Goal: Information Seeking & Learning: Get advice/opinions

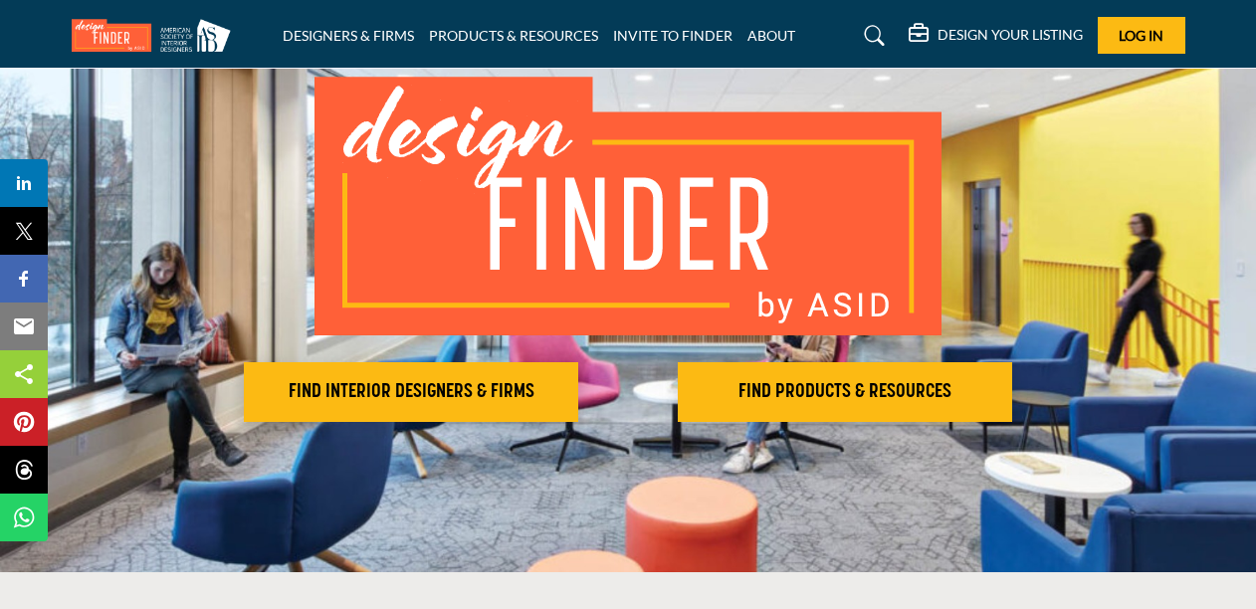
scroll to position [144, 0]
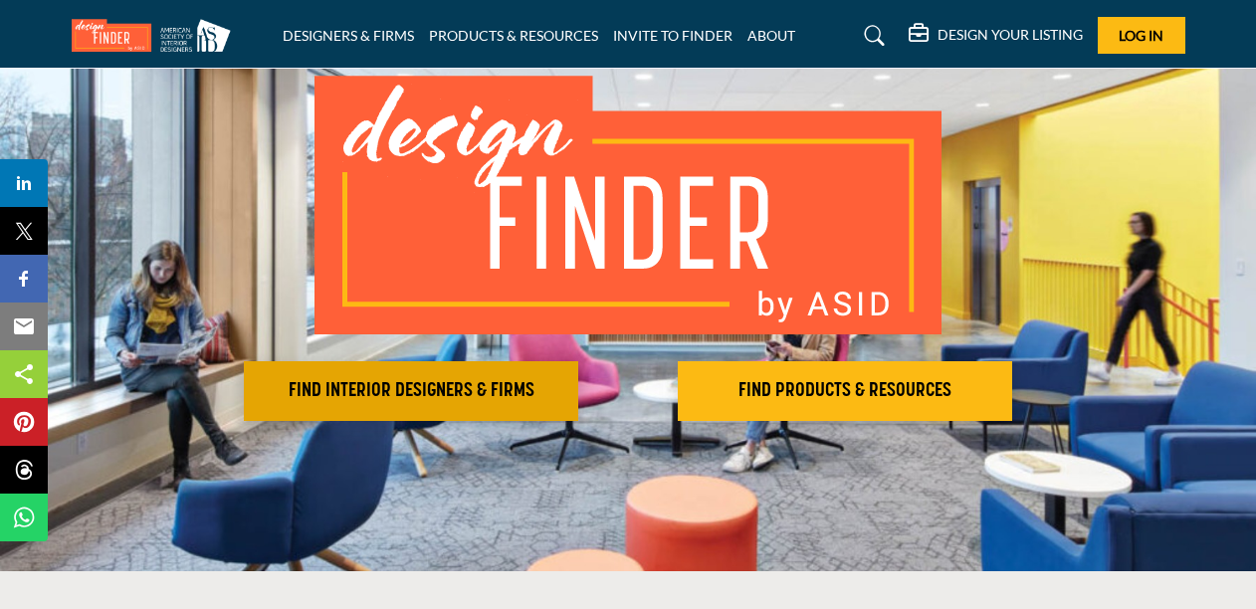
click at [441, 384] on h2 "FIND INTERIOR DESIGNERS & FIRMS" at bounding box center [411, 391] width 322 height 24
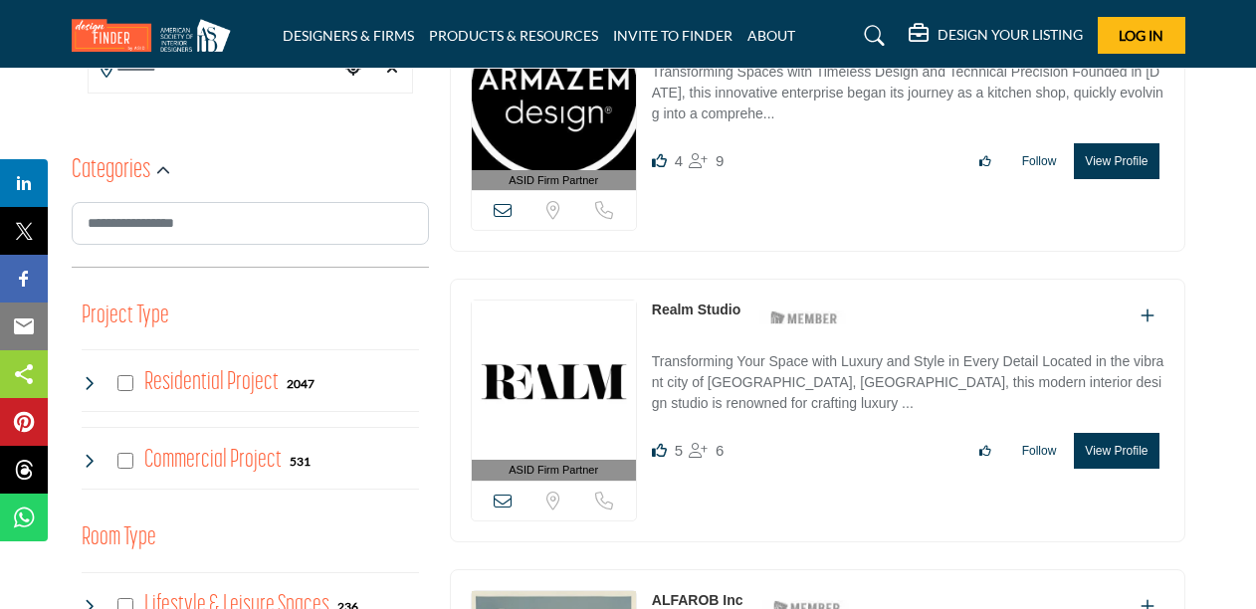
scroll to position [578, 0]
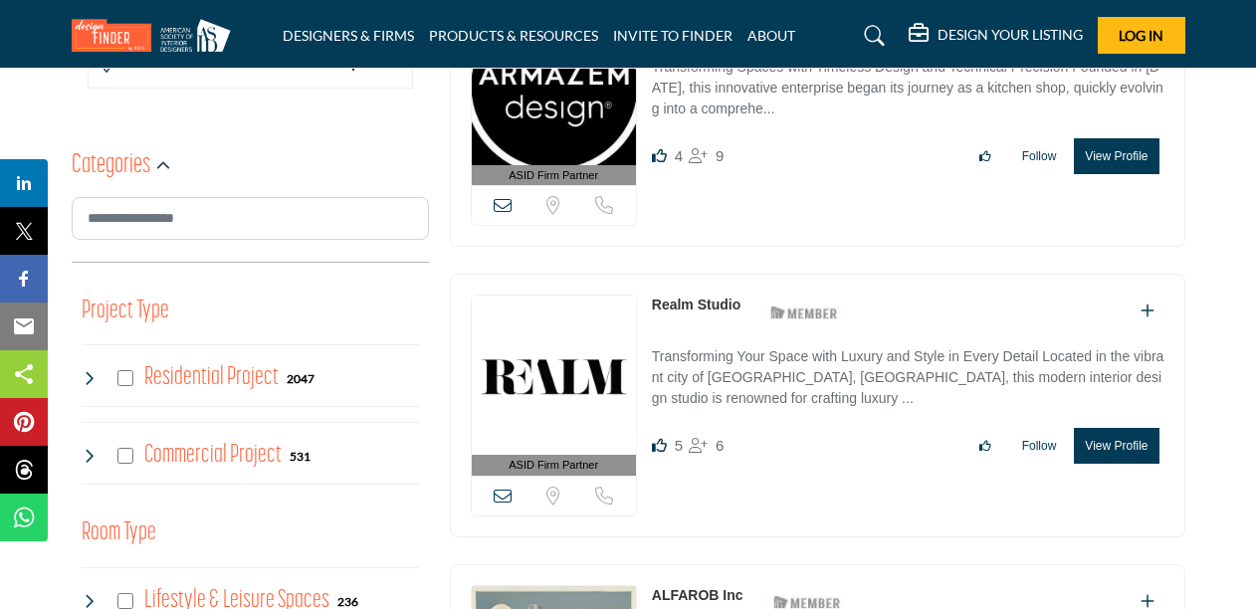
click at [202, 454] on h4 "Commercial Project" at bounding box center [212, 455] width 137 height 35
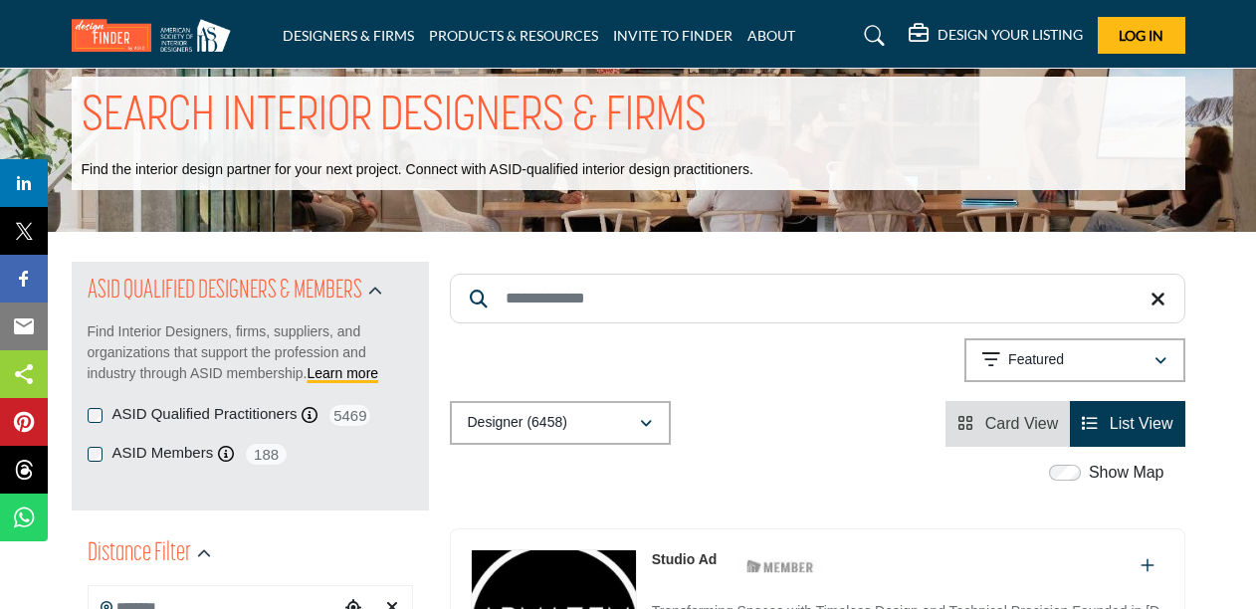
scroll to position [0, 0]
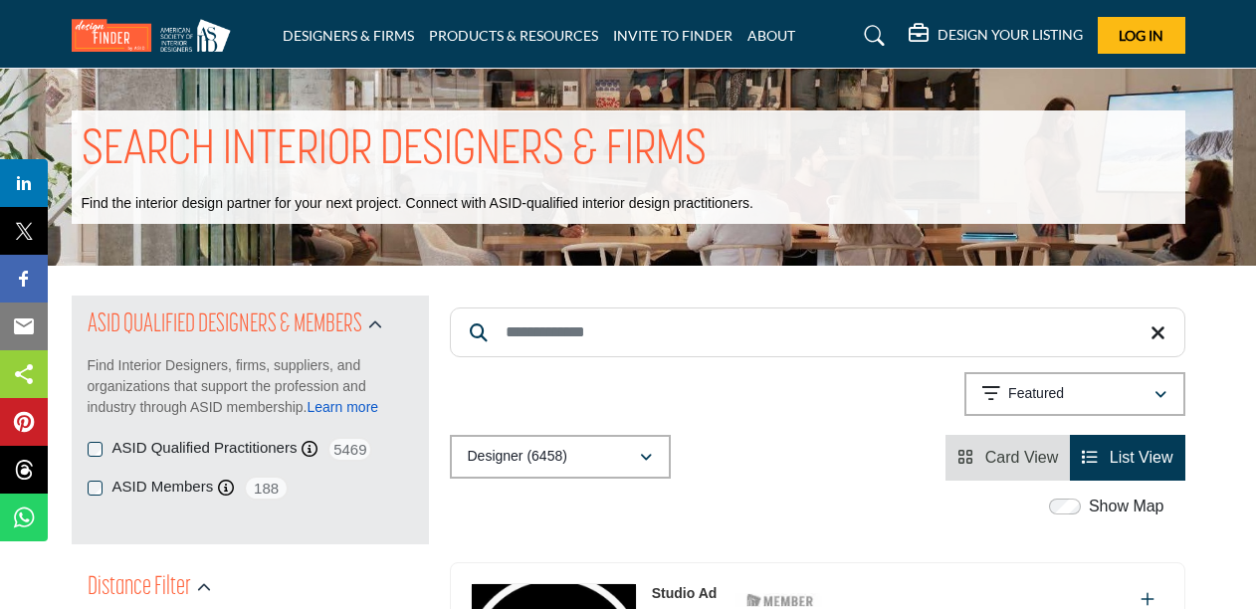
click at [345, 403] on link "Learn more" at bounding box center [343, 407] width 72 height 16
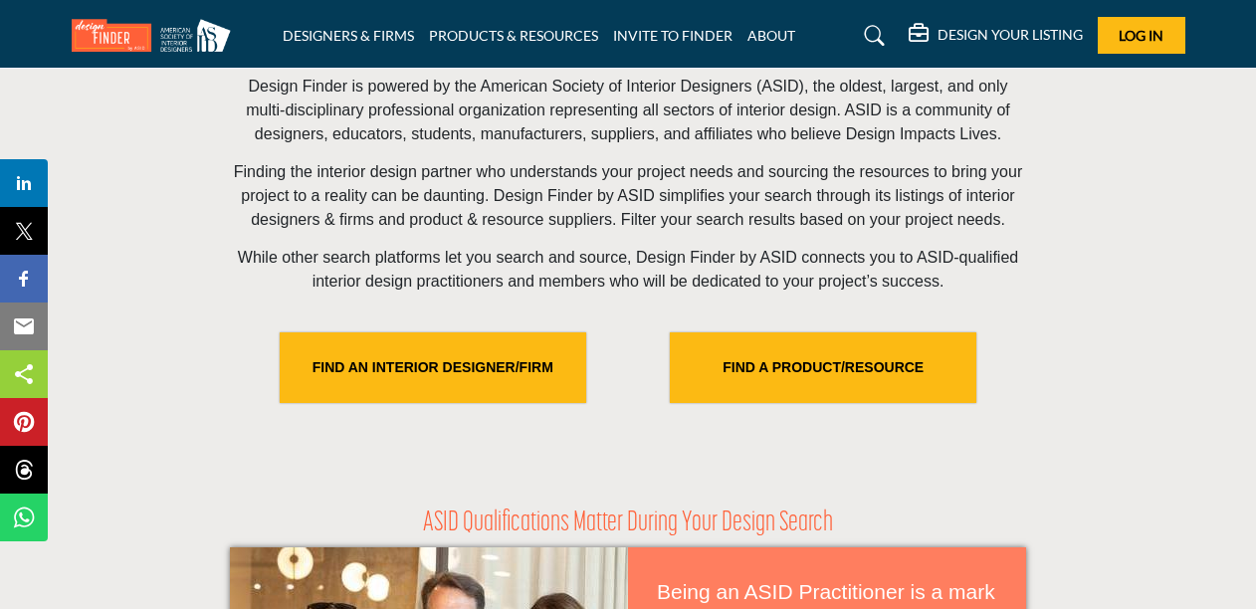
scroll to position [613, 0]
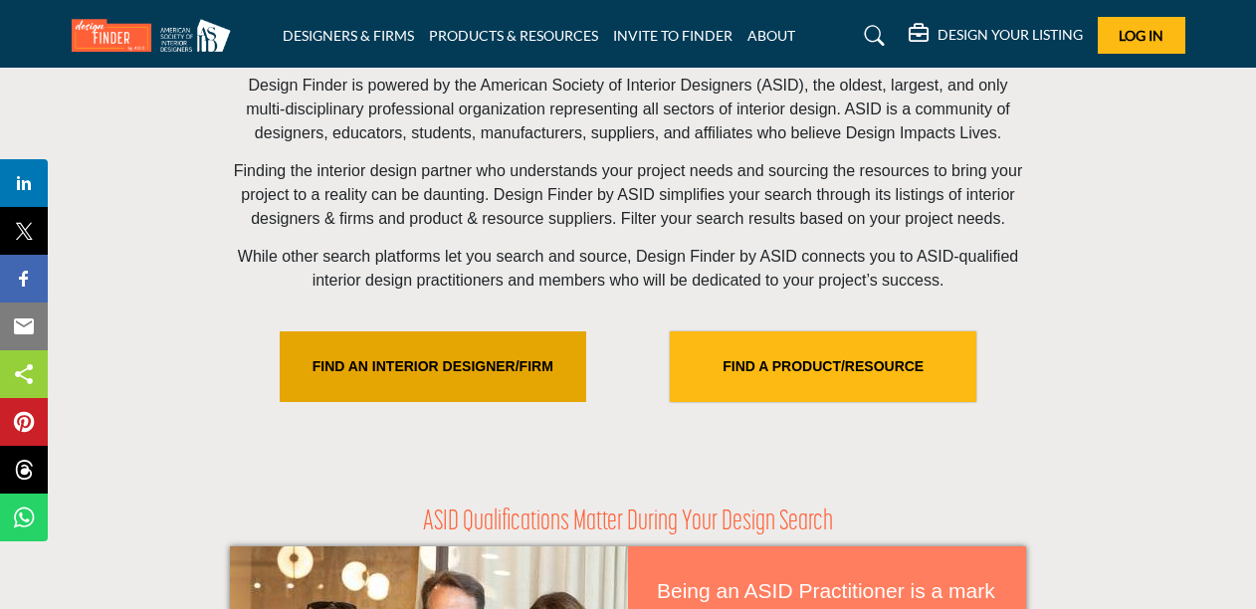
click at [476, 363] on link "FIND AN INTERIOR DESIGNER/FIRM" at bounding box center [433, 366] width 306 height 71
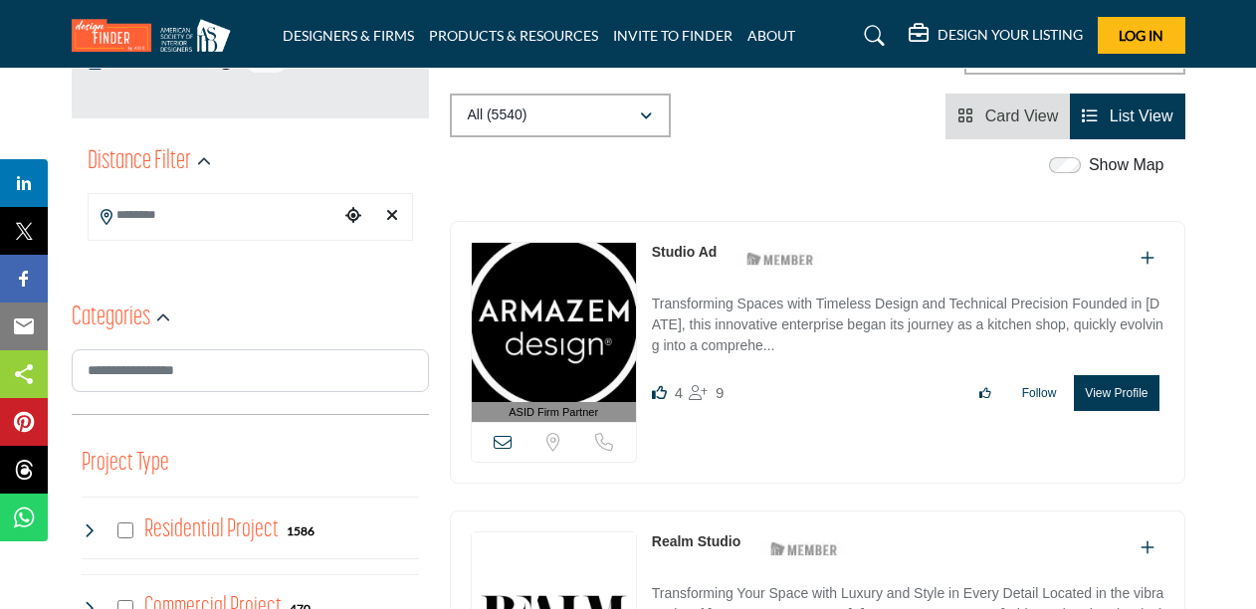
scroll to position [494, 0]
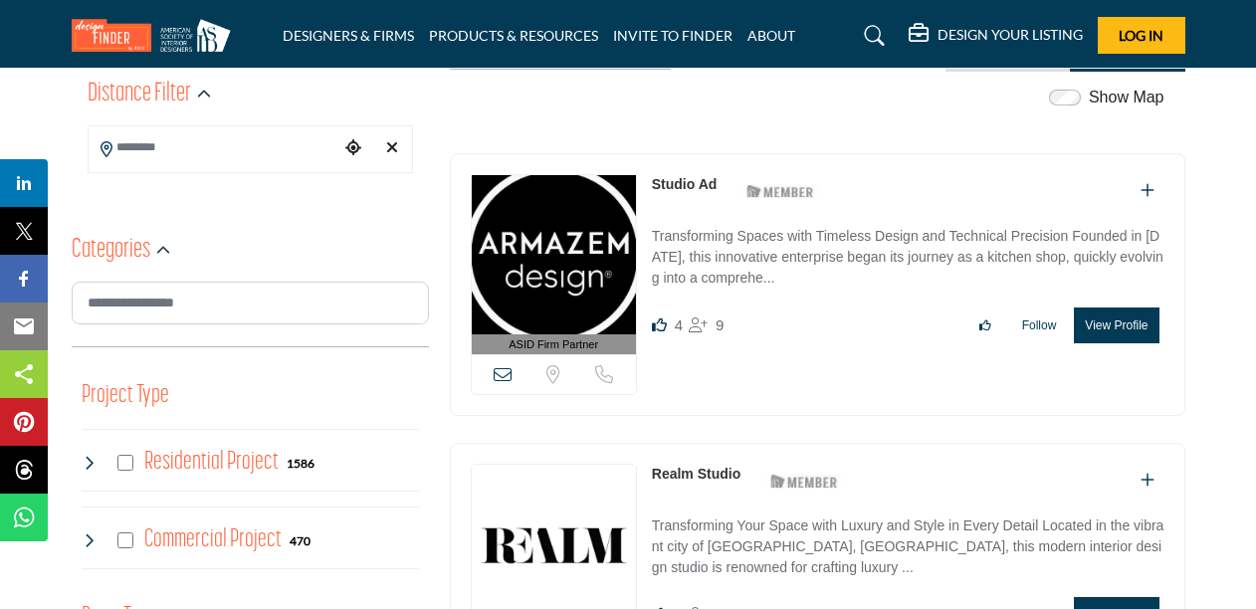
click at [173, 532] on h4 "Commercial Project" at bounding box center [212, 539] width 137 height 35
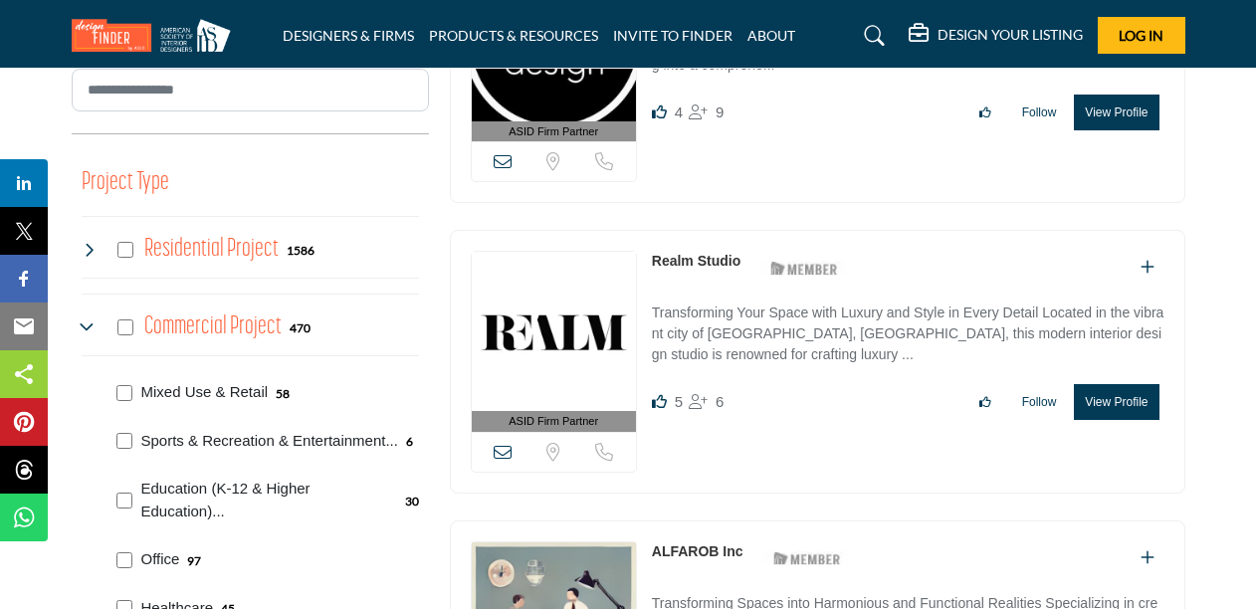
scroll to position [710, 0]
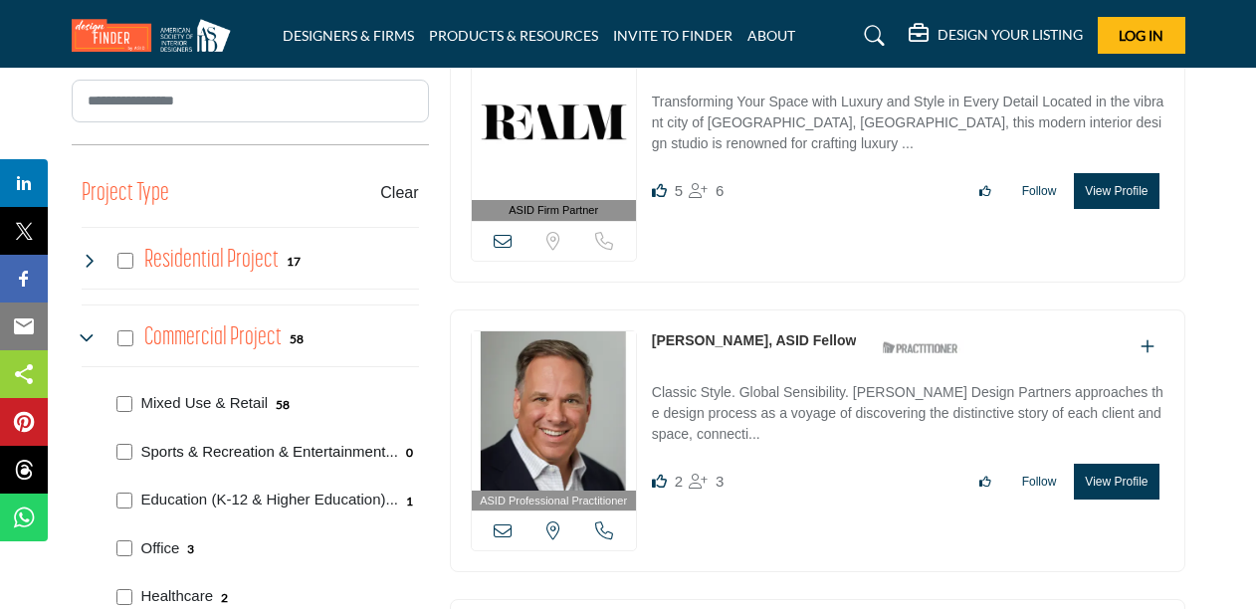
scroll to position [697, 0]
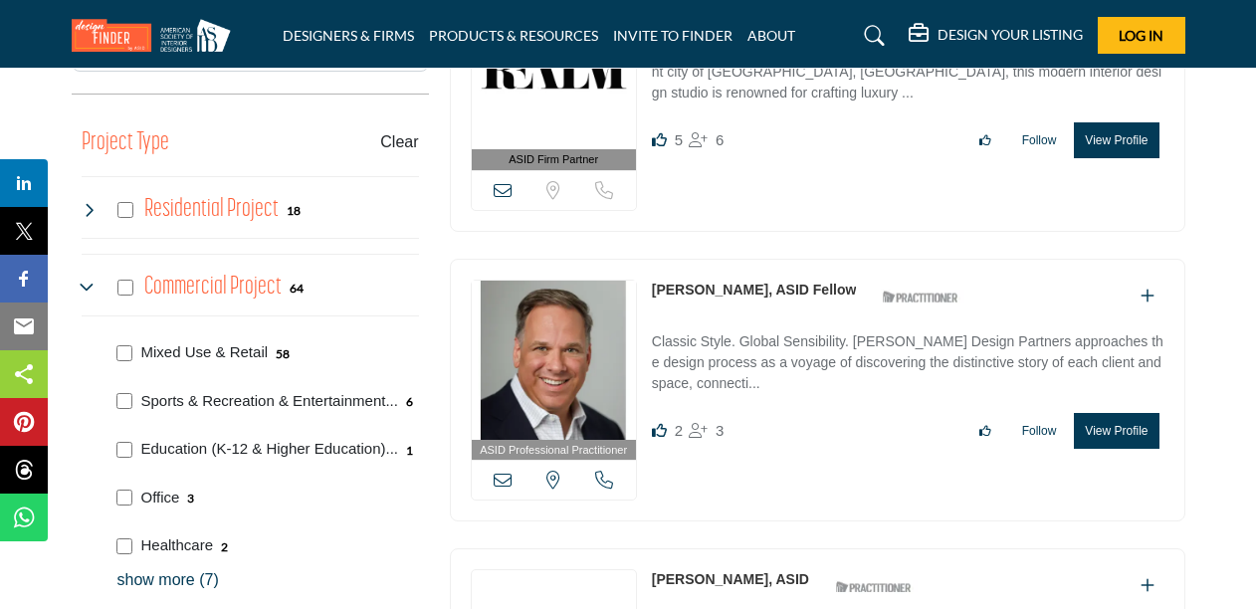
scroll to position [749, 0]
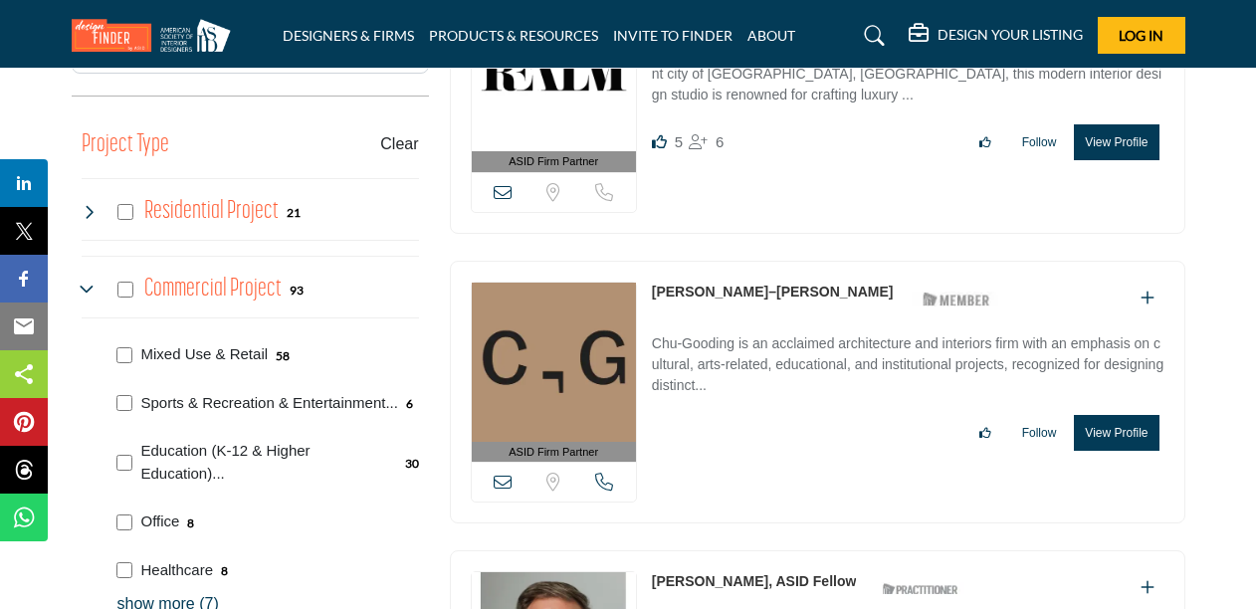
scroll to position [725, 0]
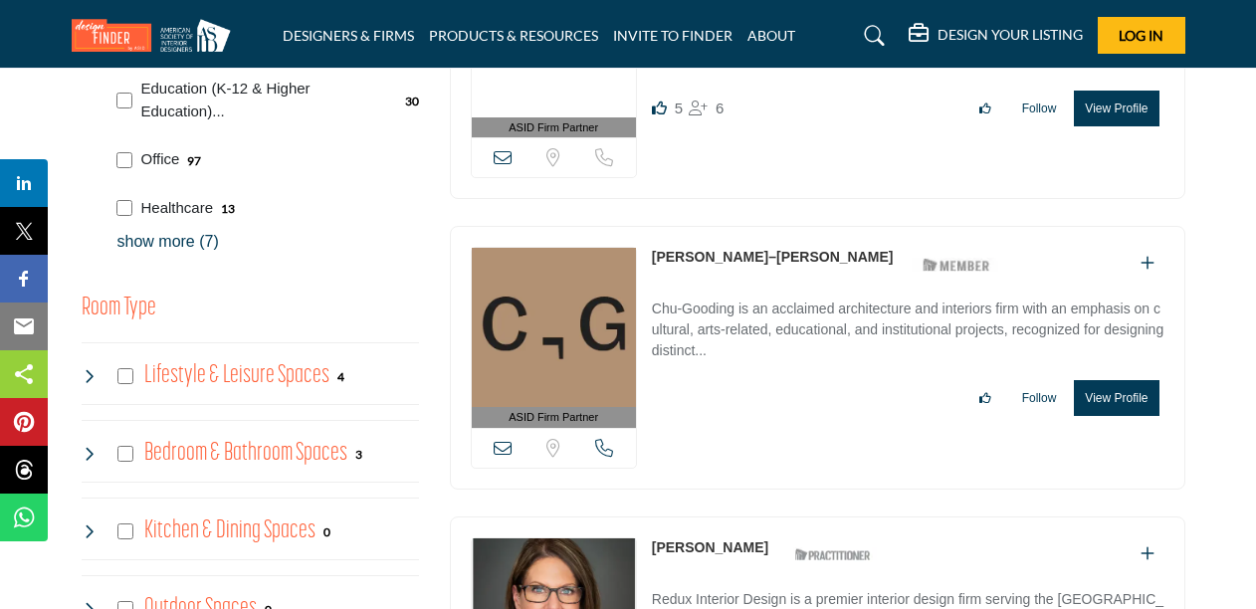
scroll to position [1119, 0]
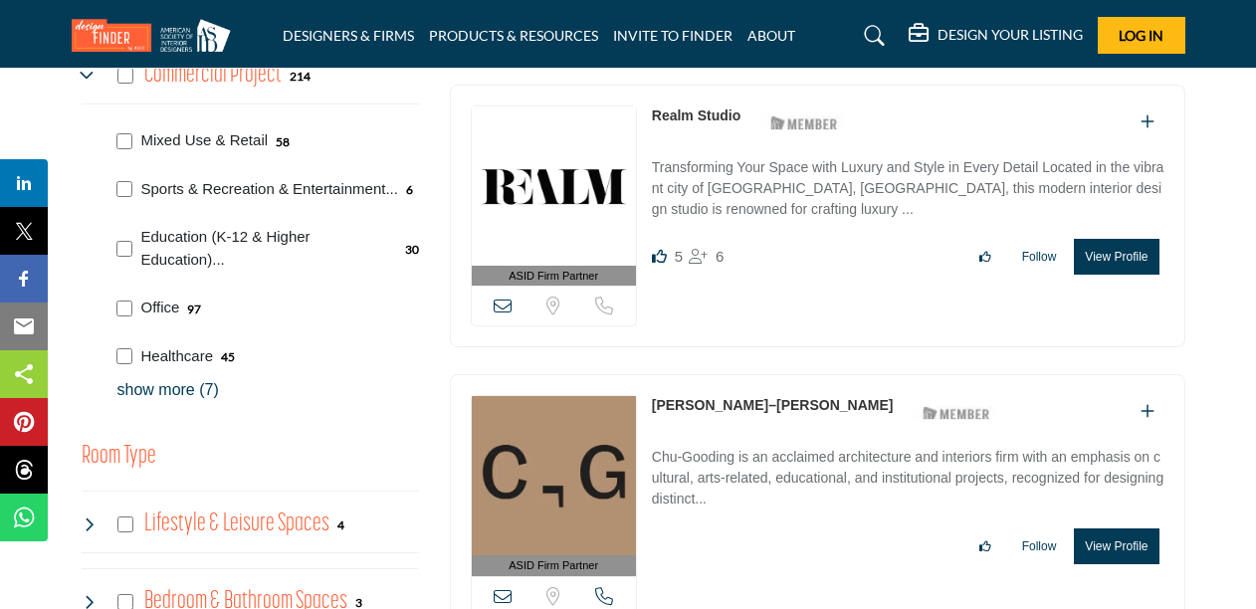
scroll to position [961, 0]
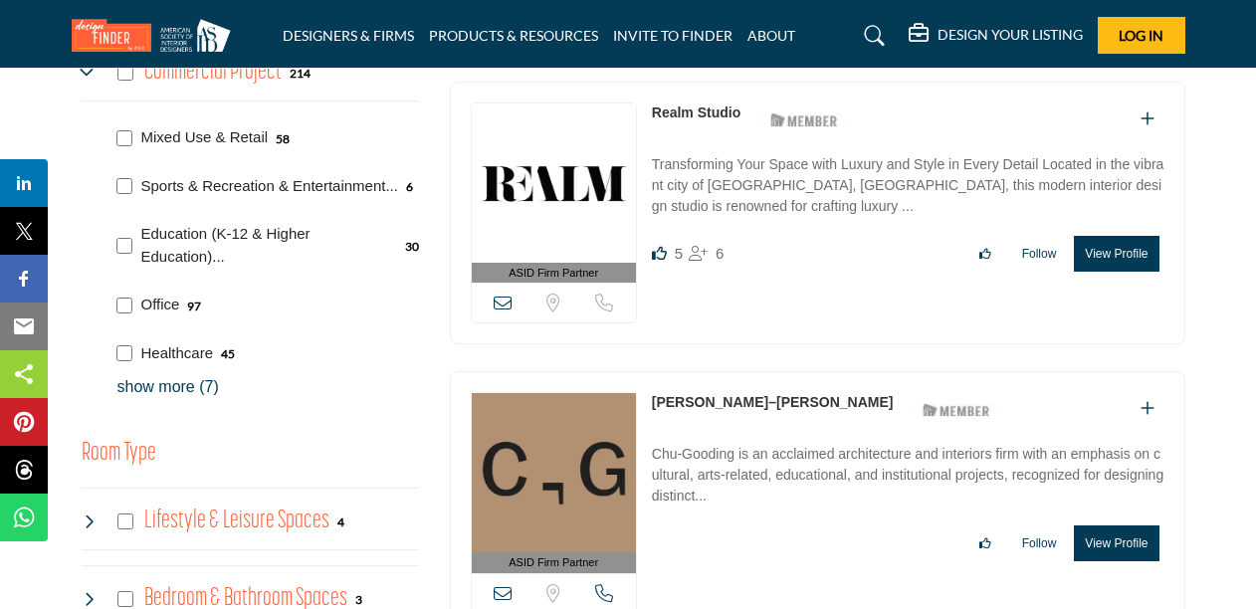
click at [165, 375] on p "show more (7)" at bounding box center [268, 387] width 302 height 24
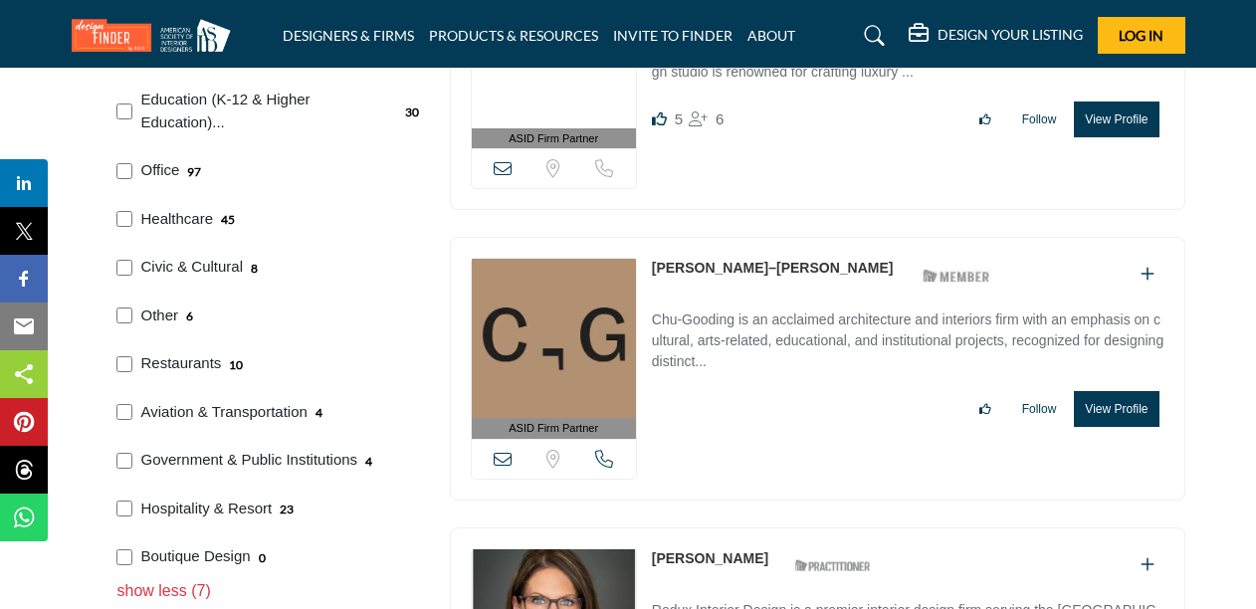
scroll to position [1093, 0]
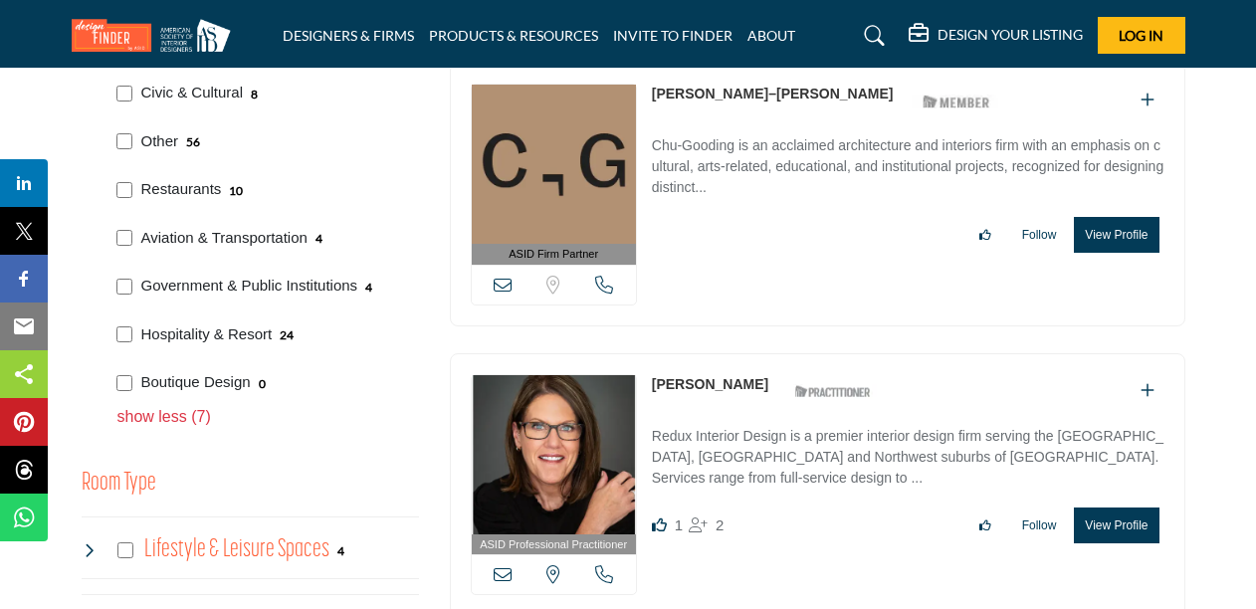
scroll to position [1273, 0]
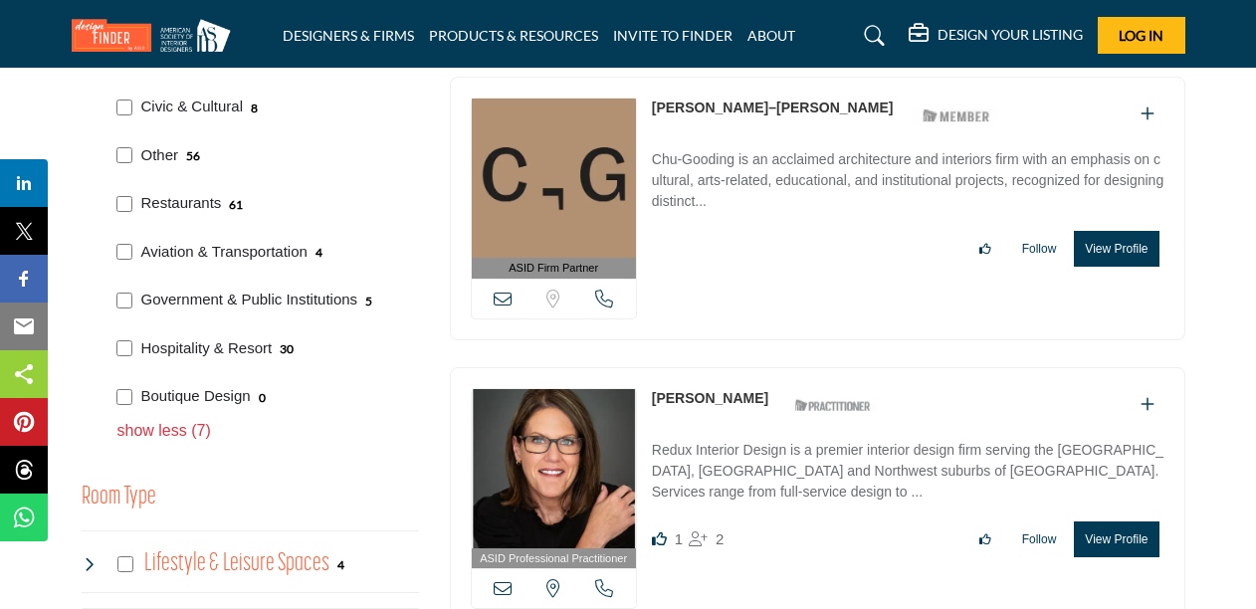
scroll to position [1254, 0]
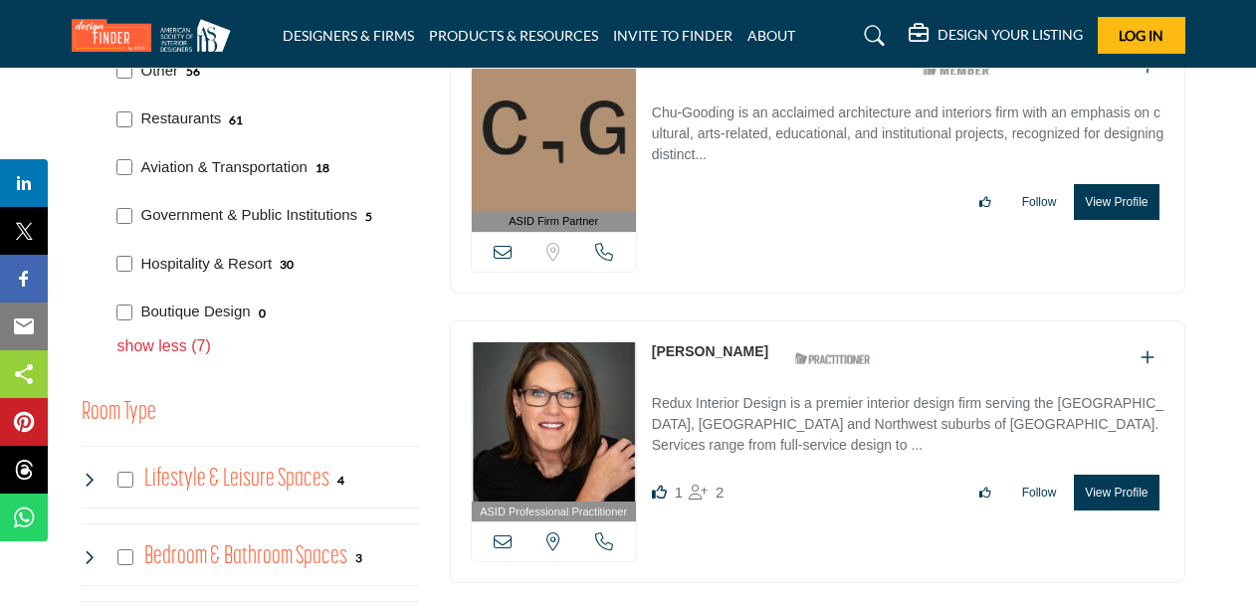
scroll to position [1243, 0]
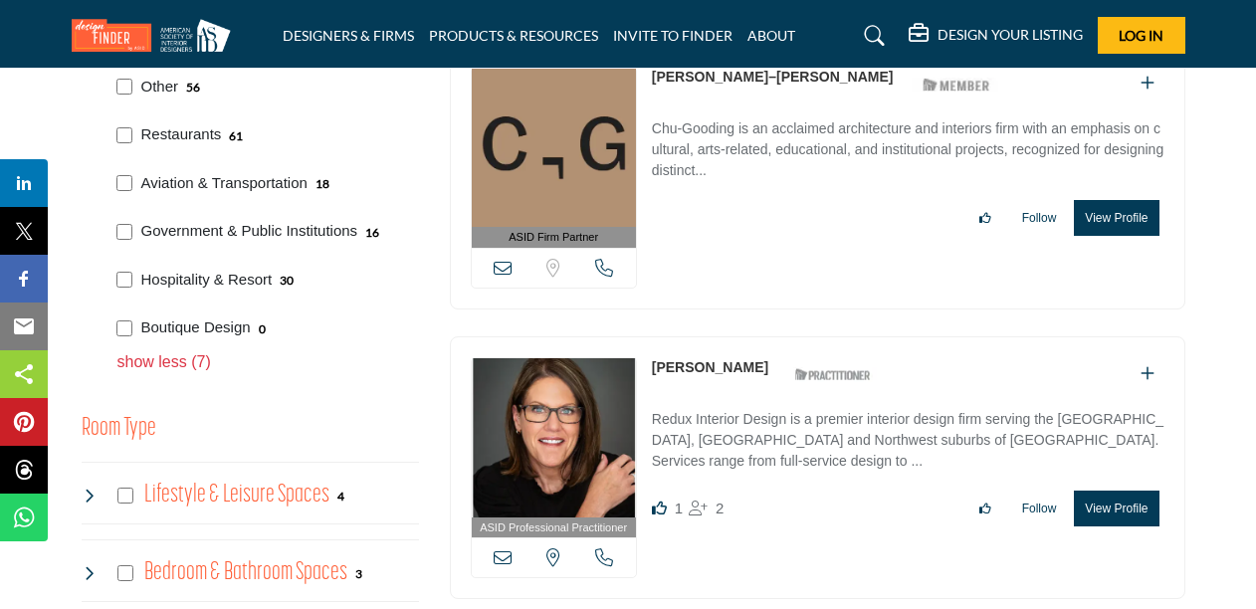
scroll to position [1388, 0]
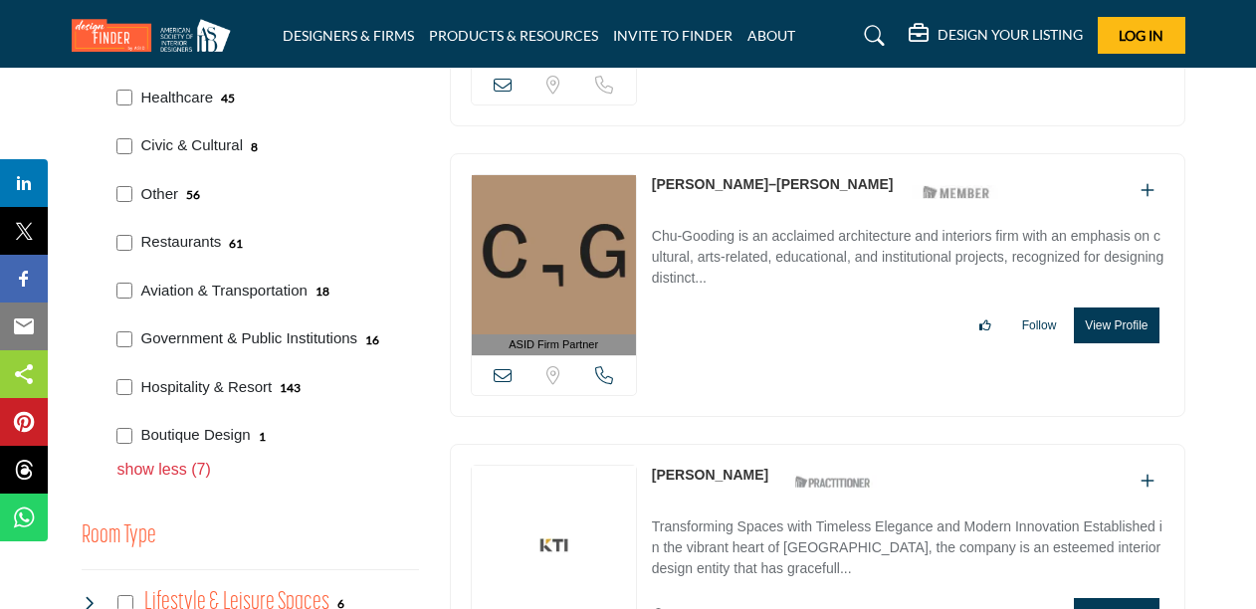
scroll to position [1372, 0]
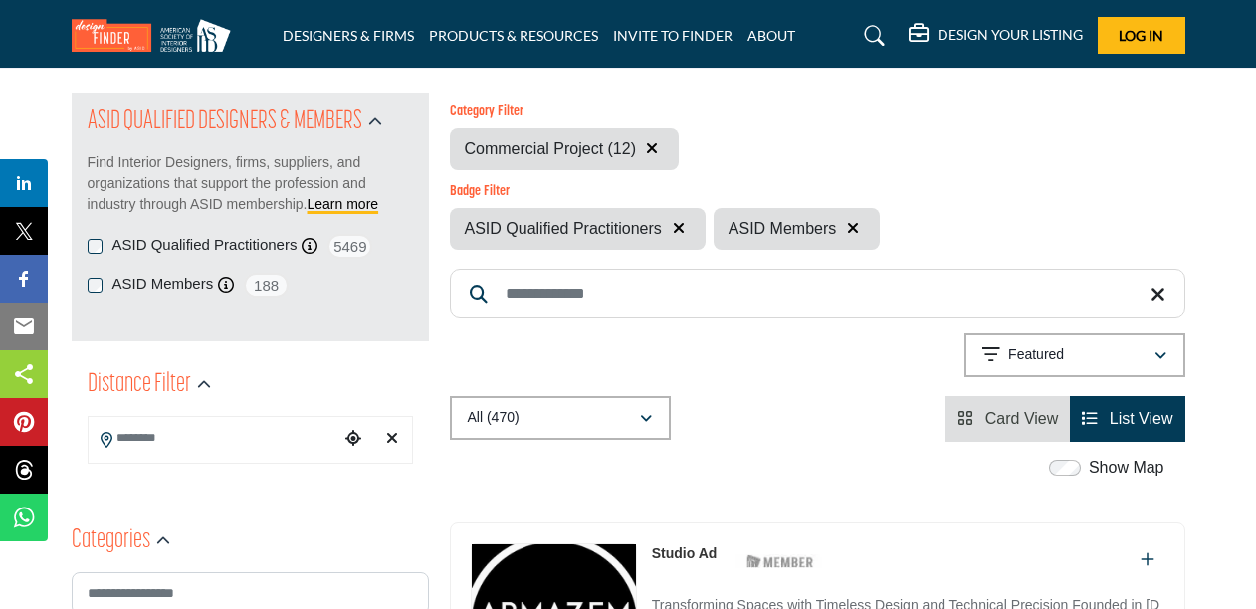
scroll to position [225, 0]
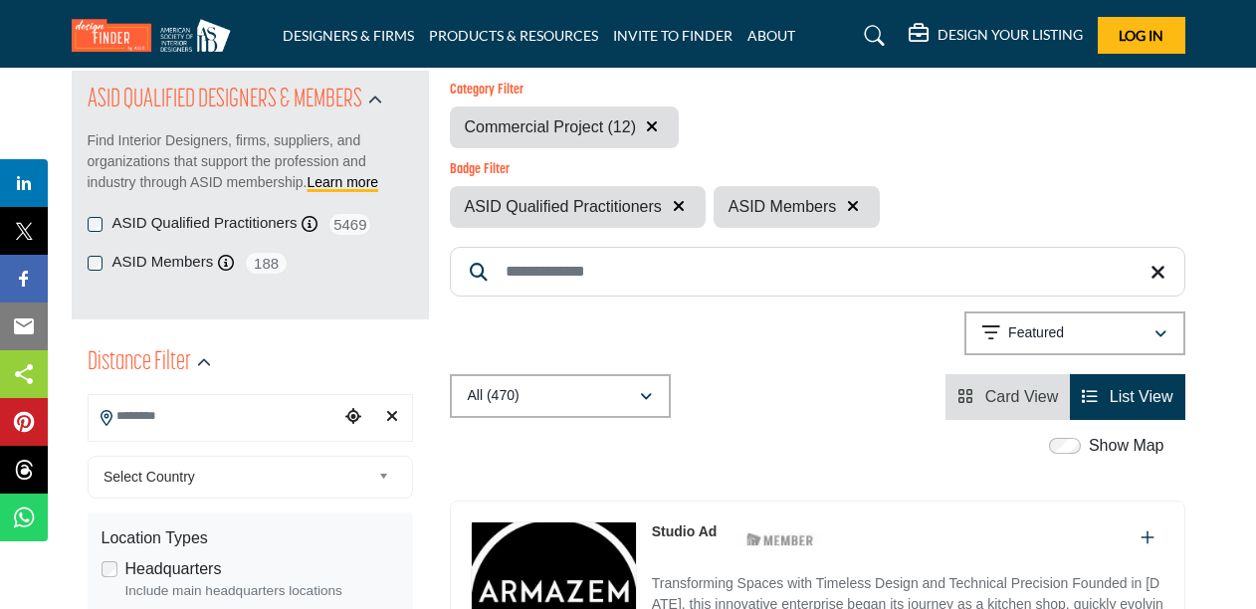
click at [306, 423] on input "Search Location" at bounding box center [214, 416] width 251 height 39
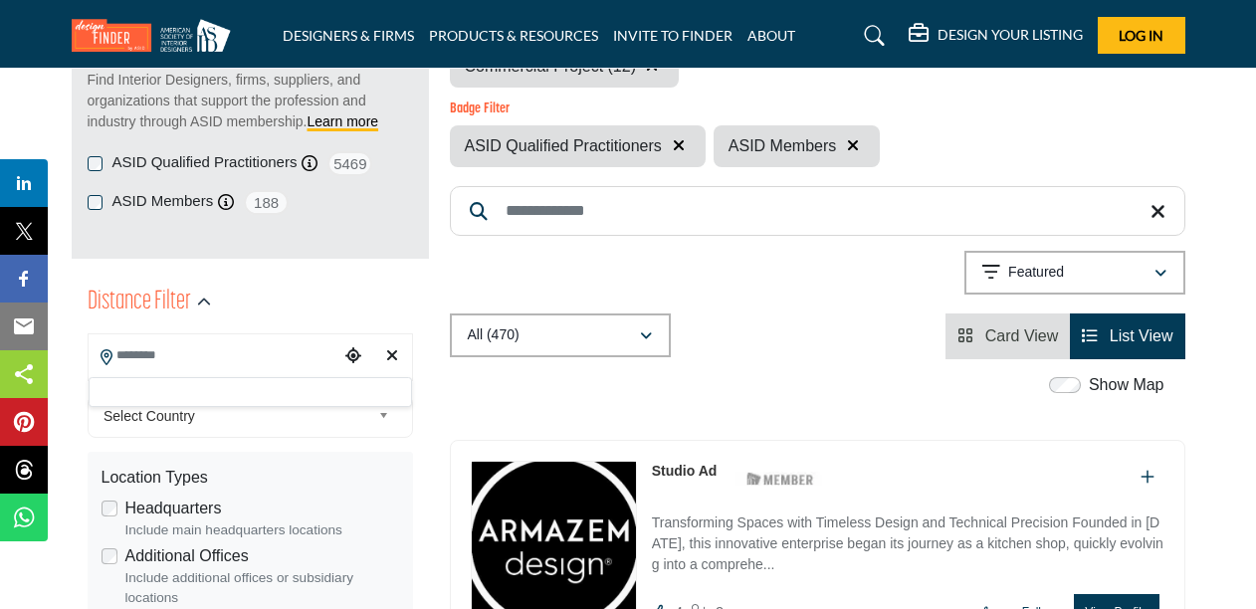
scroll to position [283, 0]
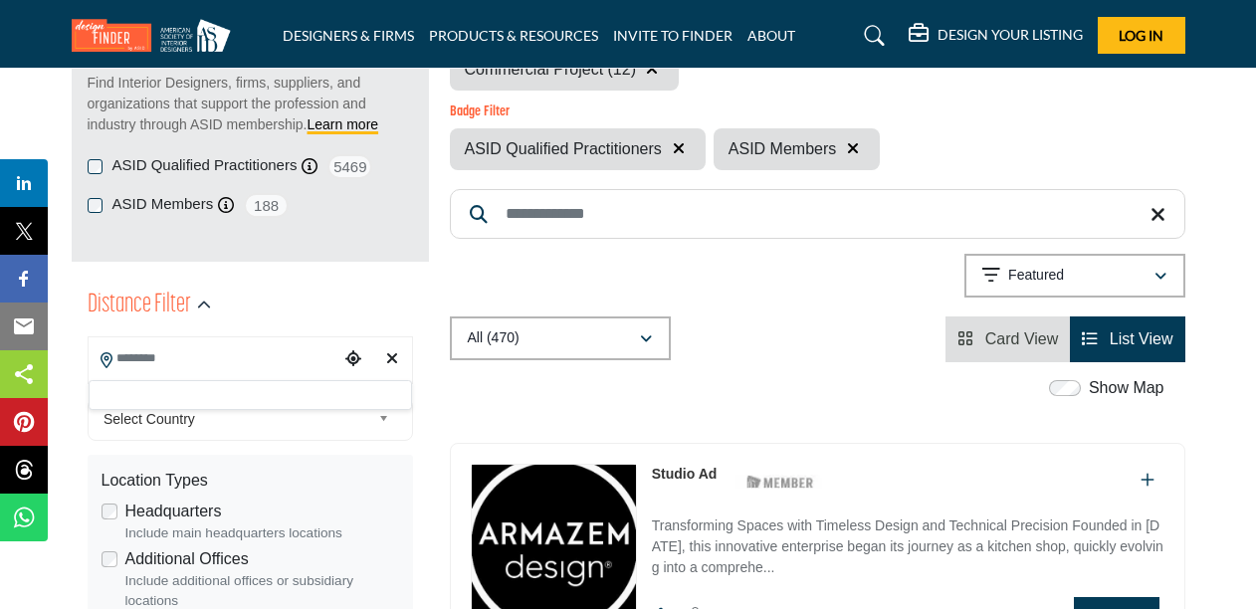
click at [269, 388] on div at bounding box center [250, 395] width 323 height 30
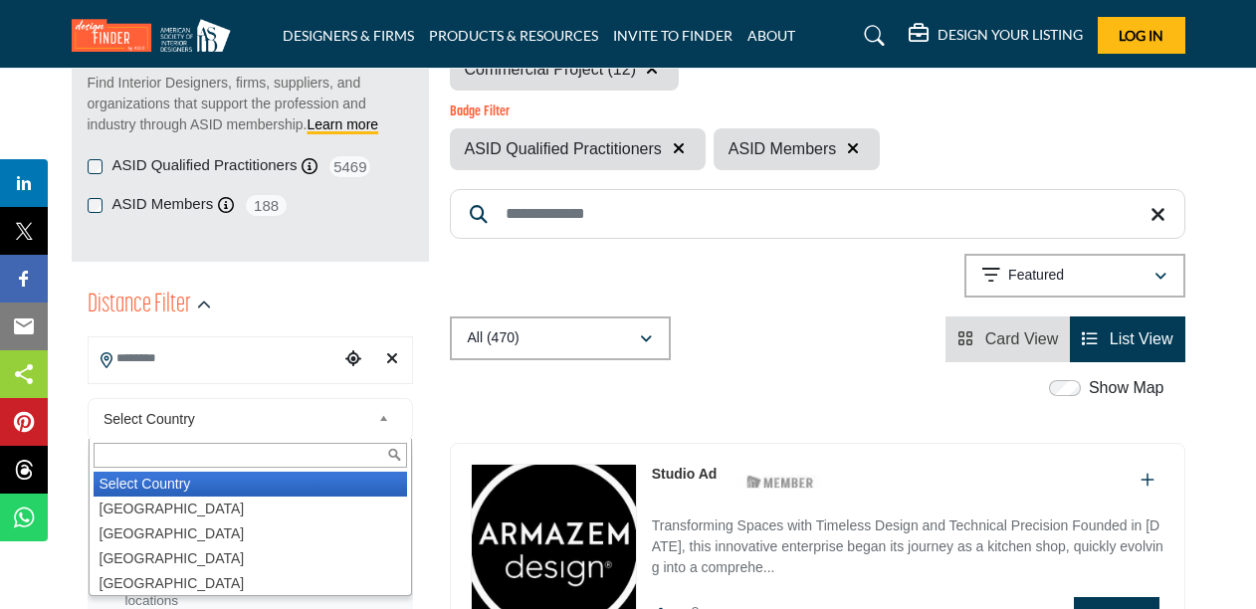
click at [261, 414] on span "Select Country" at bounding box center [236, 419] width 267 height 24
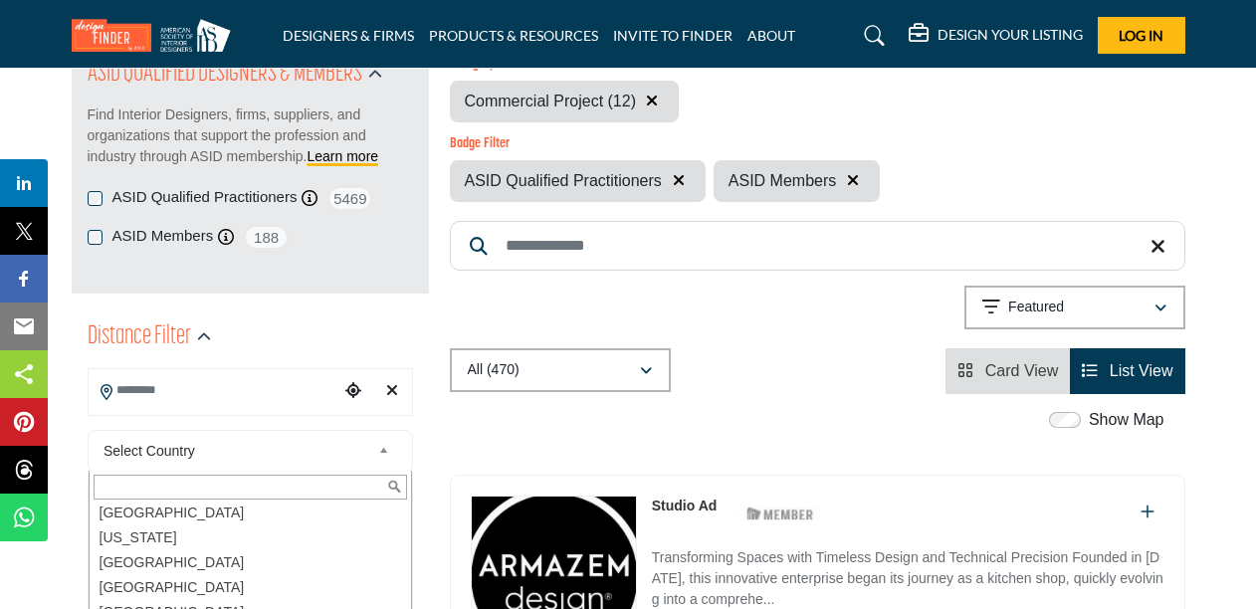
scroll to position [224, 0]
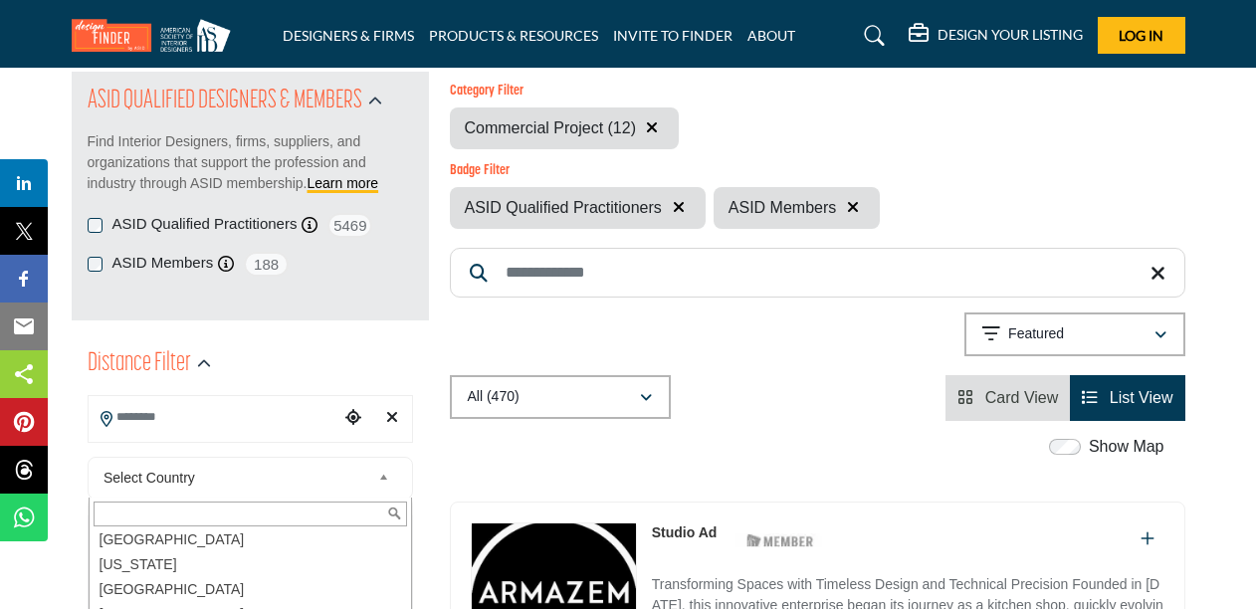
click at [275, 417] on input "Search Location" at bounding box center [214, 417] width 251 height 39
click at [254, 447] on div at bounding box center [250, 454] width 323 height 30
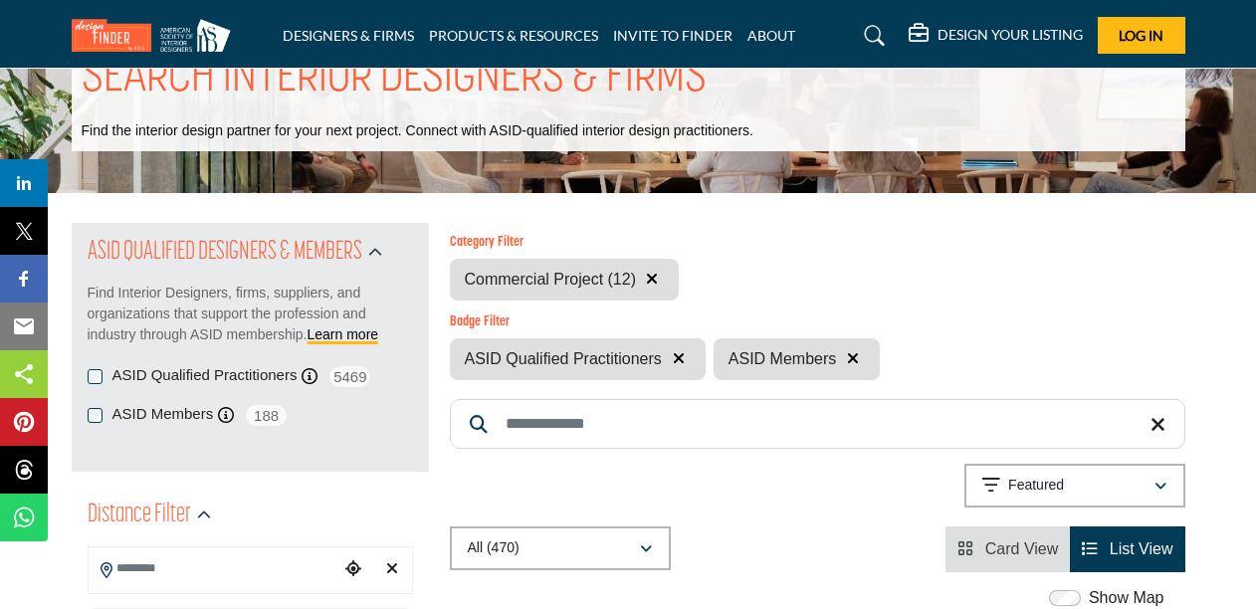
scroll to position [69, 0]
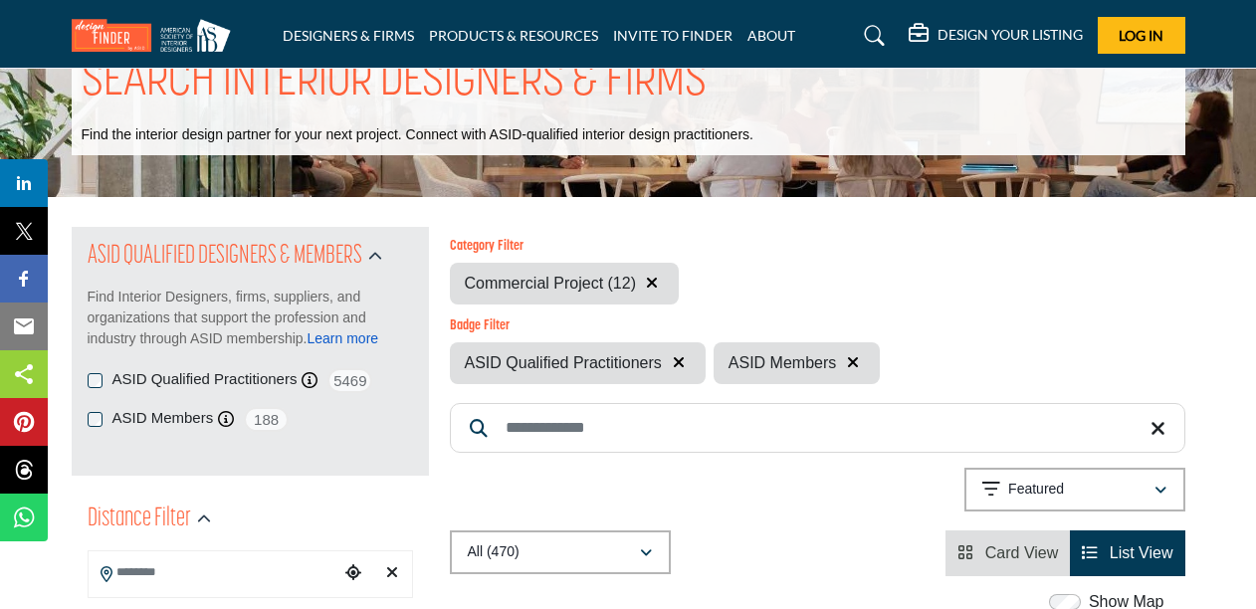
click at [339, 333] on link "Learn more" at bounding box center [343, 338] width 72 height 16
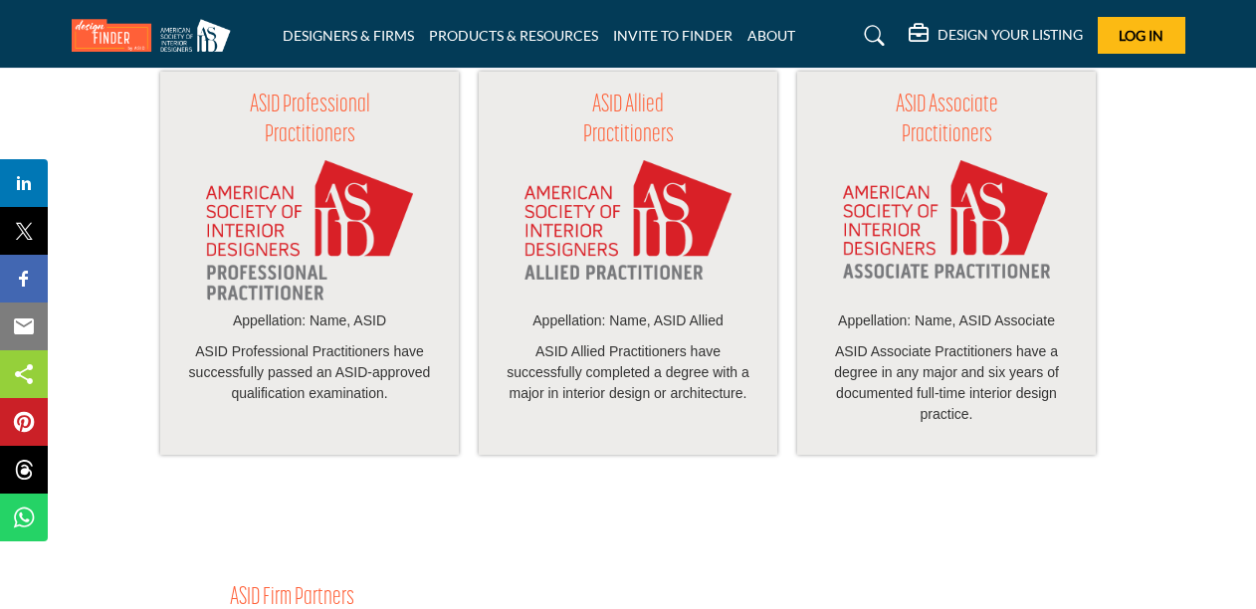
scroll to position [1965, 0]
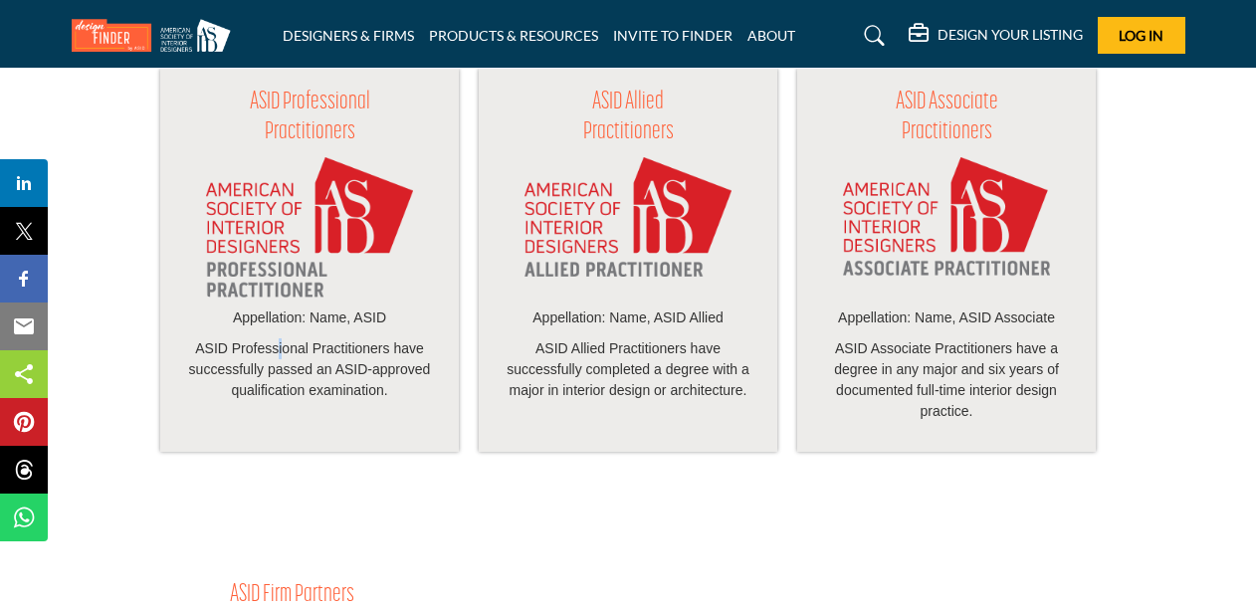
click at [280, 374] on p "ASID Professional Practitioners have successfully passed an ASID-approved quali…" at bounding box center [309, 369] width 259 height 63
click at [302, 144] on h3 "ASID Professional Practitioners" at bounding box center [309, 118] width 259 height 59
click at [285, 221] on img at bounding box center [309, 227] width 207 height 140
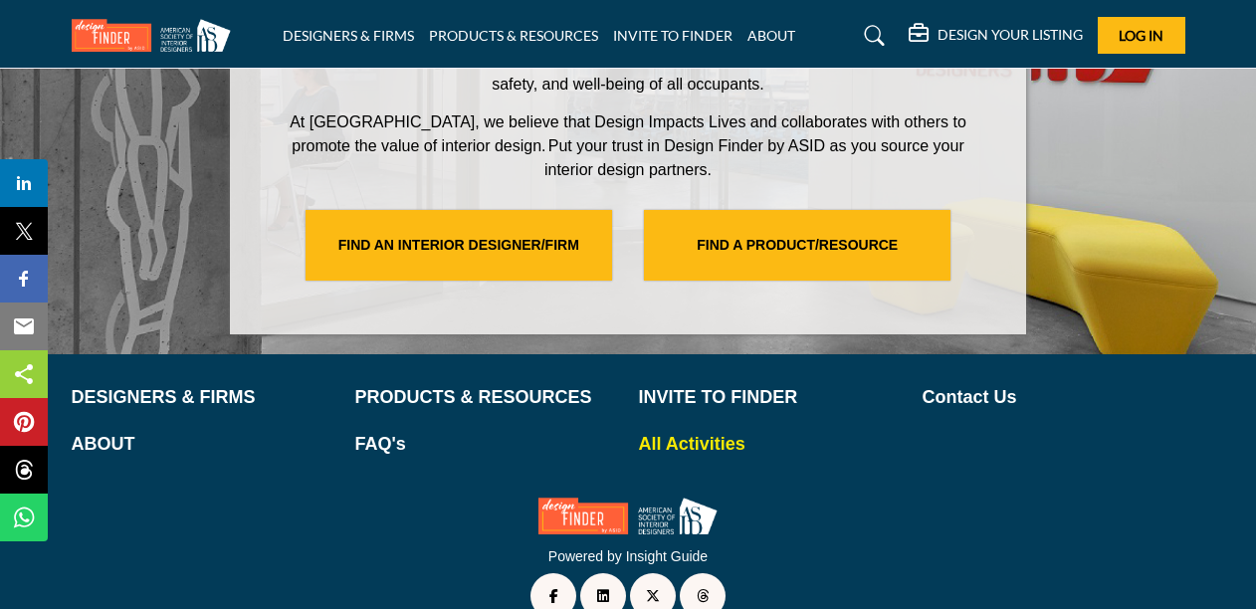
scroll to position [4353, 0]
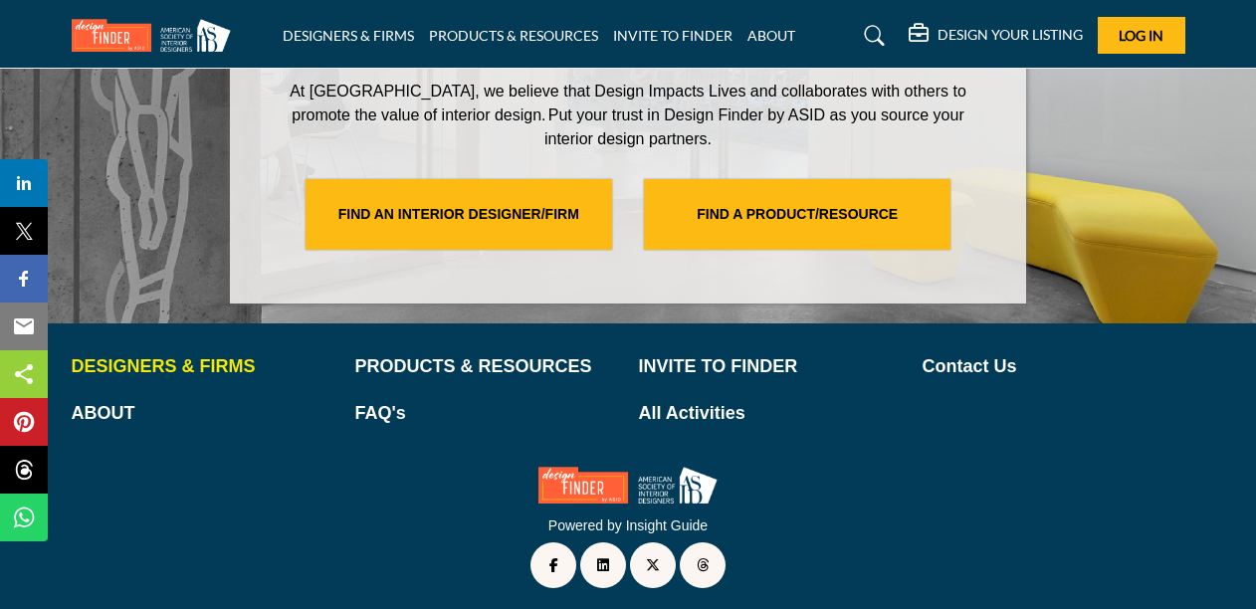
click at [149, 353] on p "DESIGNERS & FIRMS" at bounding box center [203, 366] width 263 height 27
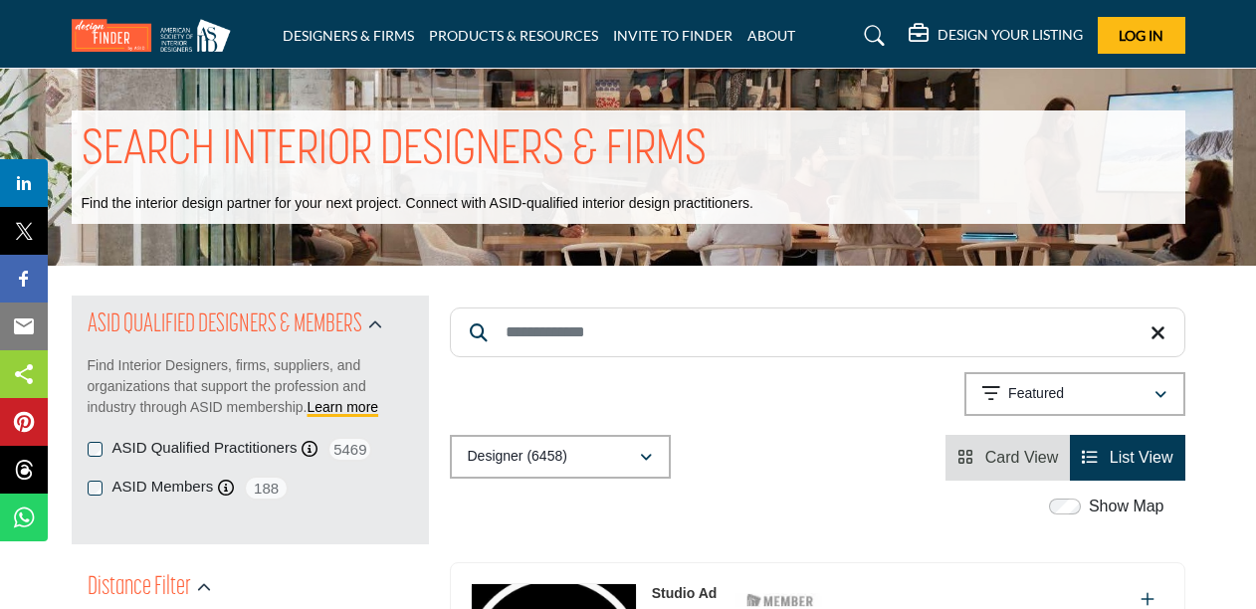
click at [586, 330] on input "Search Keyword" at bounding box center [817, 332] width 735 height 50
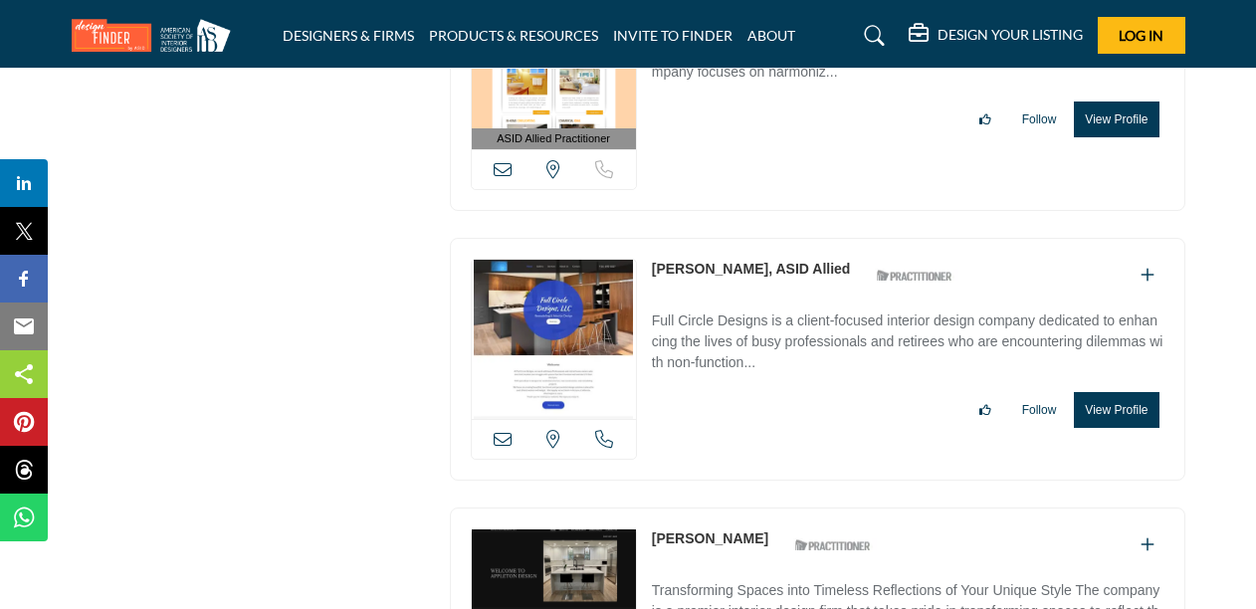
scroll to position [15311, 0]
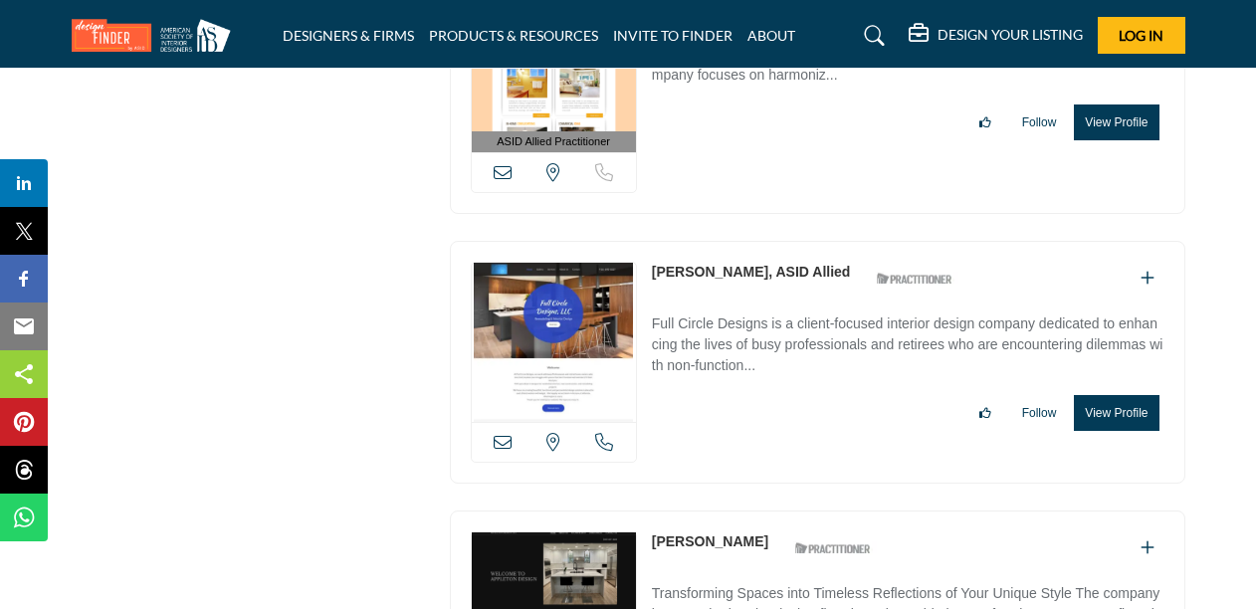
type input "**********"
click at [1018, 34] on h5 "DESIGN YOUR LISTING" at bounding box center [1009, 35] width 145 height 18
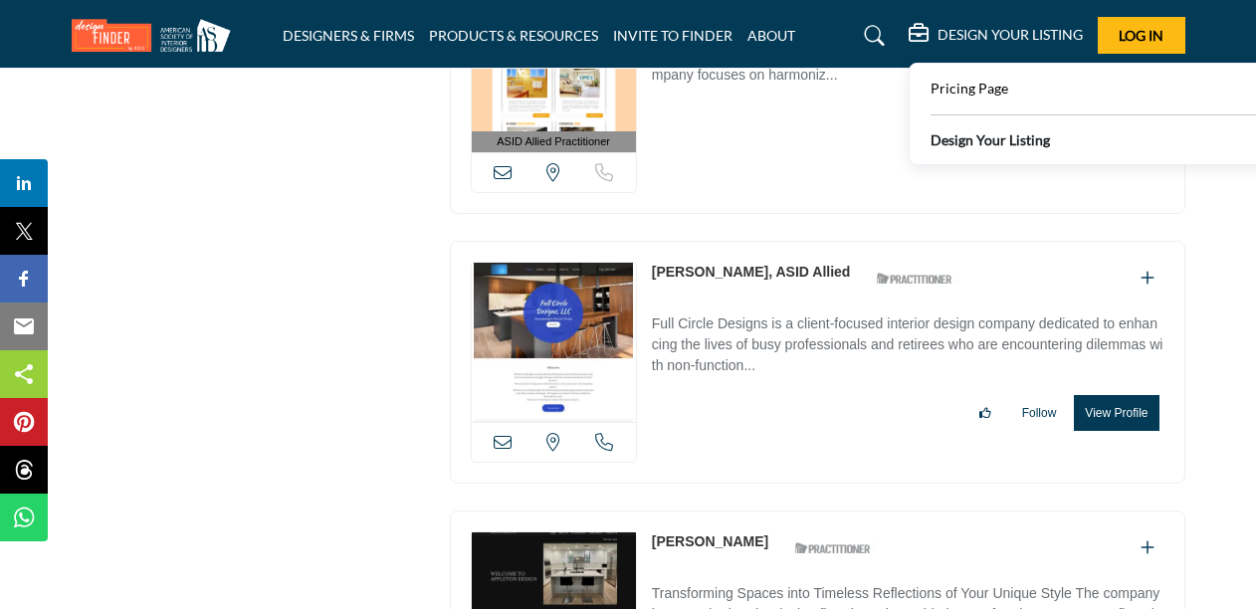
click at [969, 142] on b "Design Your Listing" at bounding box center [989, 139] width 119 height 21
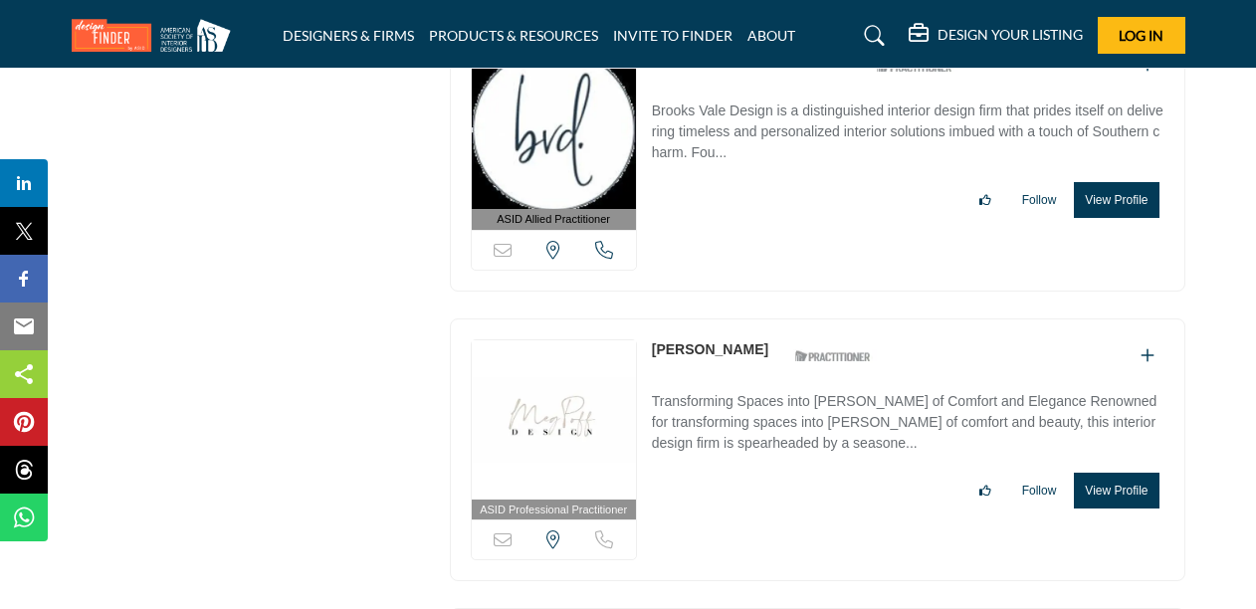
scroll to position [14652, 0]
click at [352, 34] on link "DESIGNERS & FIRMS" at bounding box center [348, 35] width 131 height 17
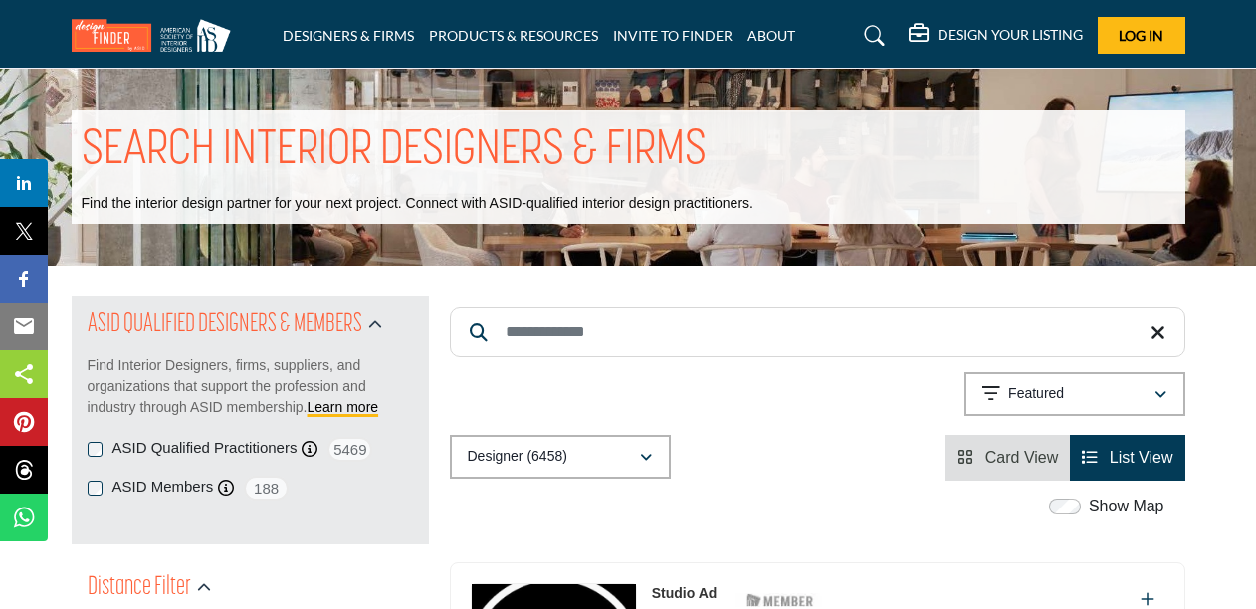
click at [562, 336] on input "Search Keyword" at bounding box center [817, 332] width 735 height 50
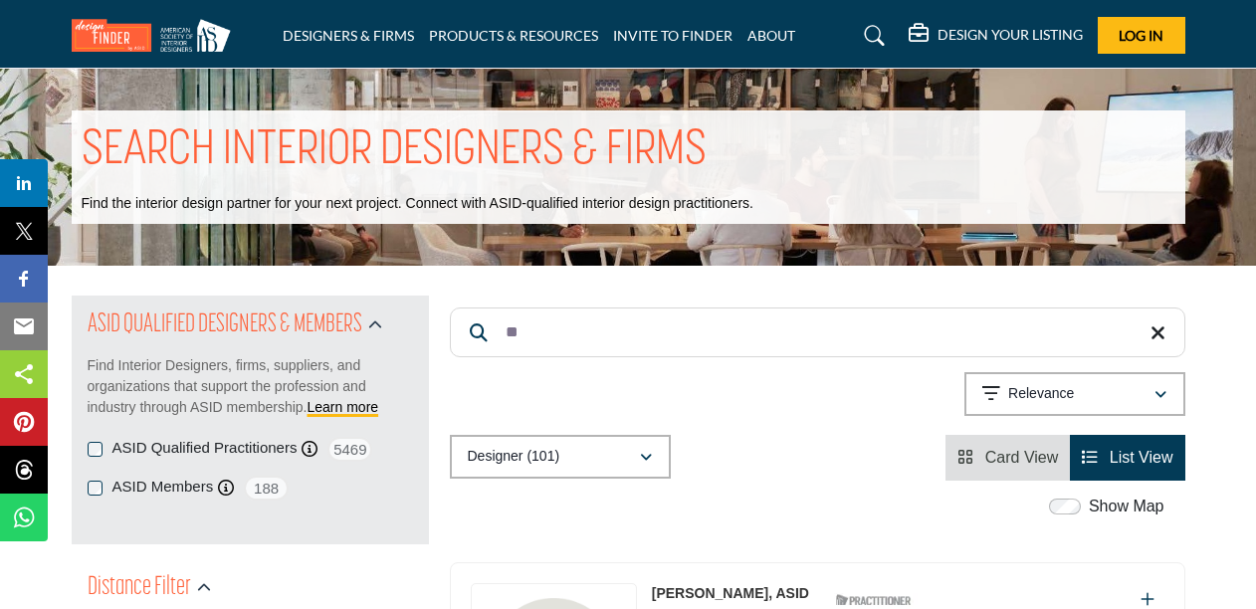
type input "*"
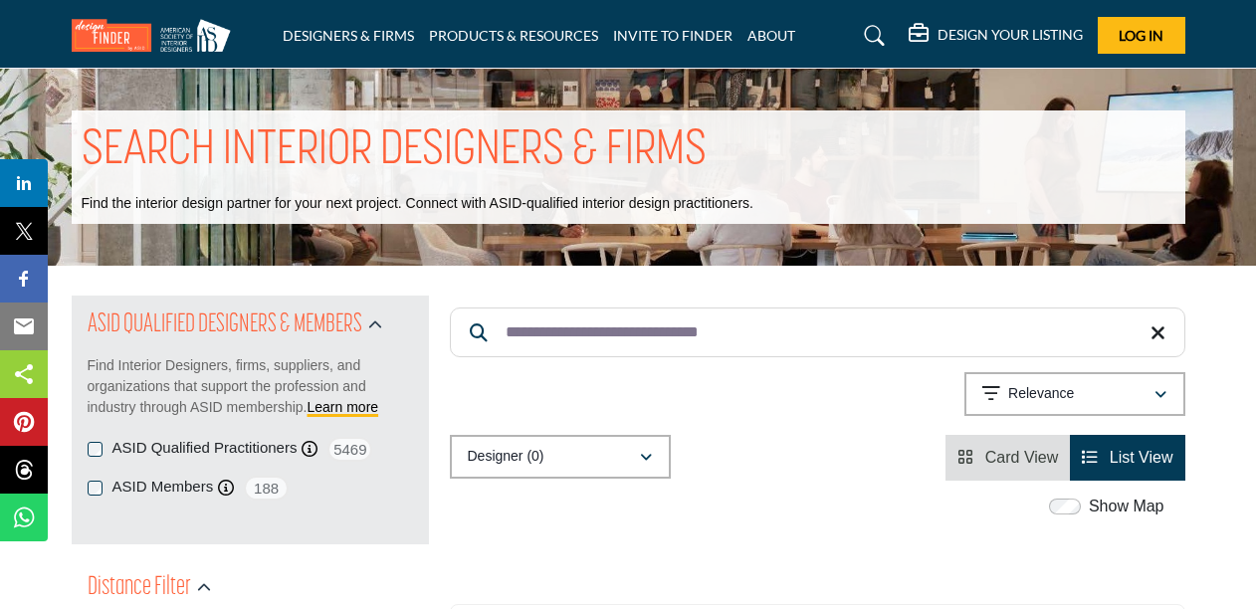
click at [754, 438] on div "Designer (0) All (0) Designer (0) Products (0) Projects (0) Card View" at bounding box center [817, 458] width 735 height 46
click at [776, 334] on input "**********" at bounding box center [817, 332] width 735 height 50
drag, startPoint x: 753, startPoint y: 328, endPoint x: 640, endPoint y: 335, distance: 113.7
click at [640, 335] on input "**********" at bounding box center [817, 332] width 735 height 50
click at [594, 334] on input "**********" at bounding box center [817, 332] width 735 height 50
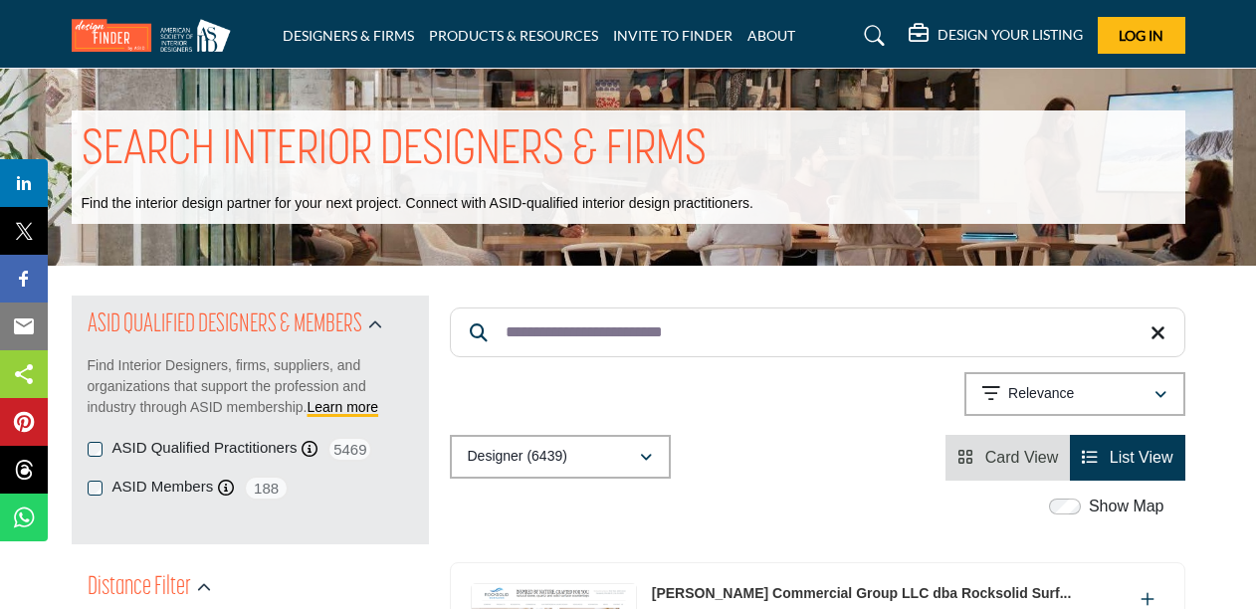
click at [714, 333] on input "**********" at bounding box center [817, 332] width 735 height 50
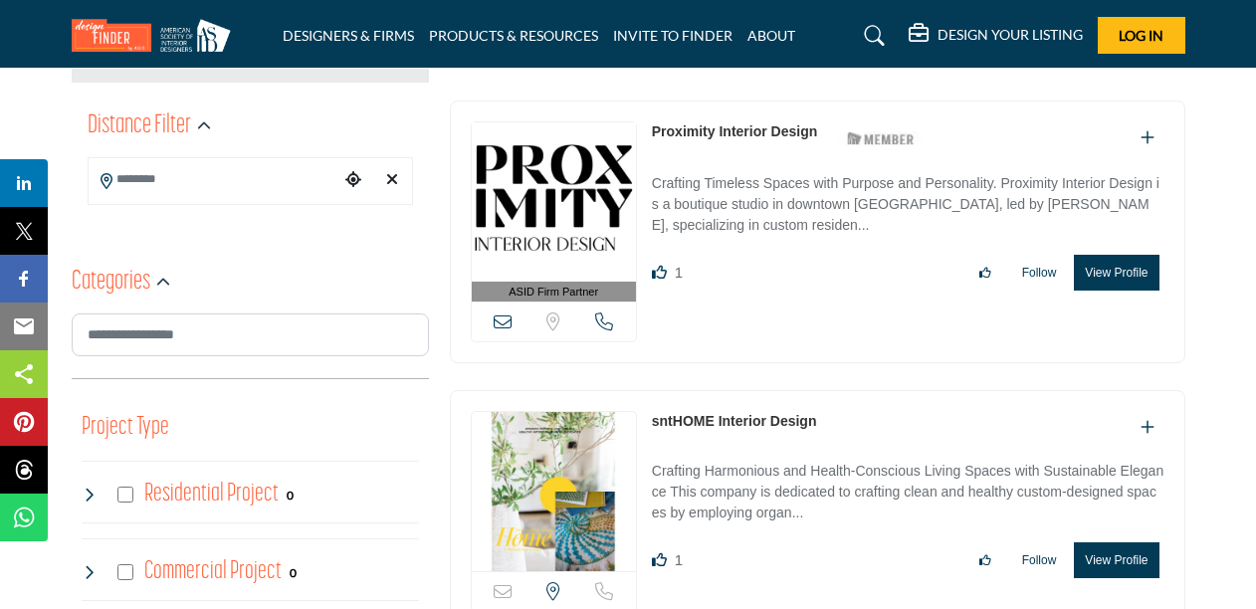
scroll to position [464, 0]
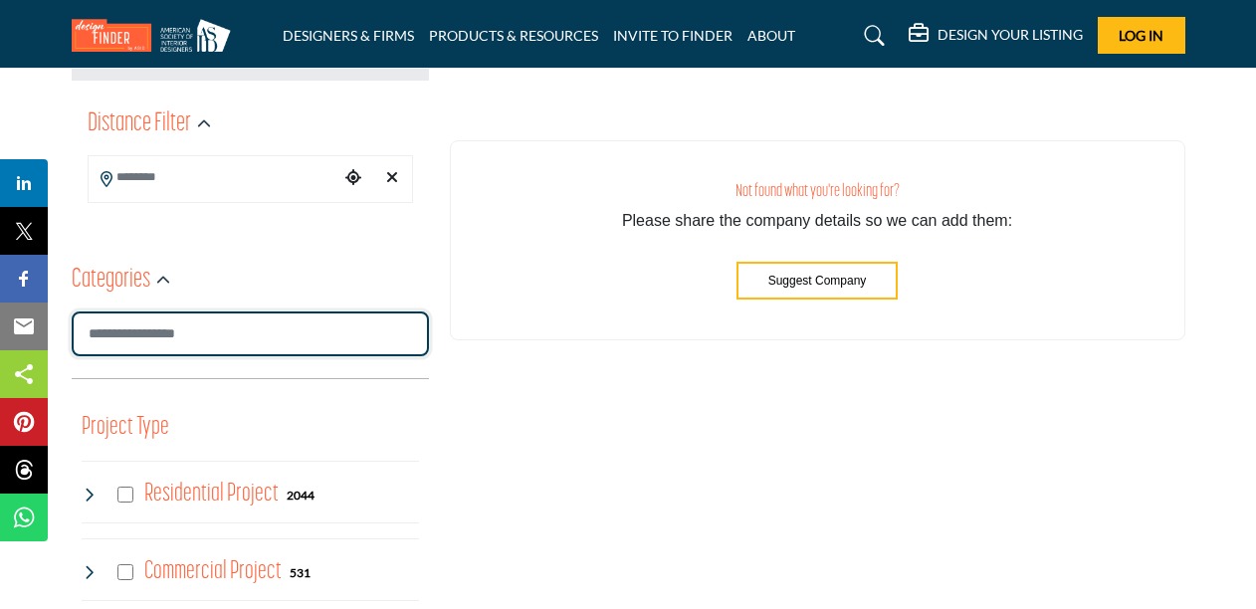
click at [202, 326] on input "Search Category" at bounding box center [250, 333] width 357 height 45
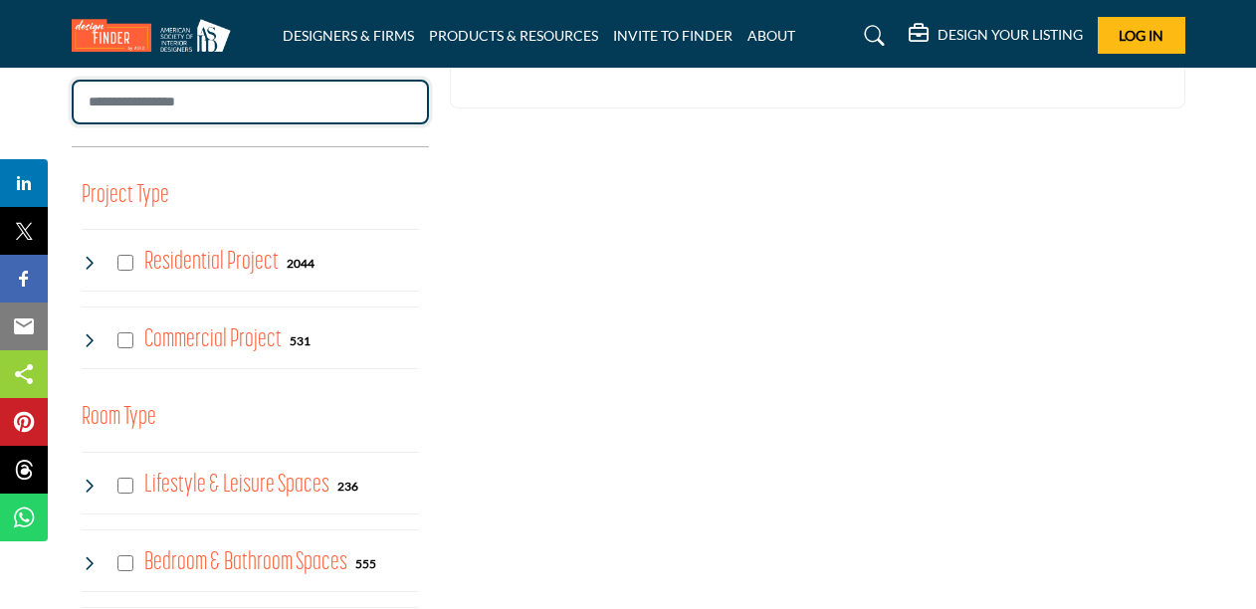
scroll to position [698, 0]
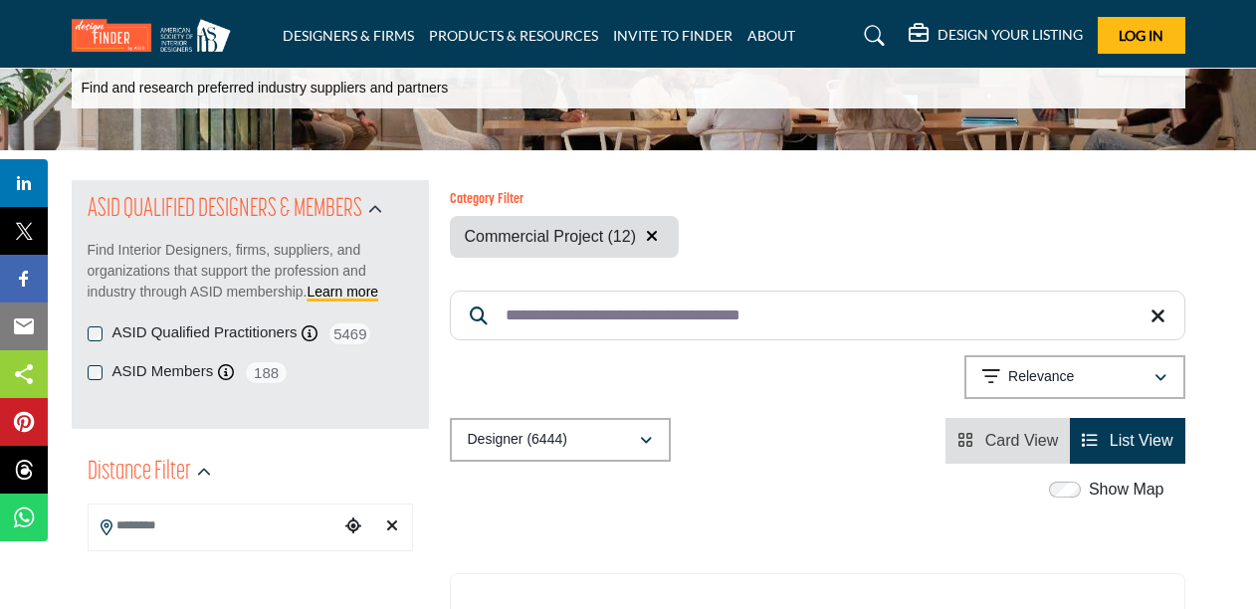
scroll to position [107, 0]
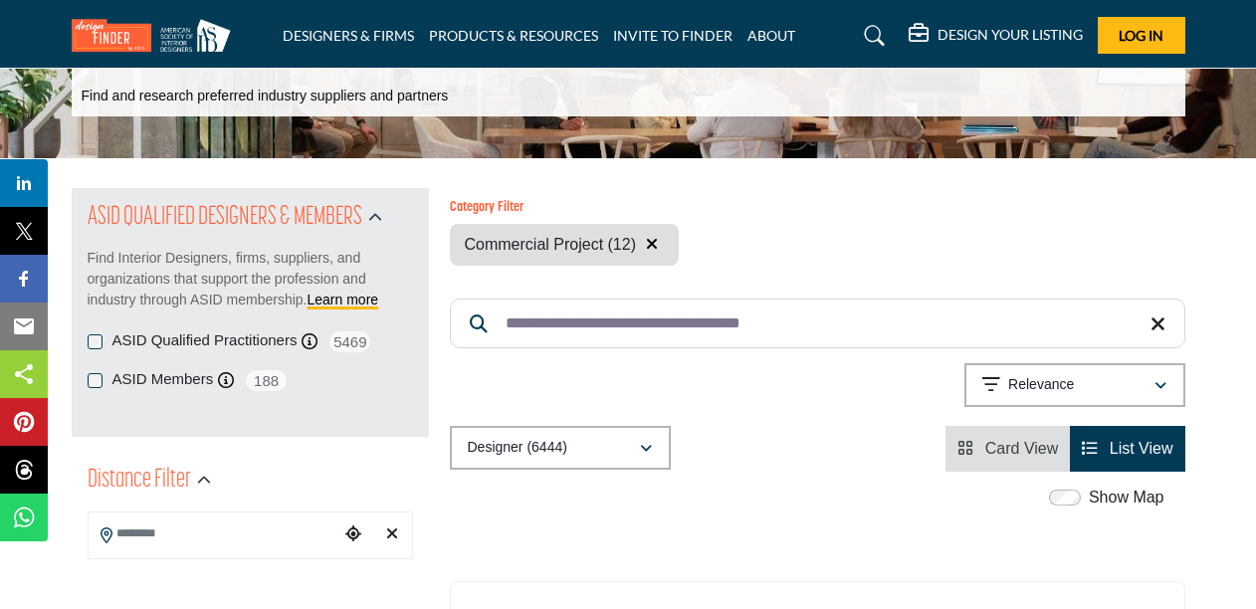
click at [792, 323] on input "**********" at bounding box center [817, 324] width 735 height 50
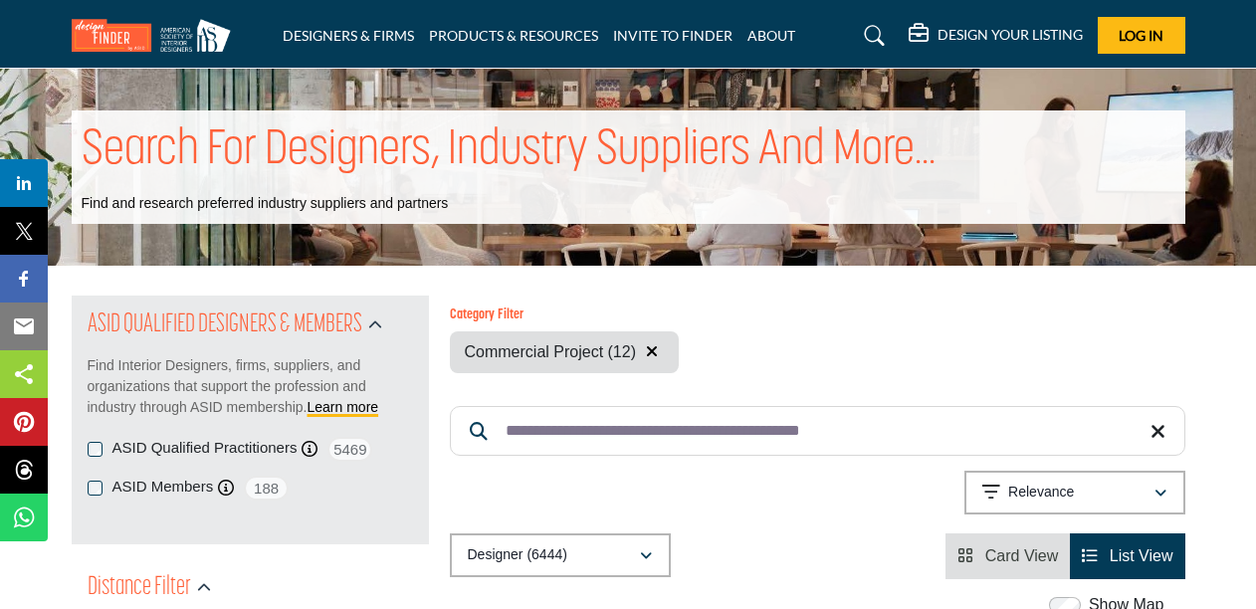
type input "**********"
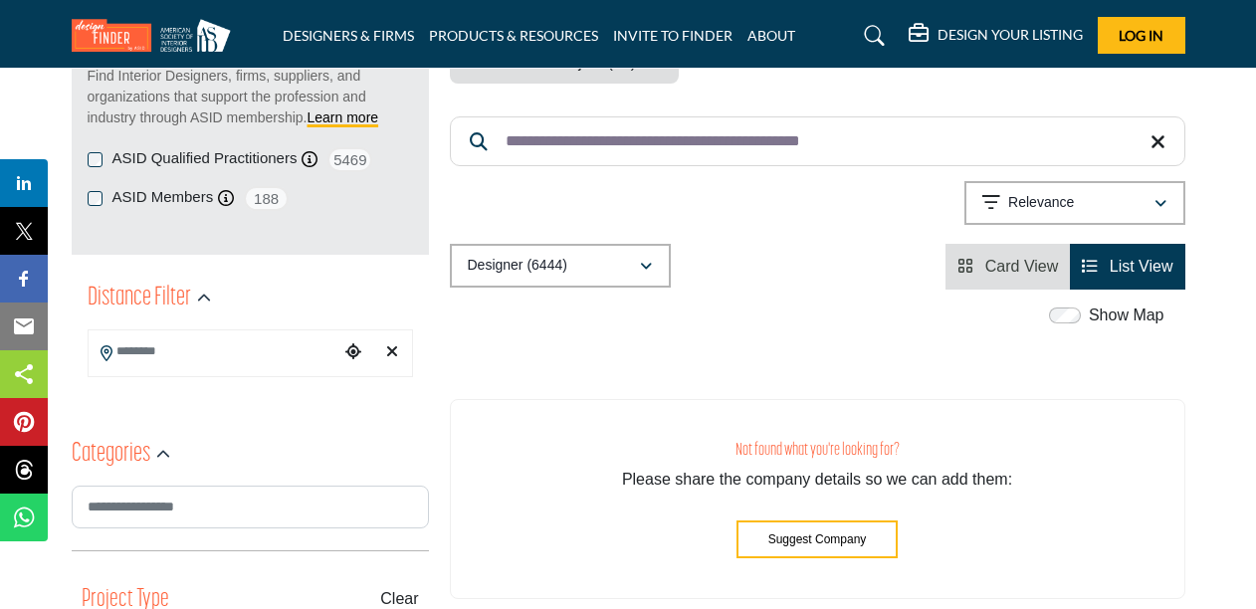
scroll to position [175, 0]
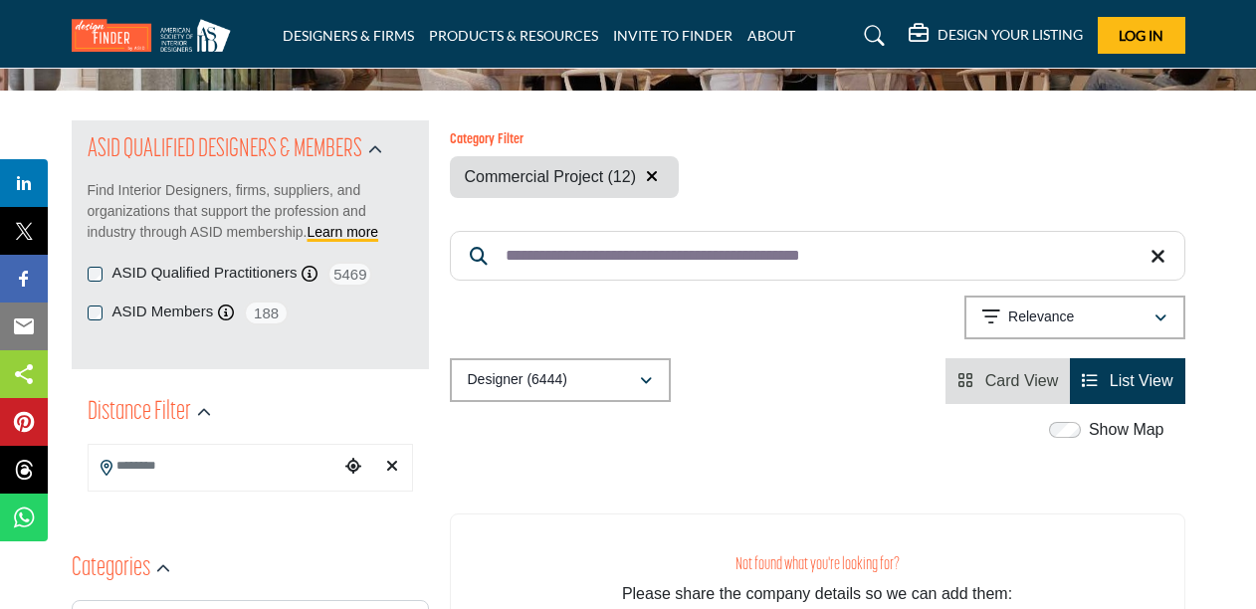
click at [1140, 382] on span "List View" at bounding box center [1142, 380] width 64 height 17
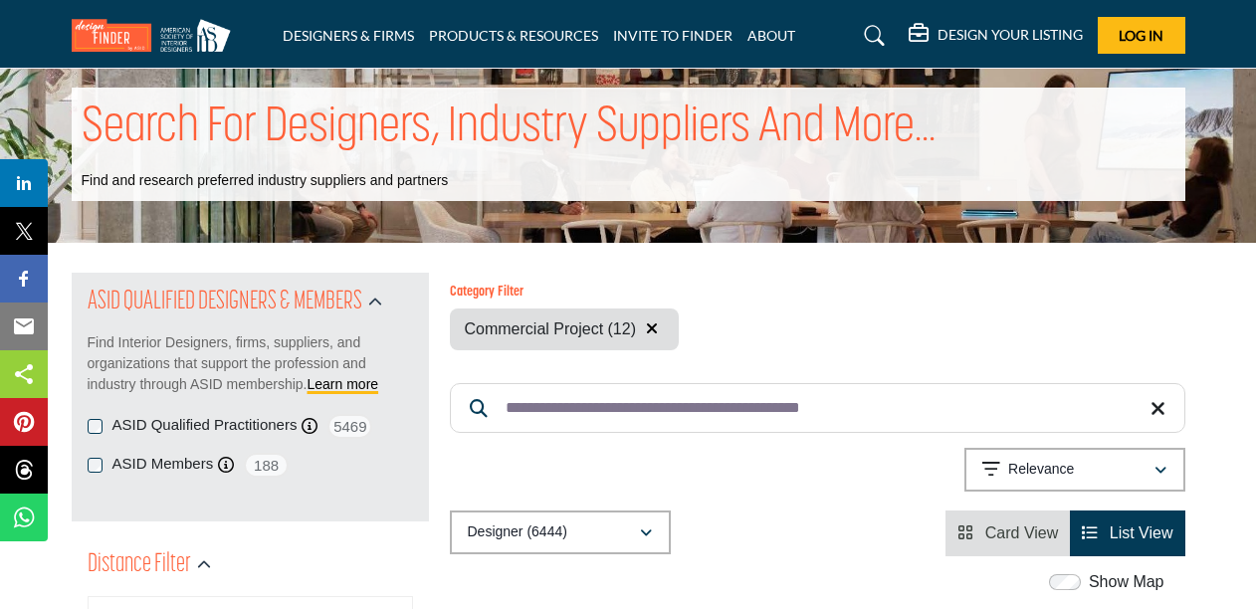
scroll to position [0, 0]
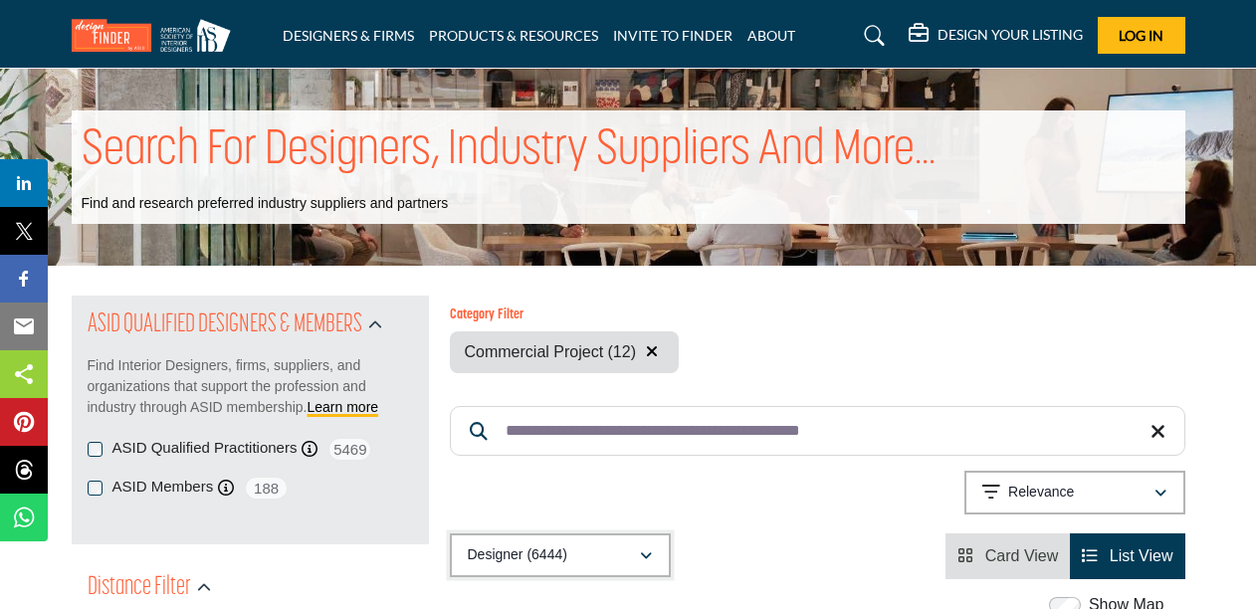
click at [589, 554] on div "Designer (6444)" at bounding box center [553, 555] width 171 height 24
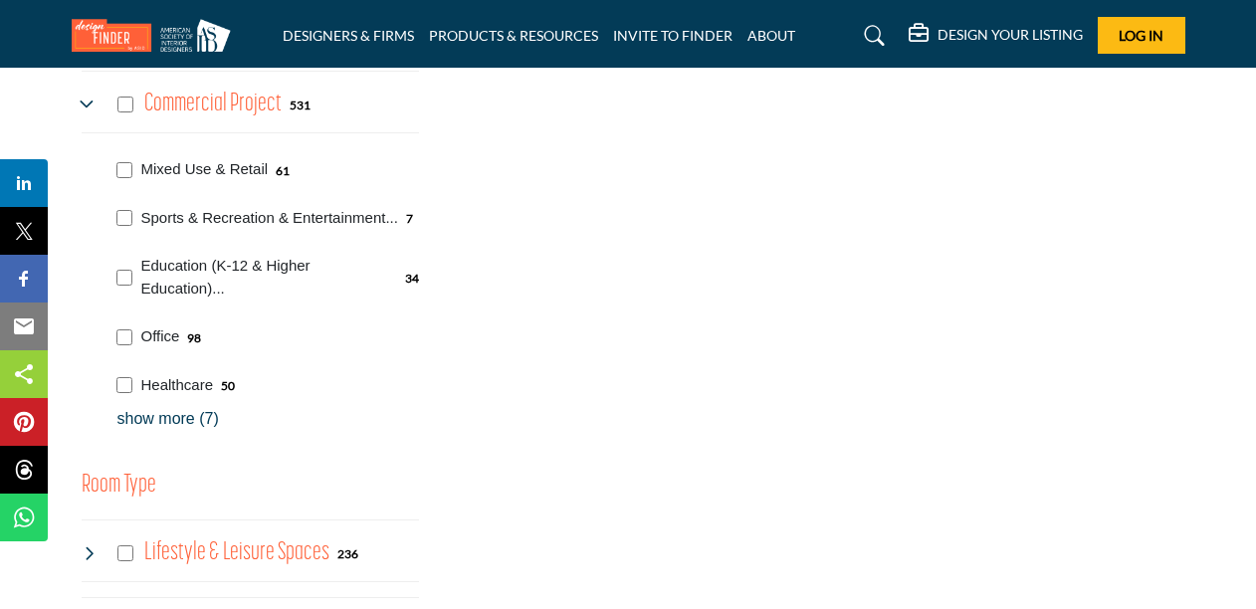
scroll to position [933, 0]
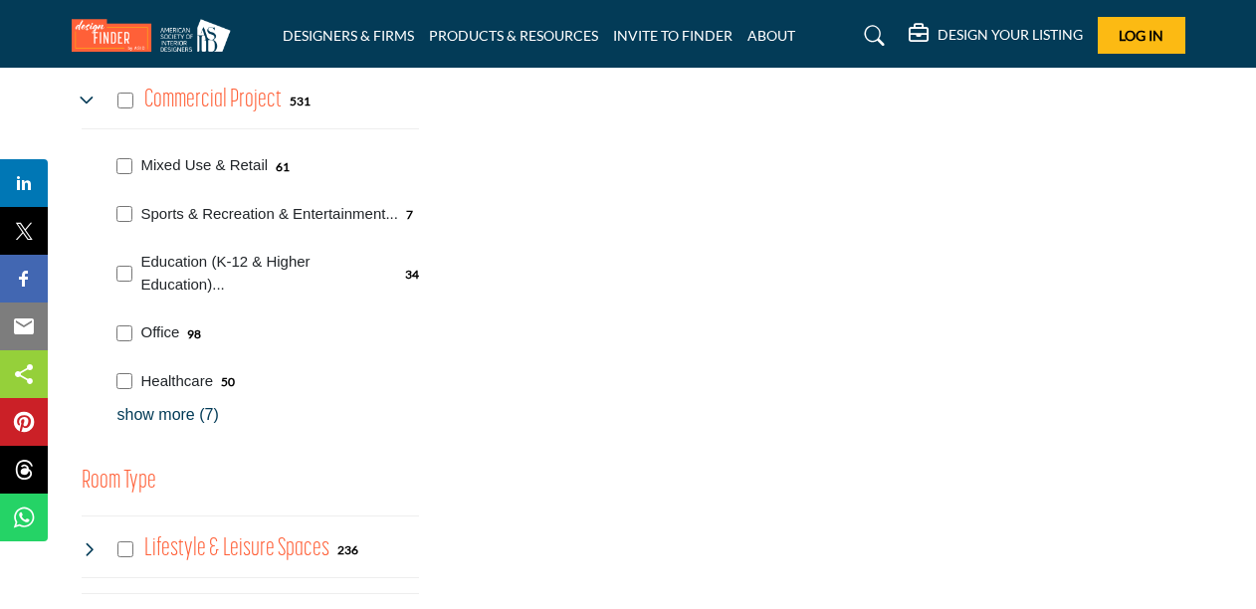
click at [194, 403] on p "show more (7)" at bounding box center [268, 415] width 302 height 24
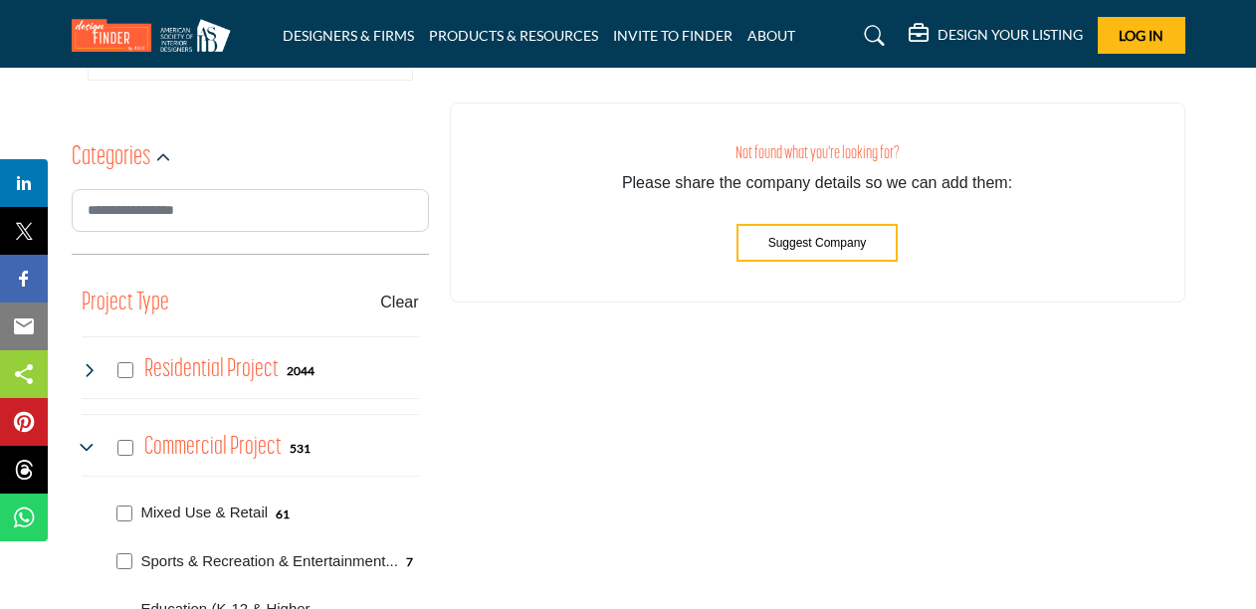
scroll to position [584, 0]
click at [228, 445] on h4 "Commercial Project" at bounding box center [212, 449] width 137 height 35
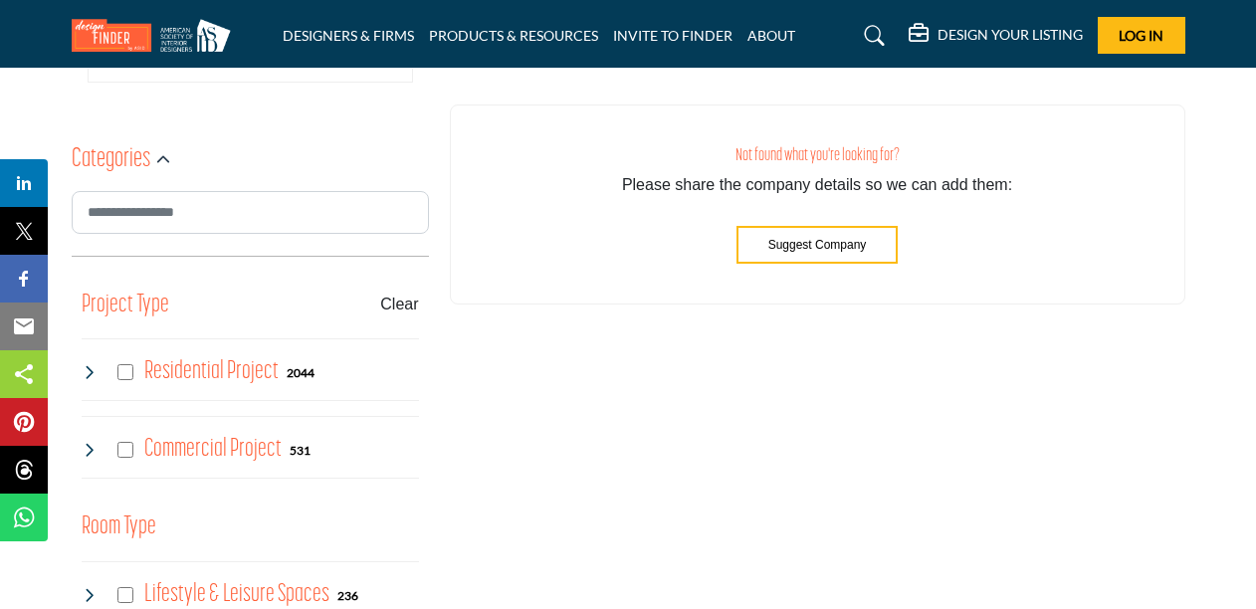
click at [228, 445] on h4 "Commercial Project" at bounding box center [212, 449] width 137 height 35
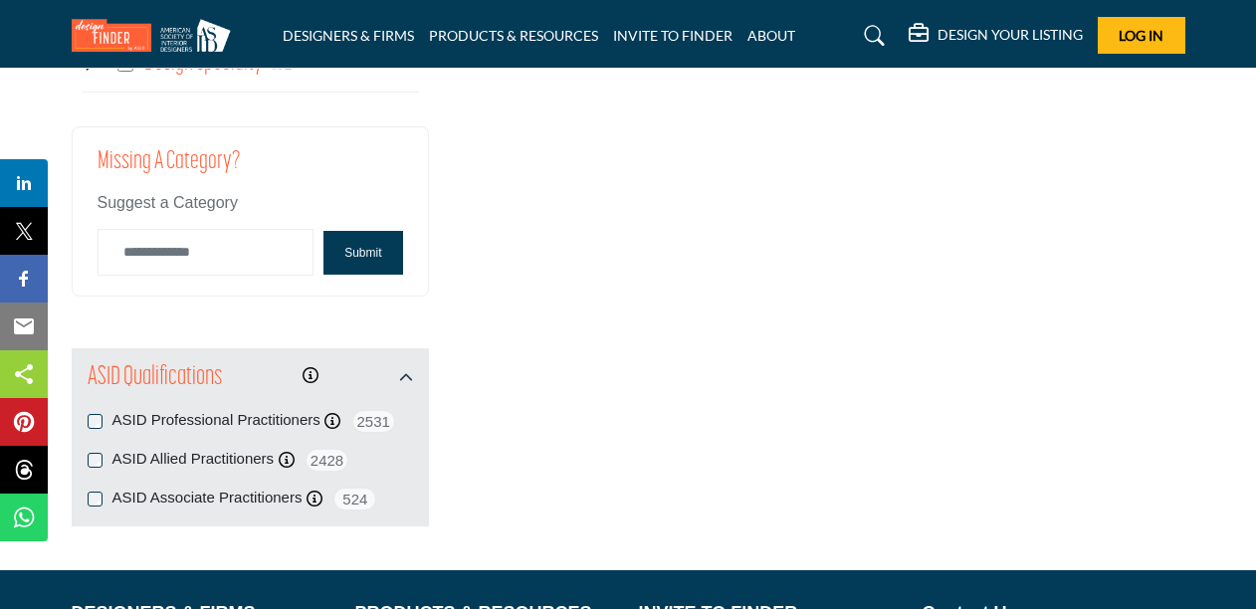
scroll to position [2590, 0]
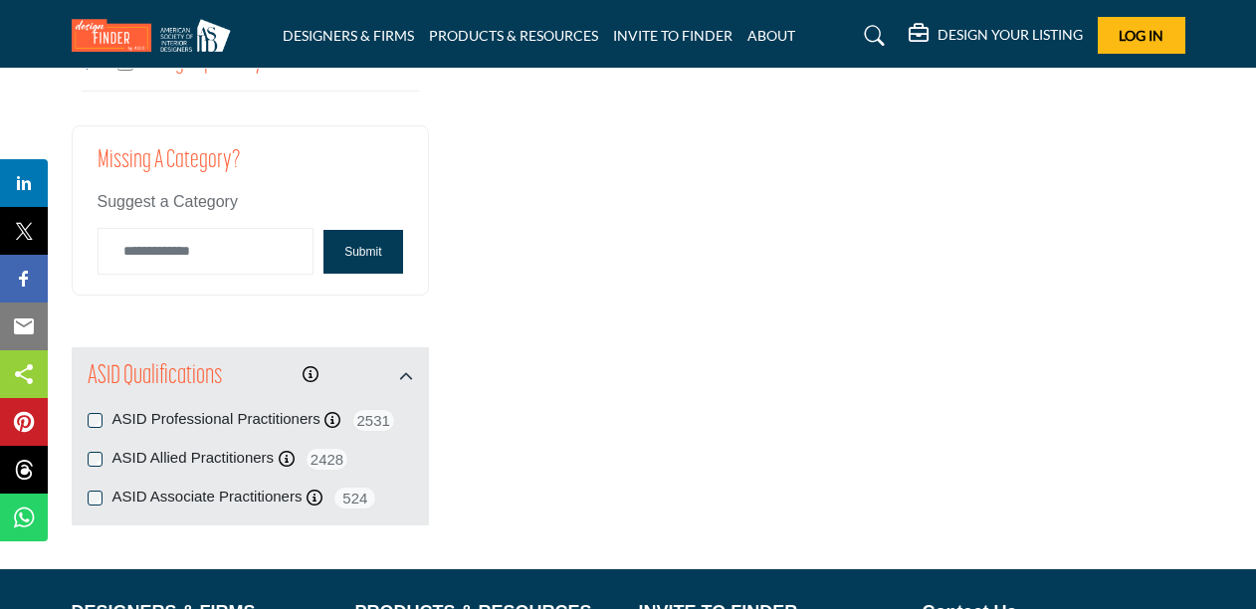
click at [228, 408] on label "ASID Professional Practitioners" at bounding box center [216, 419] width 208 height 23
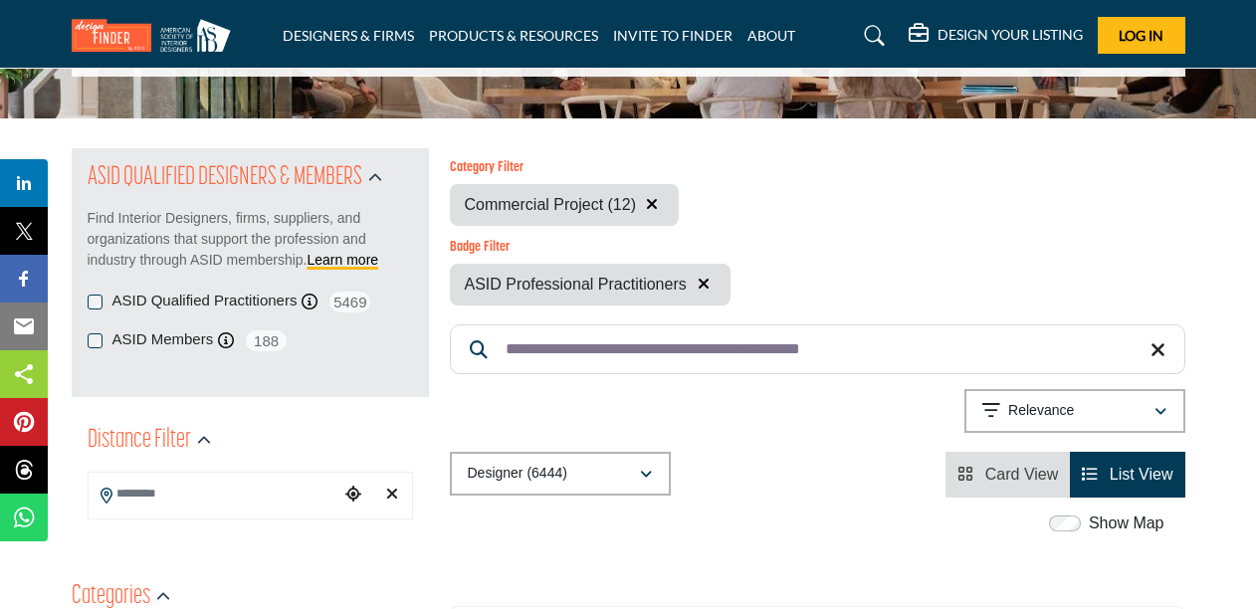
scroll to position [153, 0]
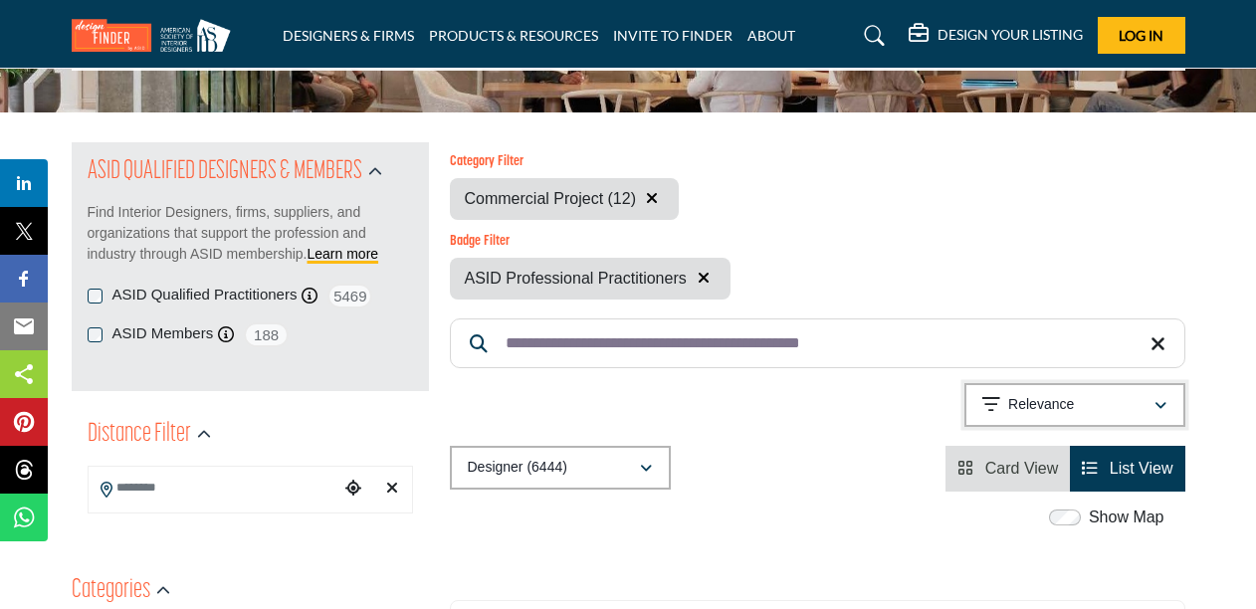
click at [1161, 397] on div "button" at bounding box center [1160, 405] width 14 height 18
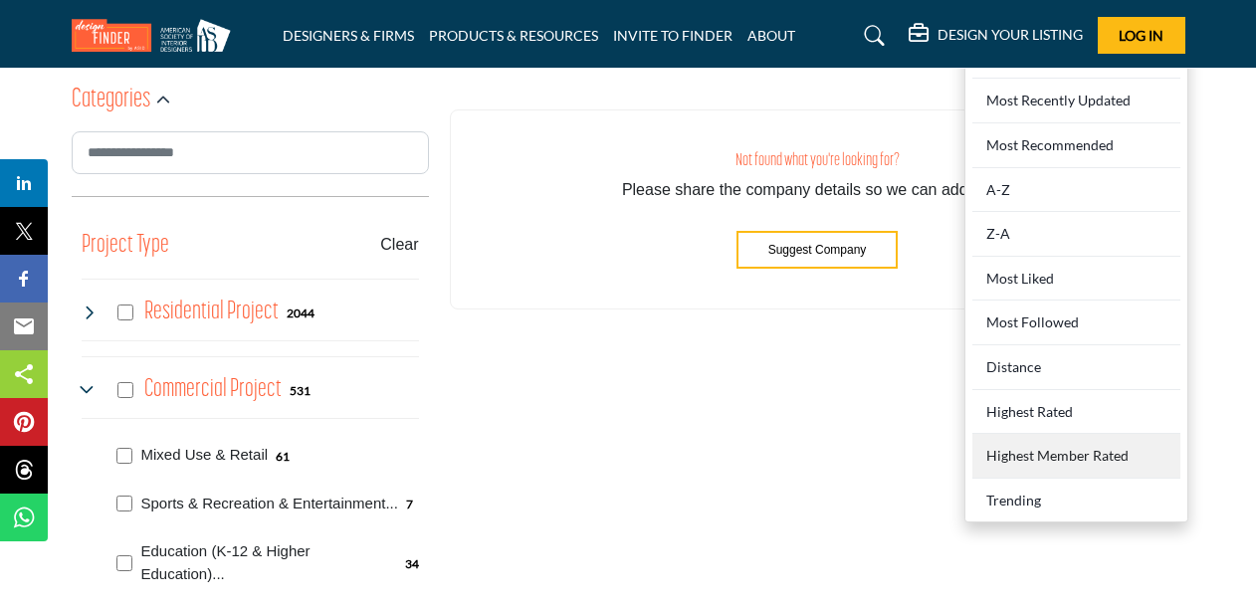
scroll to position [645, 0]
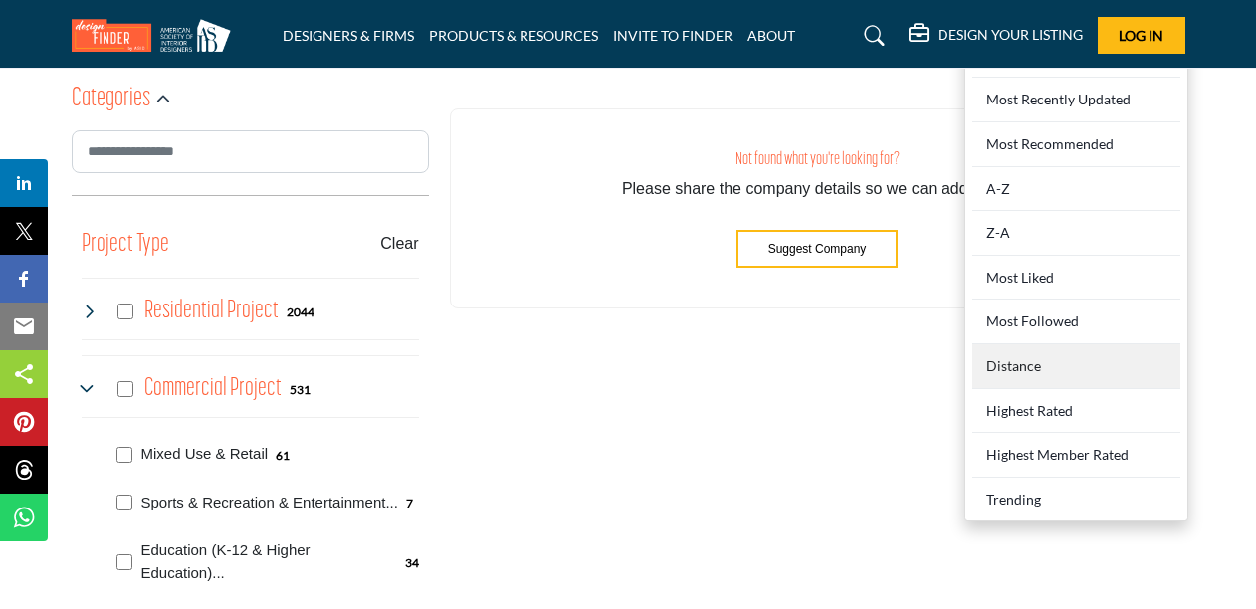
click at [1013, 363] on div "Distance" at bounding box center [1076, 366] width 208 height 45
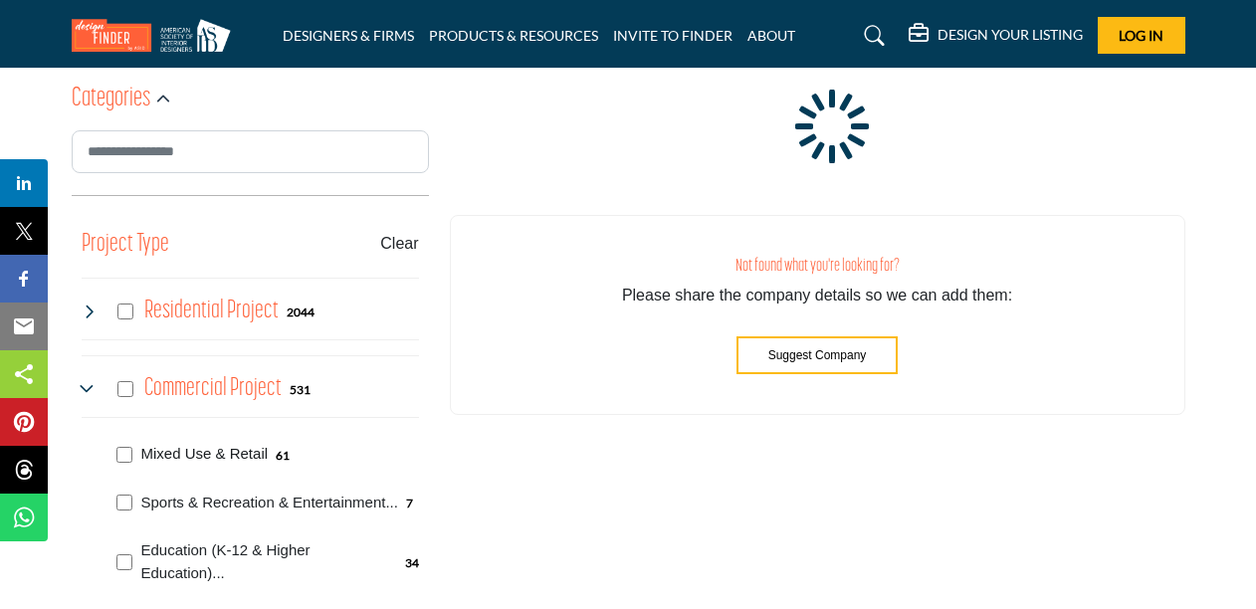
click at [248, 445] on p "Mixed Use & Retail" at bounding box center [204, 454] width 127 height 23
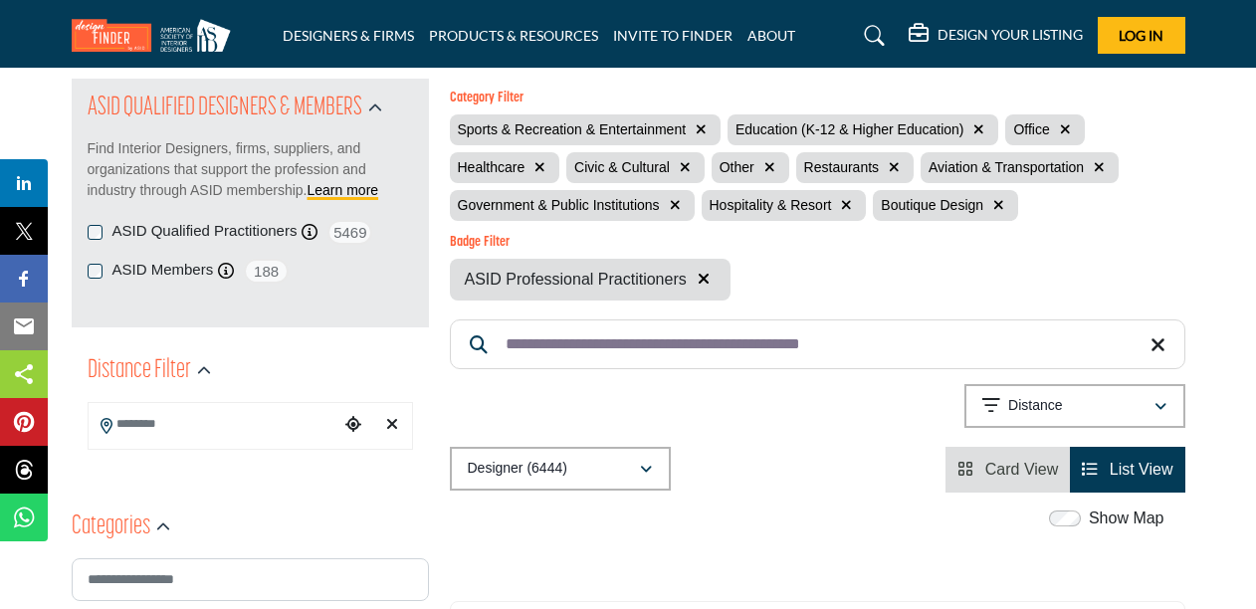
scroll to position [229, 0]
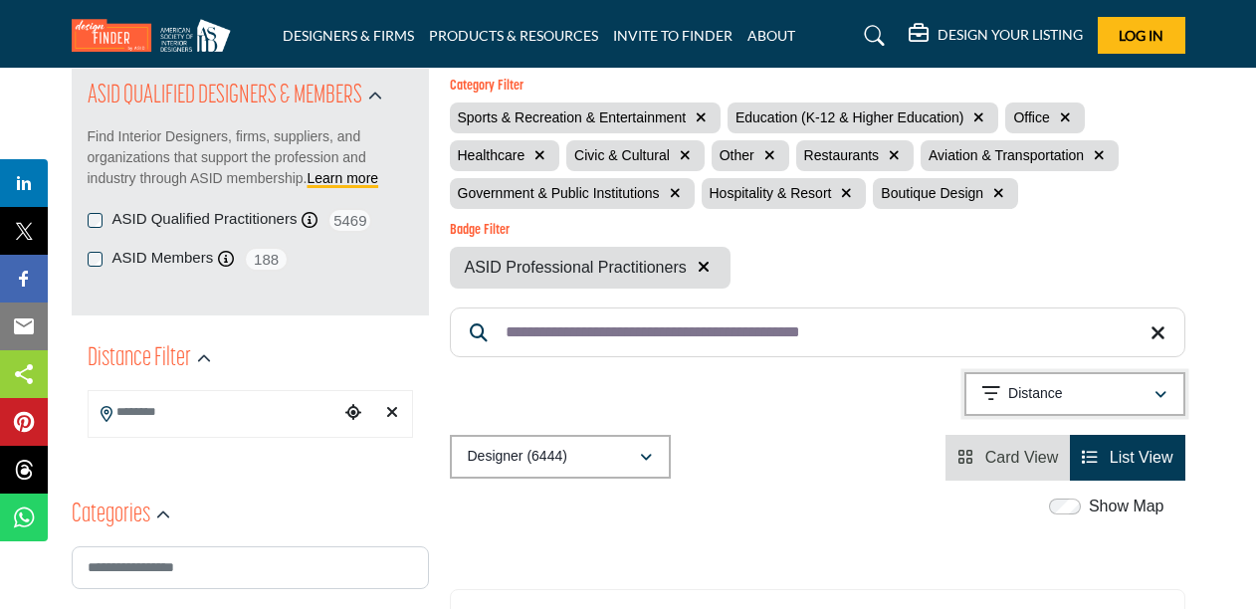
click at [1149, 394] on div "Distance" at bounding box center [1067, 394] width 171 height 24
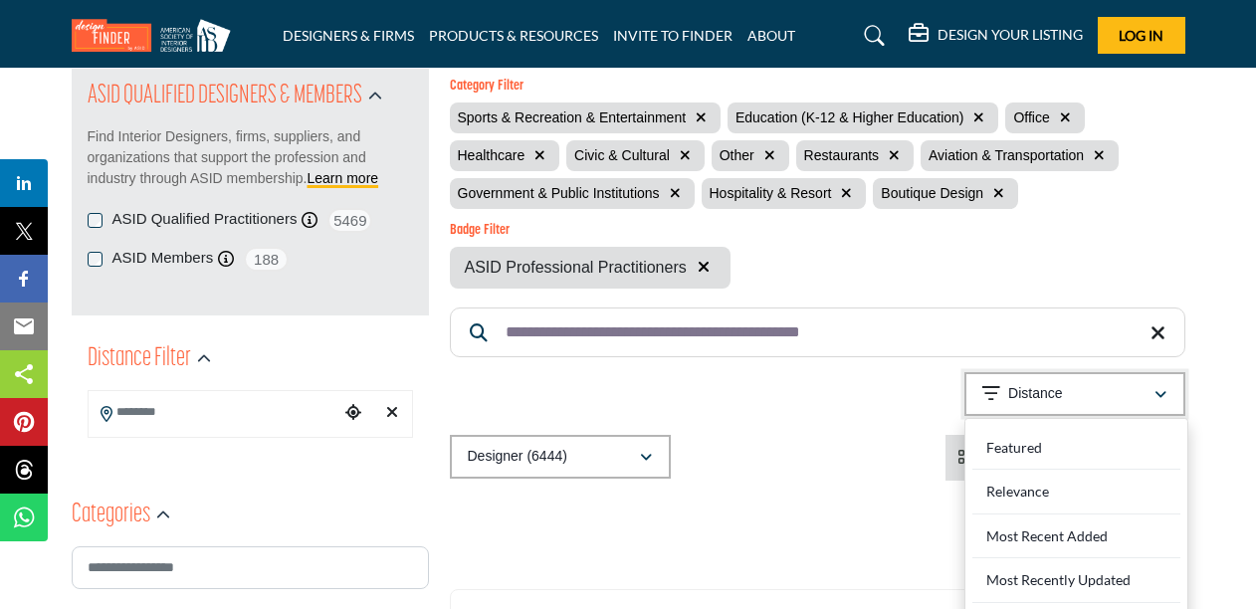
click at [1149, 394] on div "Distance" at bounding box center [1067, 394] width 171 height 24
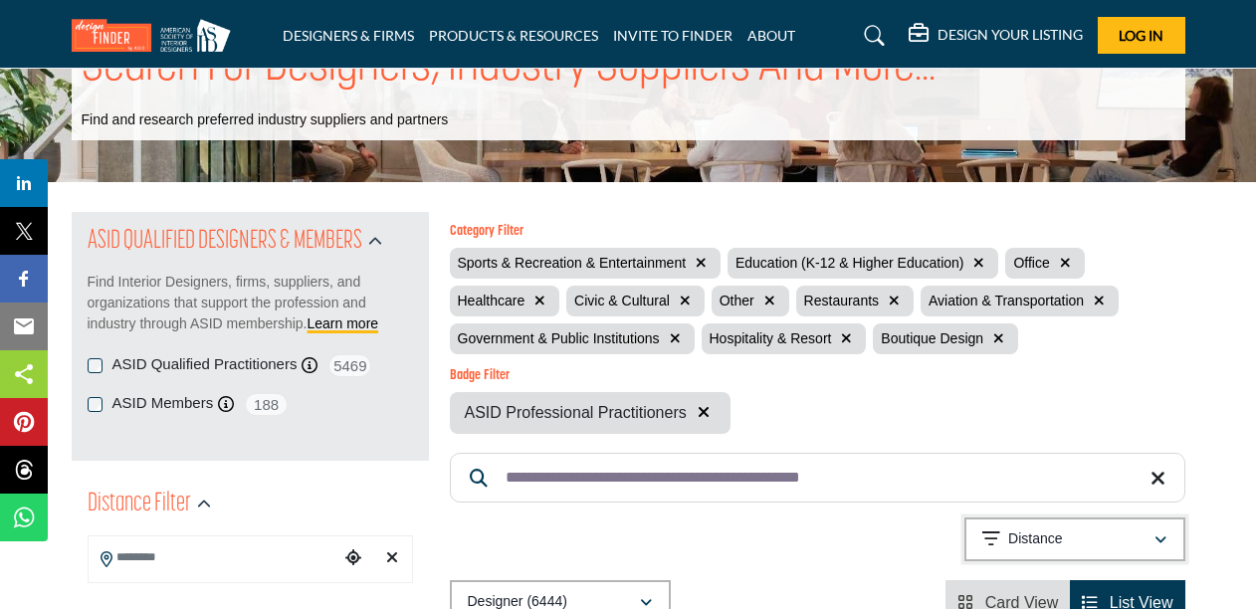
scroll to position [86, 0]
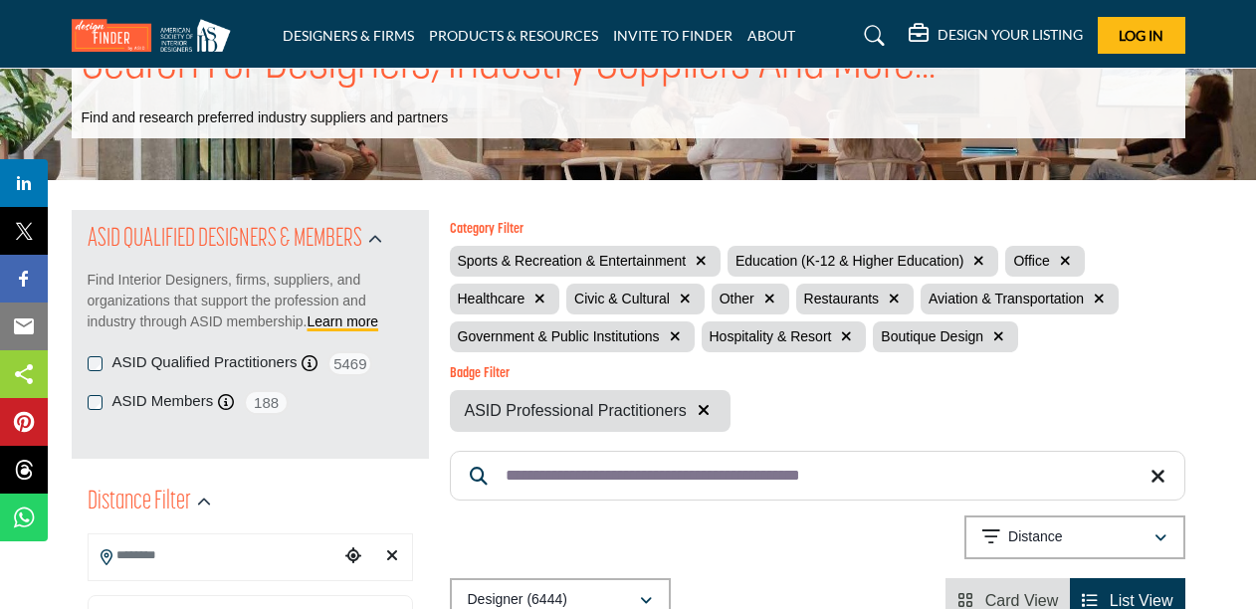
click at [220, 557] on input "Search Location" at bounding box center [214, 555] width 251 height 39
click at [106, 555] on icon at bounding box center [107, 557] width 12 height 16
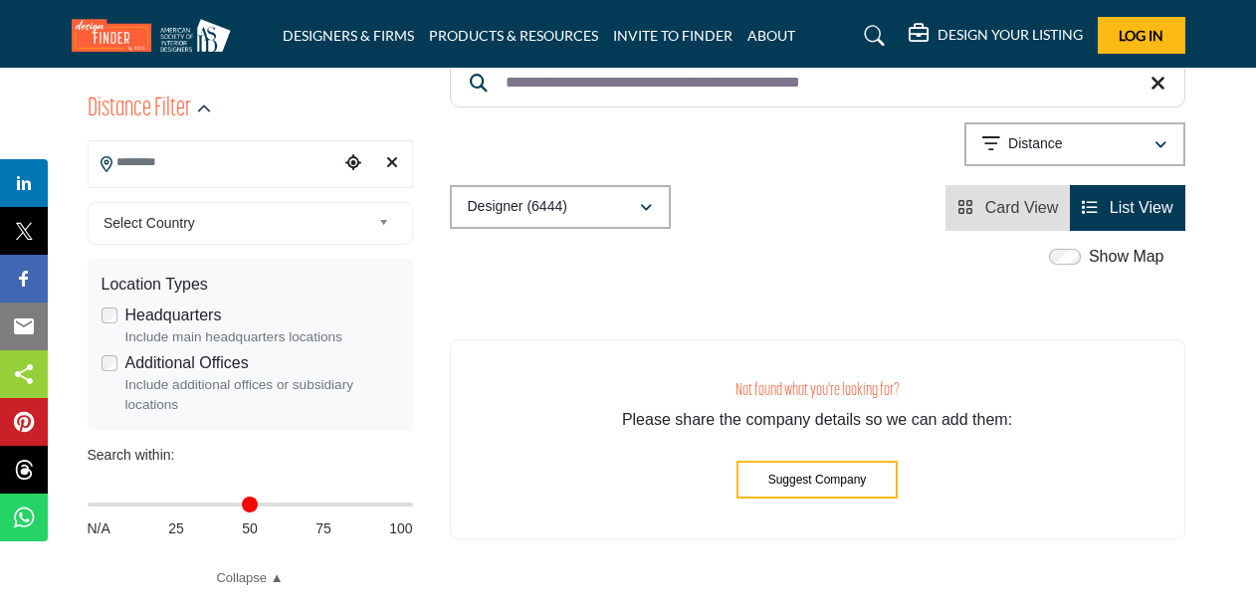
scroll to position [481, 0]
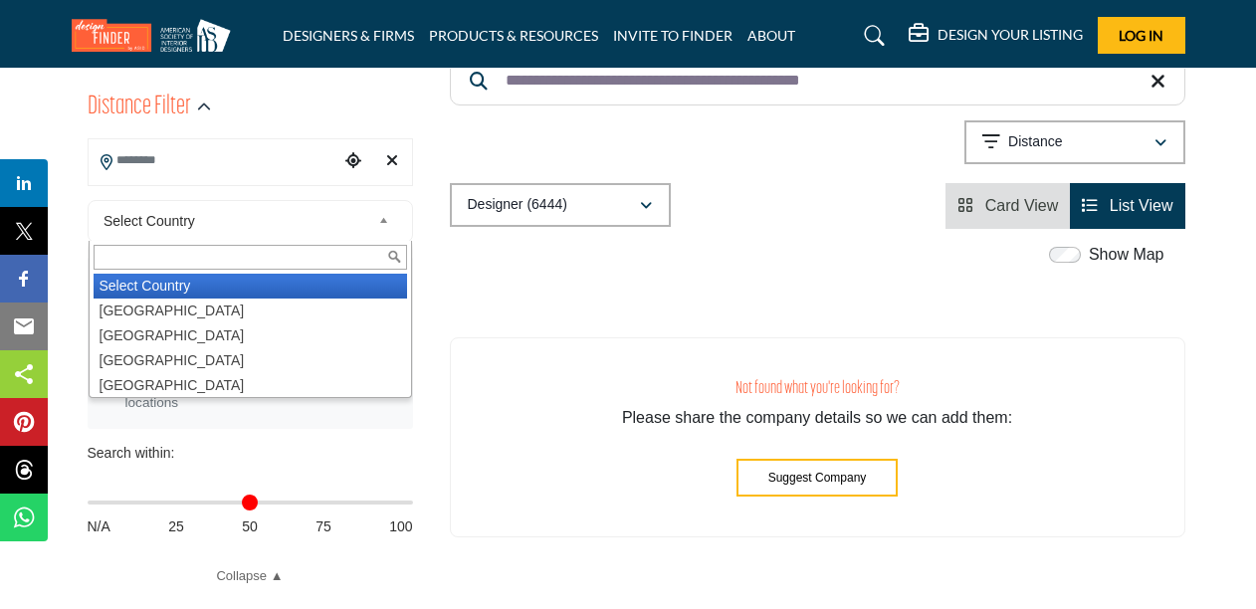
click at [357, 218] on span "Select Country" at bounding box center [236, 221] width 267 height 24
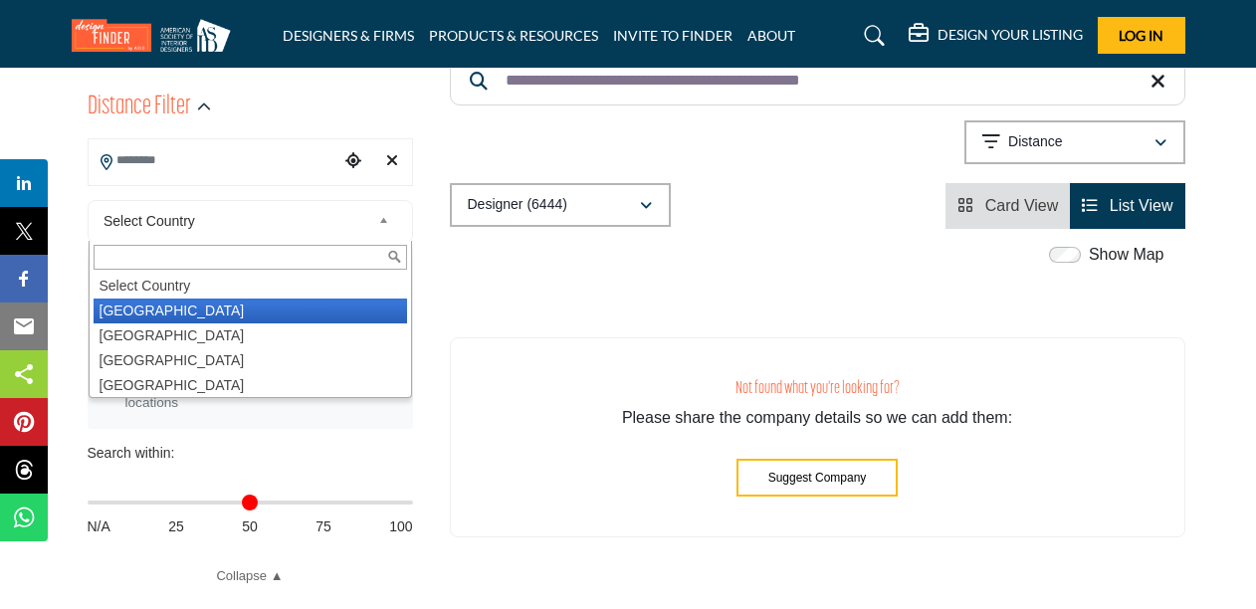
click at [136, 310] on li "United States" at bounding box center [250, 311] width 313 height 25
type input "***"
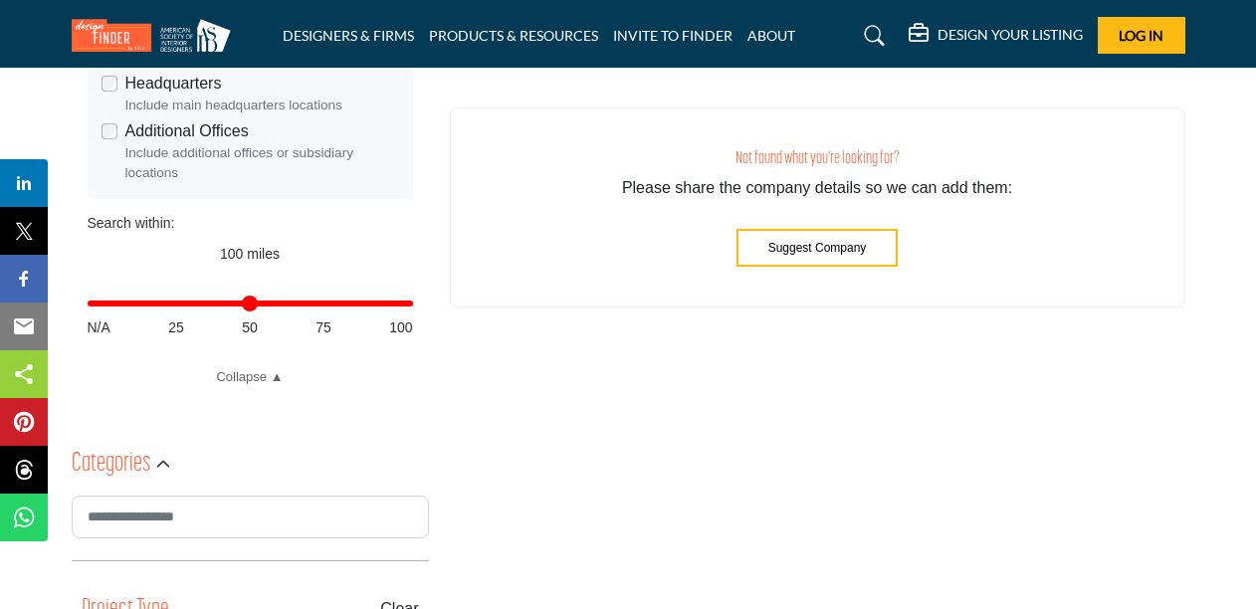
scroll to position [733, 0]
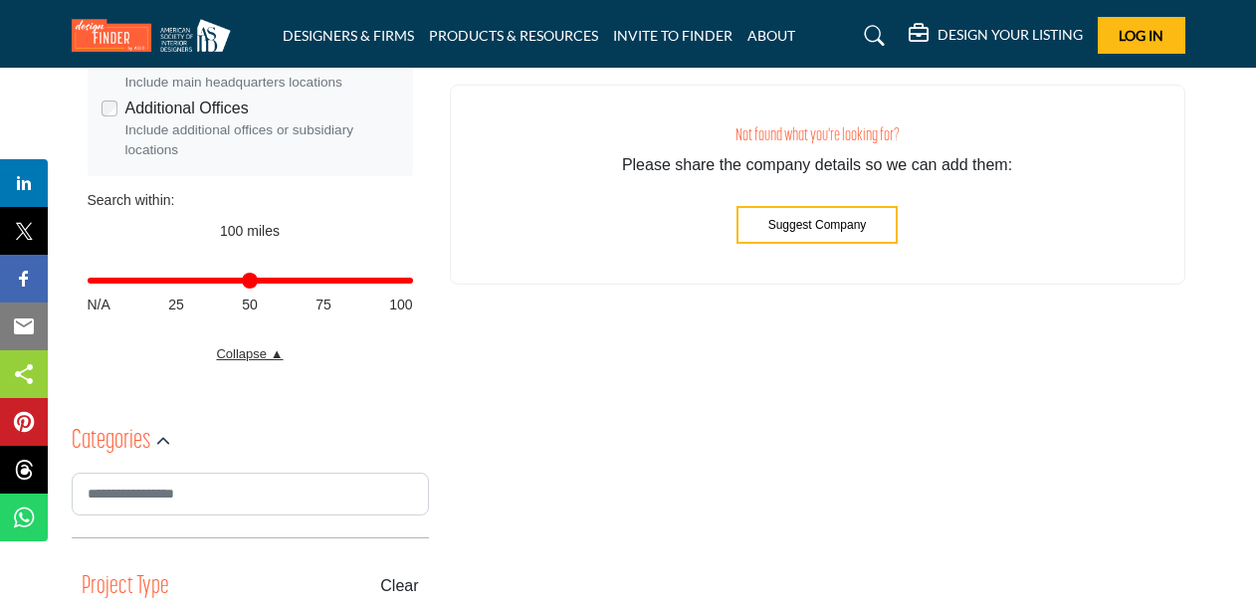
click at [249, 351] on link "Collapse ▲" at bounding box center [250, 354] width 325 height 20
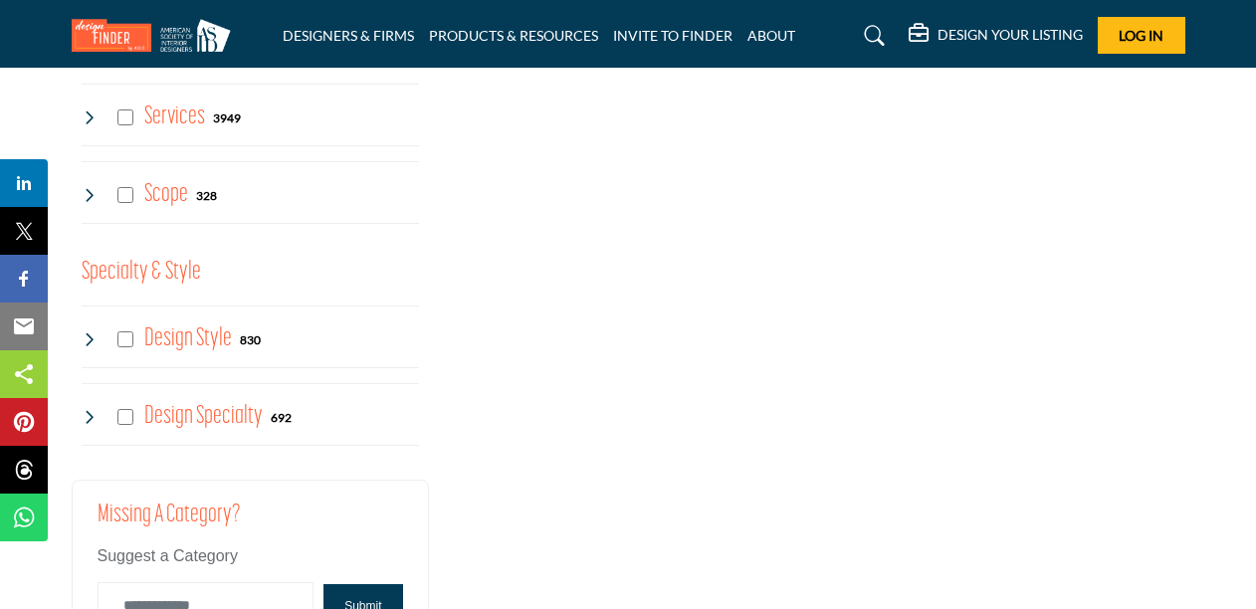
scroll to position [2233, 0]
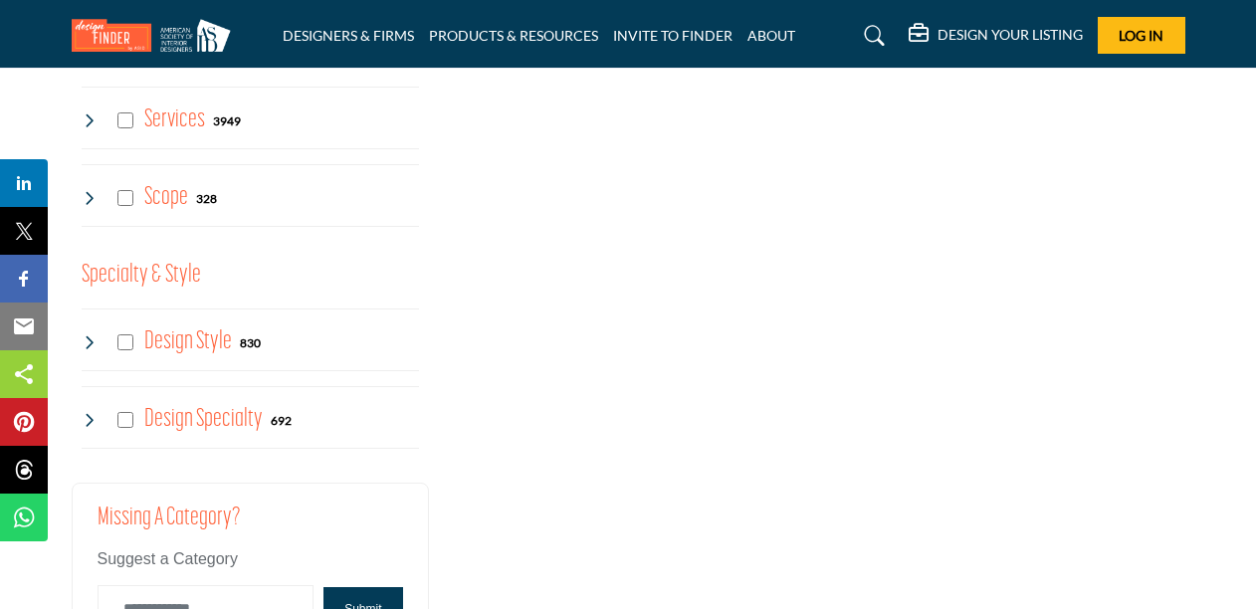
click at [114, 26] on img at bounding box center [156, 35] width 169 height 33
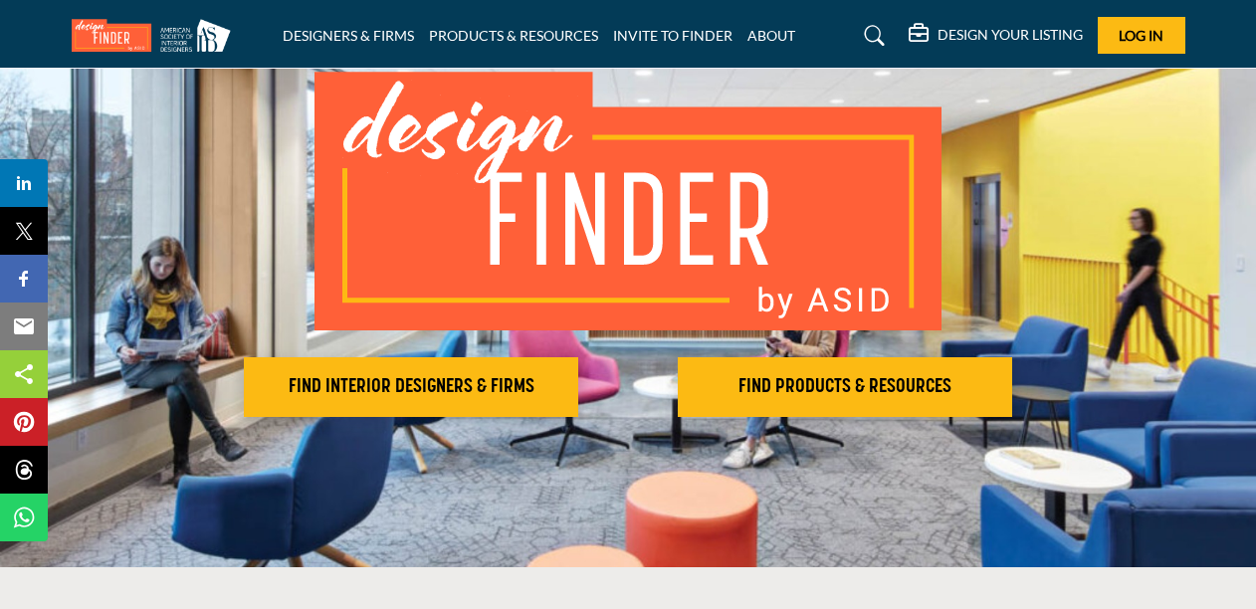
scroll to position [149, 0]
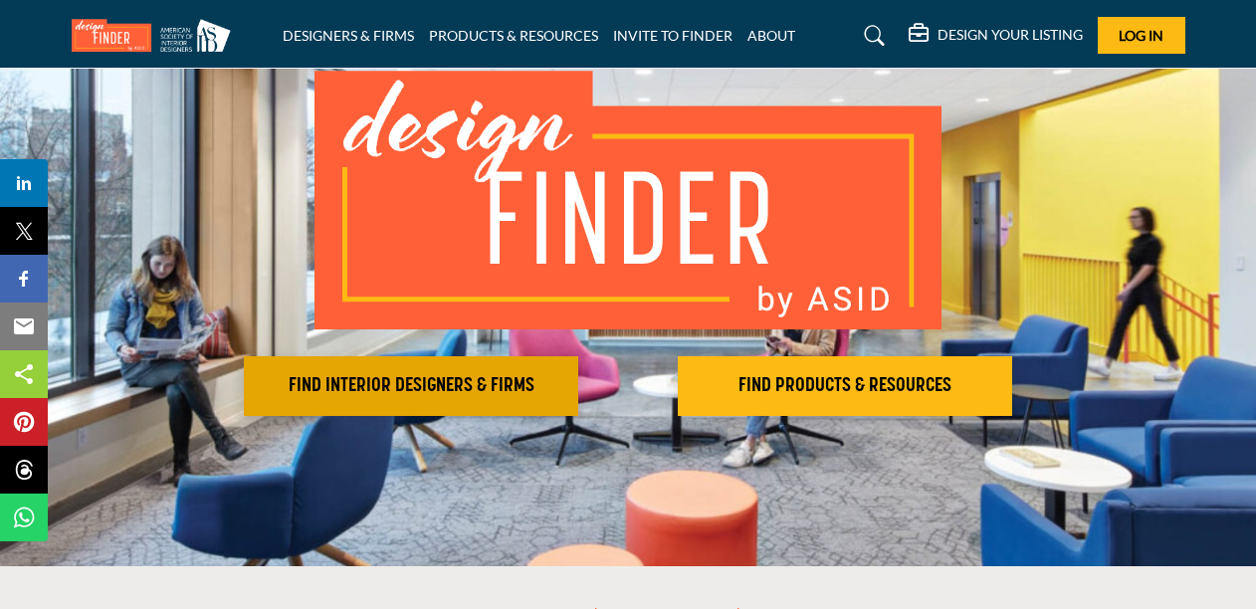
click at [489, 378] on h2 "FIND INTERIOR DESIGNERS & FIRMS" at bounding box center [411, 386] width 322 height 24
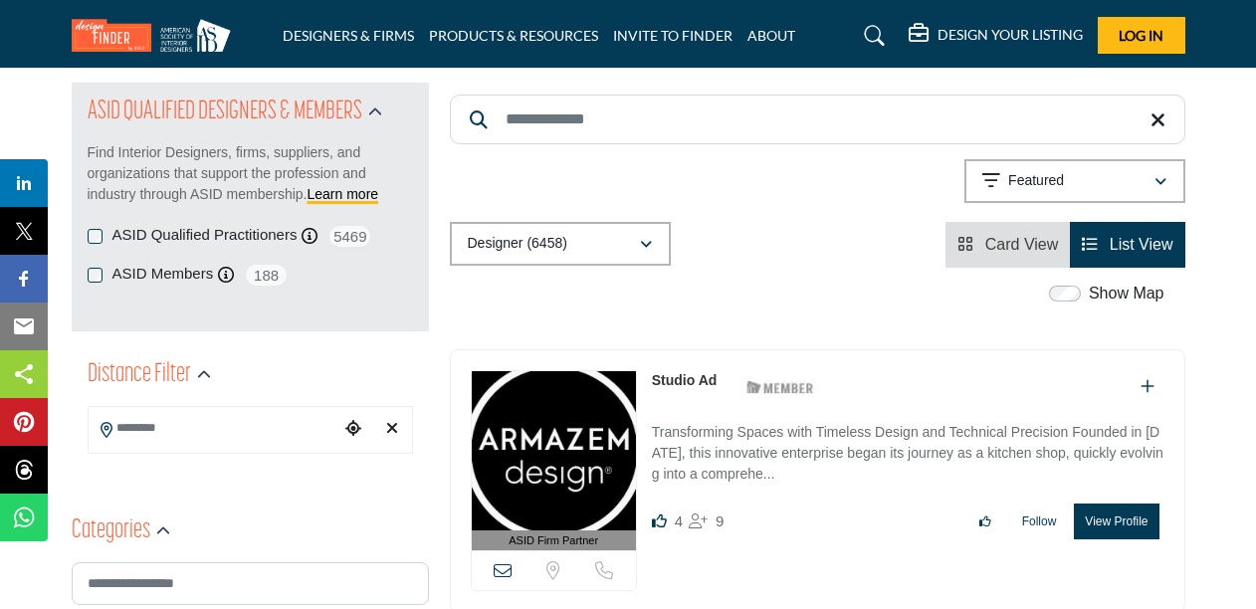
scroll to position [211, 0]
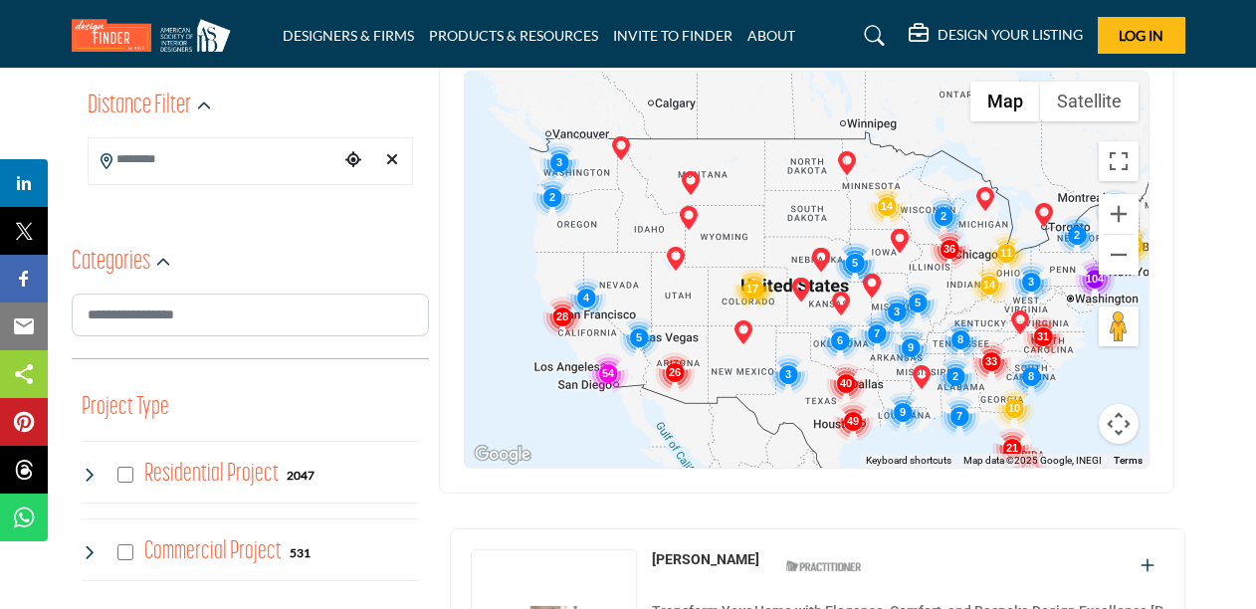
scroll to position [489, 0]
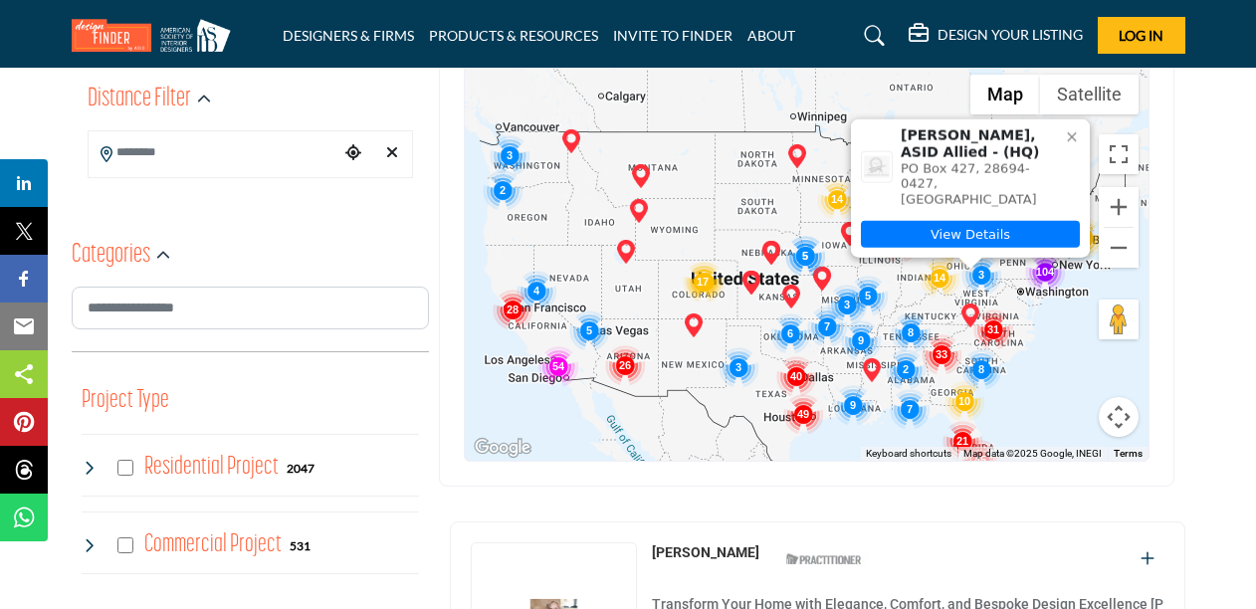
click at [1045, 300] on div "[PERSON_NAME], ASID Allied - (HQ) PO Box 427, 28694-0427, [GEOGRAPHIC_DATA] Vie…" at bounding box center [807, 263] width 684 height 396
click at [1048, 283] on img "Cluster of 104 locations (104 HQ, 0 Branches)\aClick to view companies" at bounding box center [1045, 272] width 40 height 40
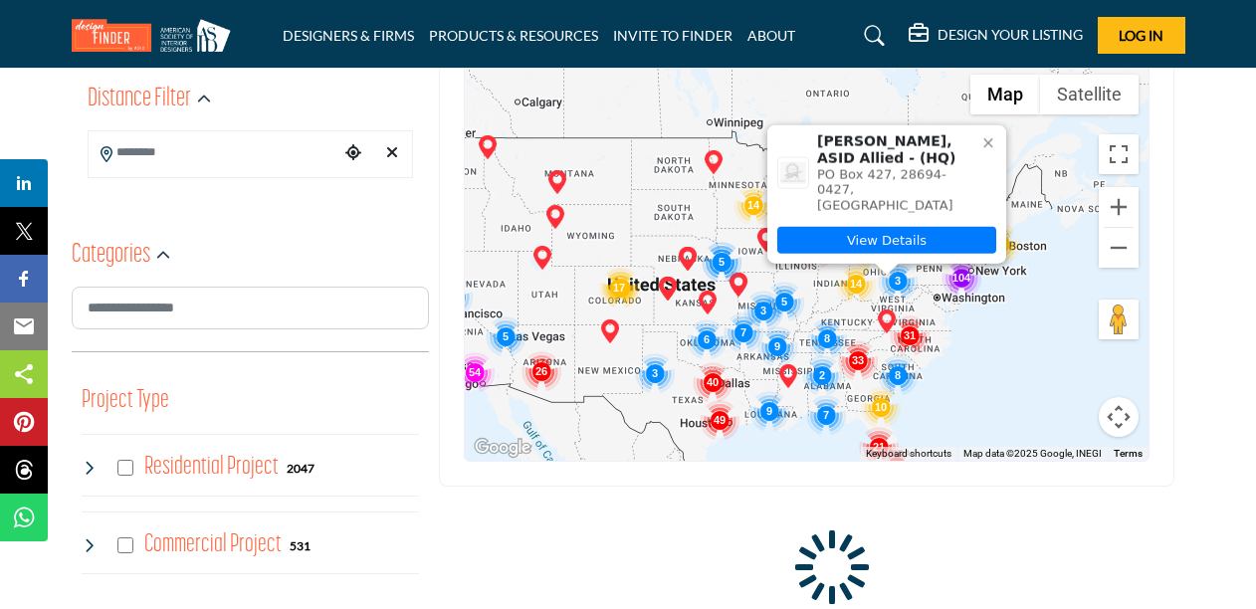
click at [1007, 290] on div "To navigate, press the arrow keys. [PERSON_NAME], ASID Allied - (HQ) PO Box 427…" at bounding box center [807, 263] width 684 height 396
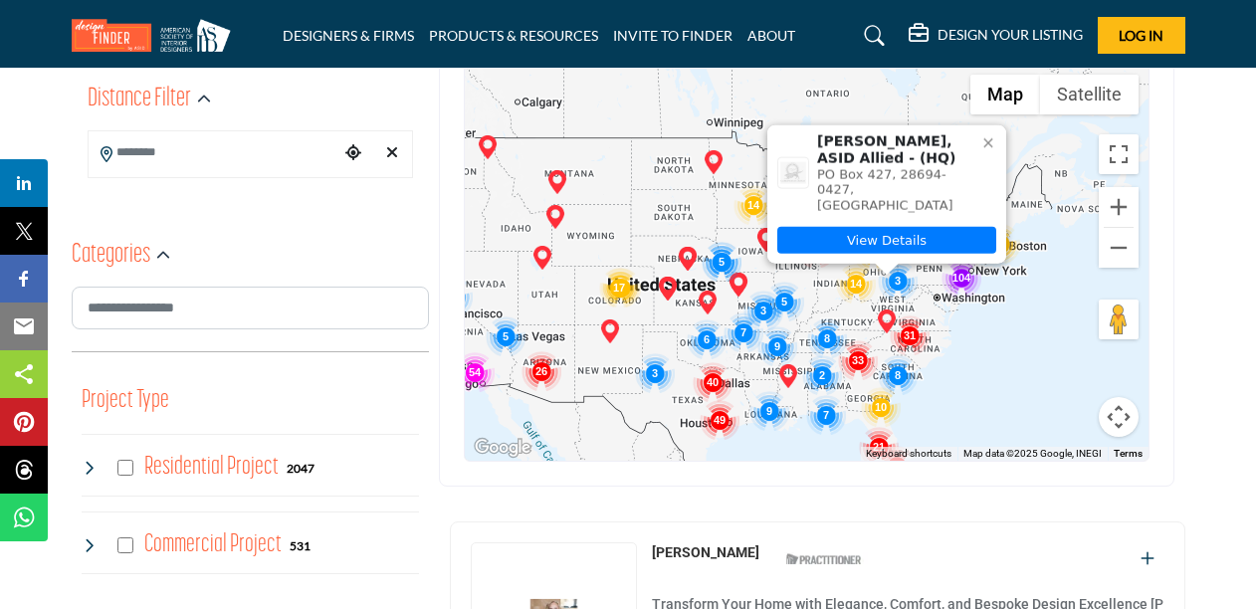
click at [975, 303] on div "To navigate, press the arrow keys. [PERSON_NAME], ASID Allied - (HQ) PO Box 427…" at bounding box center [807, 263] width 684 height 396
click at [975, 301] on div "To navigate, press the arrow keys. [PERSON_NAME], ASID Allied - (HQ) PO Box 427…" at bounding box center [807, 263] width 684 height 396
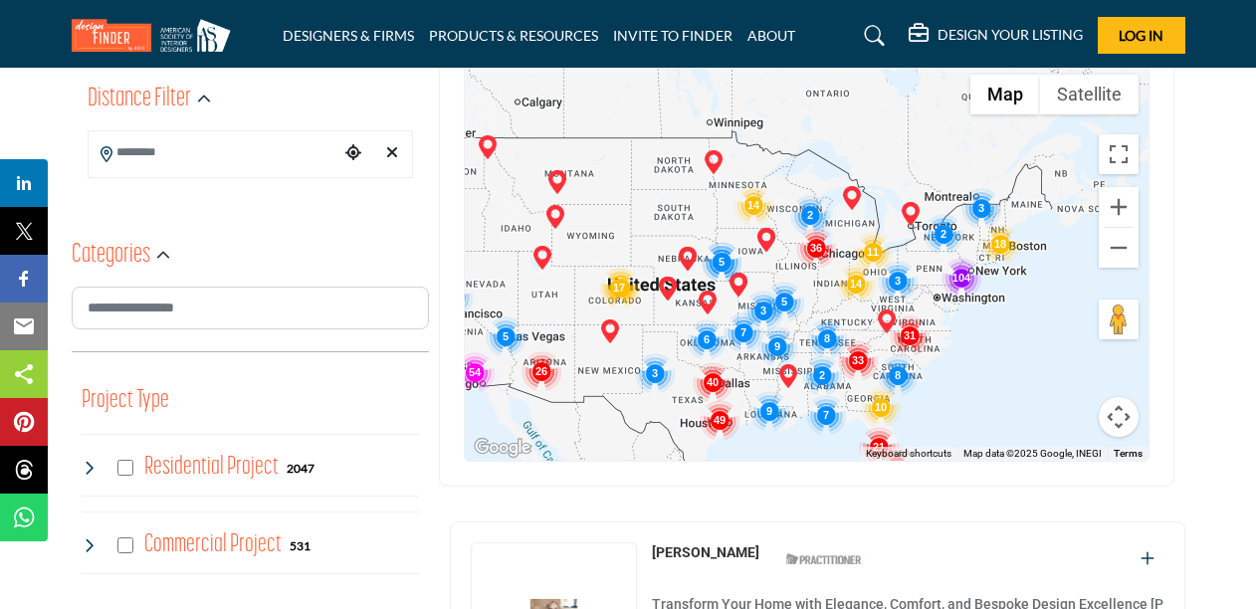
click at [955, 277] on img "Cluster of 104 locations (104 HQ, 0 Branches)\aClick to view companies" at bounding box center [961, 278] width 40 height 40
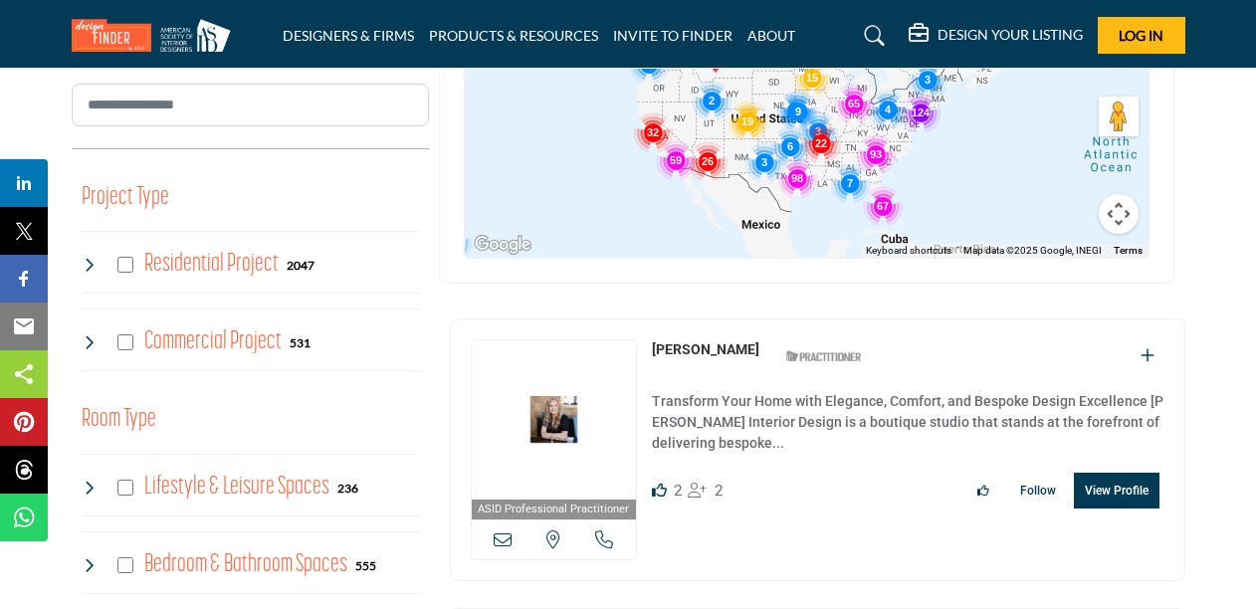
scroll to position [659, 0]
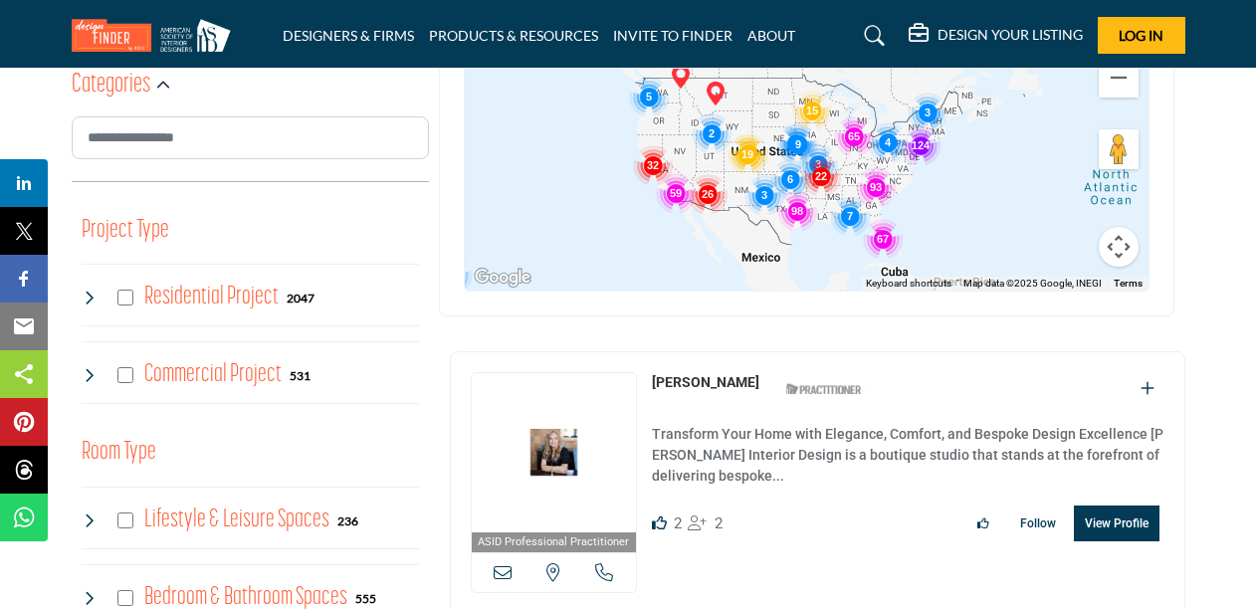
click at [903, 140] on img "Cluster of 124 locations (124 HQ, 0 Branches)\aClick to view companies" at bounding box center [921, 145] width 40 height 40
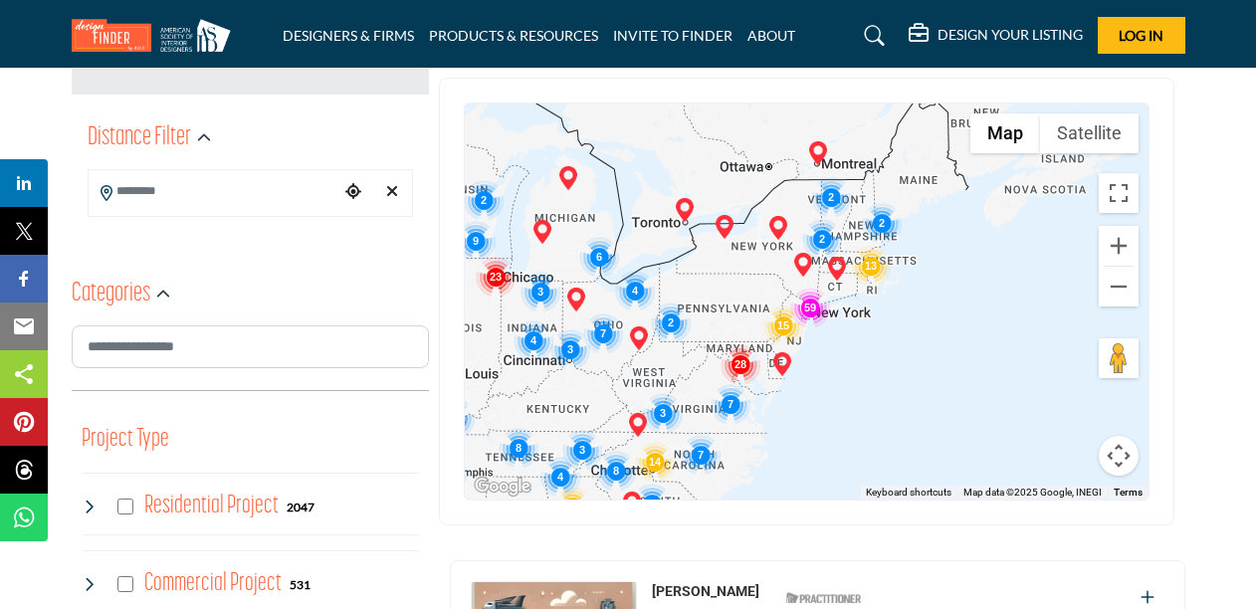
scroll to position [462, 0]
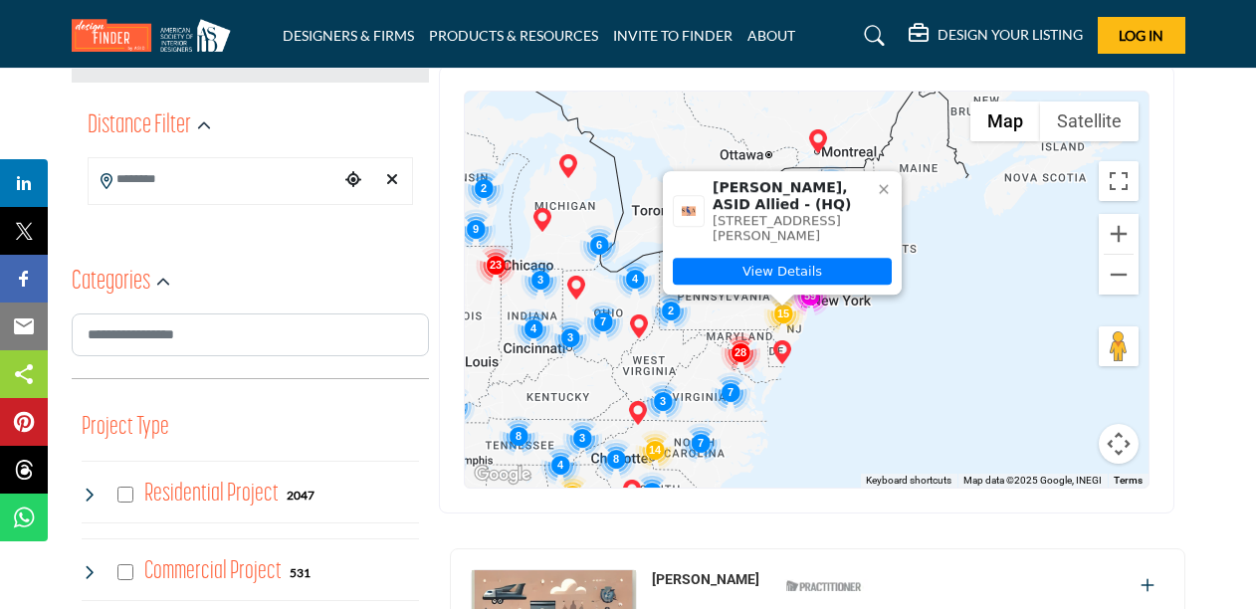
click at [776, 344] on img "Susan Anthony, ASID Allied (HQ)" at bounding box center [782, 352] width 24 height 24
click at [786, 345] on img "Susan Anthony, ASID Allied (HQ)" at bounding box center [782, 352] width 24 height 24
click at [784, 344] on img "Susan Anthony, ASID Allied (HQ)" at bounding box center [782, 352] width 24 height 24
click at [776, 345] on img "Susan Anthony, ASID Allied (HQ)" at bounding box center [782, 352] width 24 height 24
click at [1123, 268] on button "Zoom out" at bounding box center [1119, 275] width 40 height 40
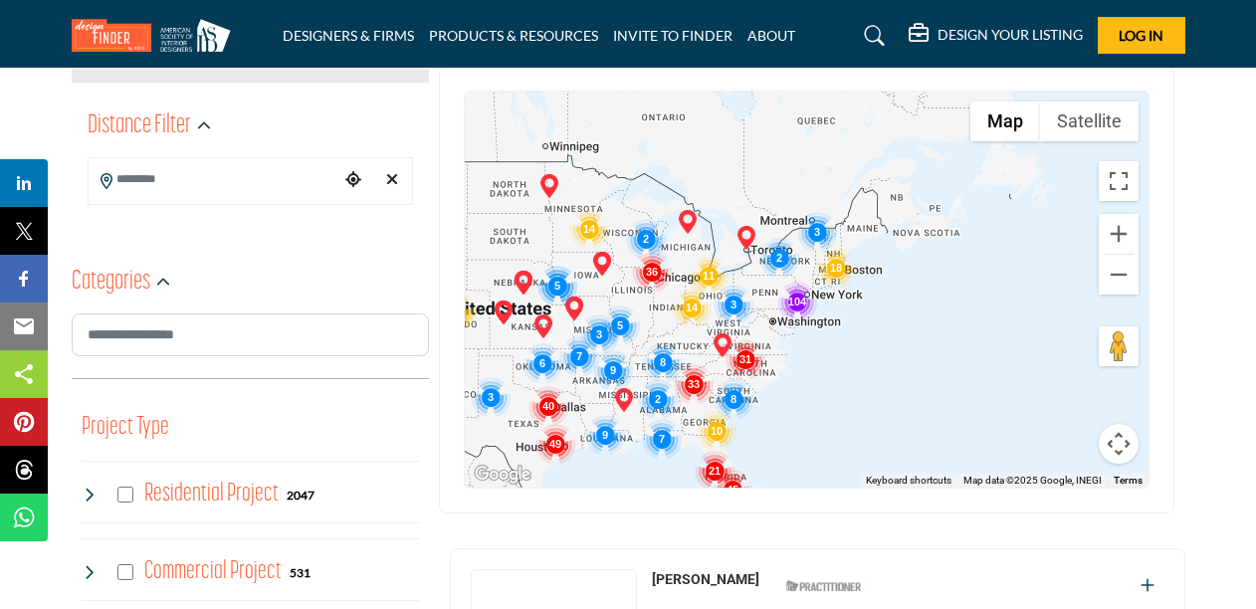
click at [785, 323] on div "To navigate, press the arrow keys." at bounding box center [807, 290] width 684 height 396
click at [800, 326] on div "To navigate, press the arrow keys." at bounding box center [807, 290] width 684 height 396
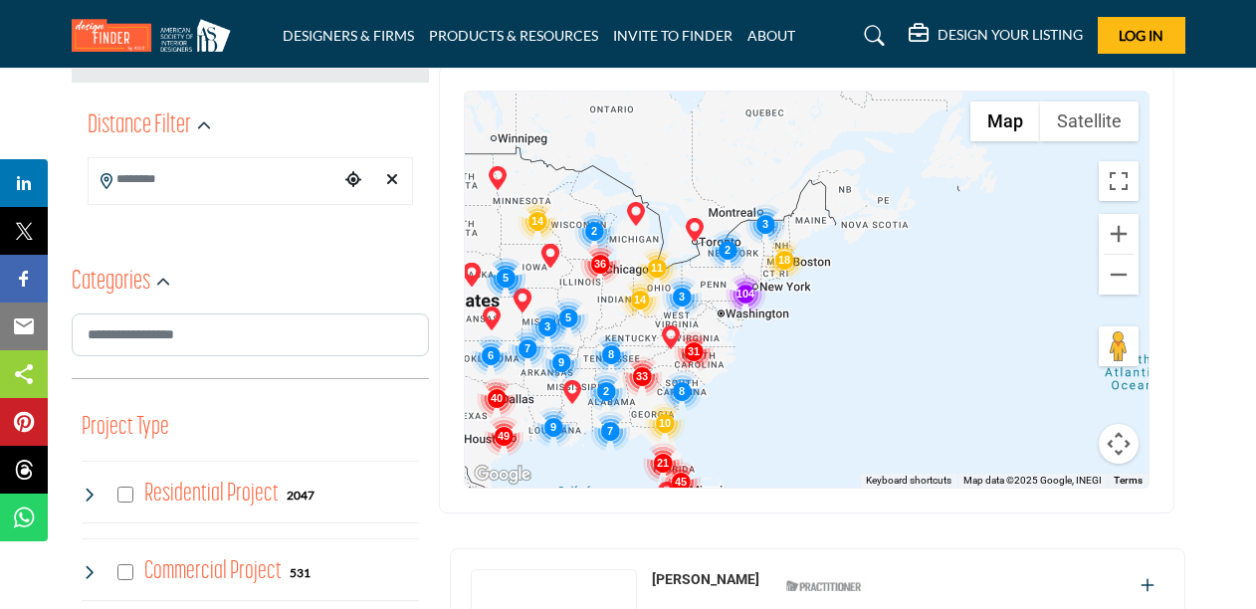
click at [747, 318] on div "To navigate, press the arrow keys." at bounding box center [807, 290] width 684 height 396
click at [732, 305] on img "Cluster of 104 locations (104 HQ, 0 Branches)\aClick to view companies" at bounding box center [745, 294] width 40 height 40
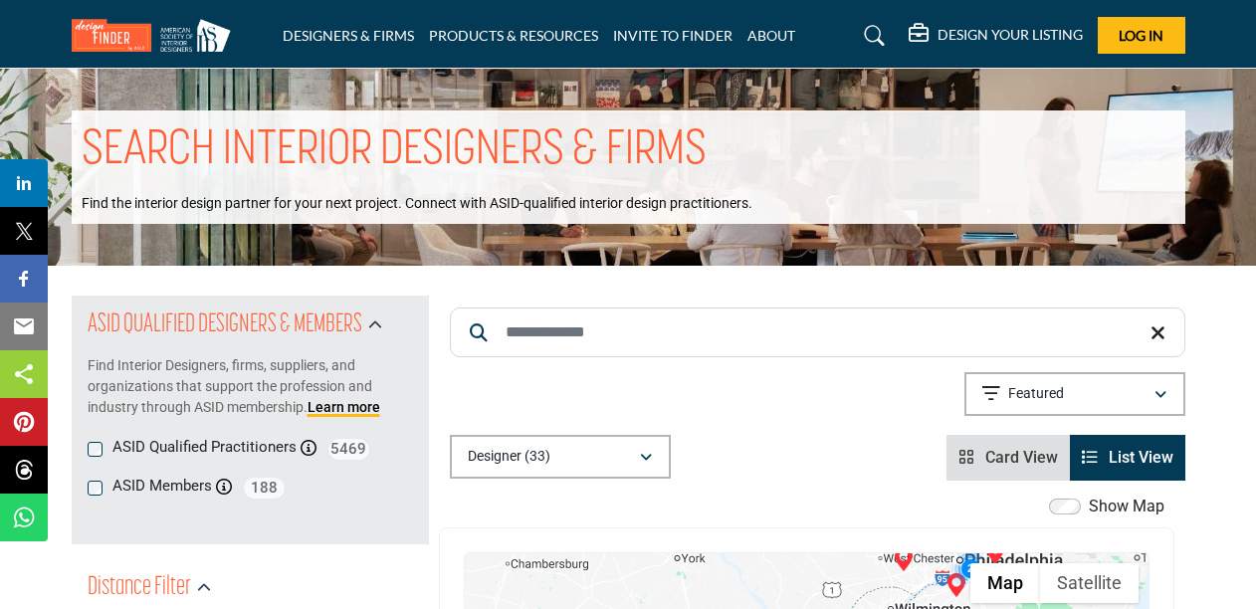
click at [550, 337] on input "Search Keyword" at bounding box center [817, 332] width 735 height 50
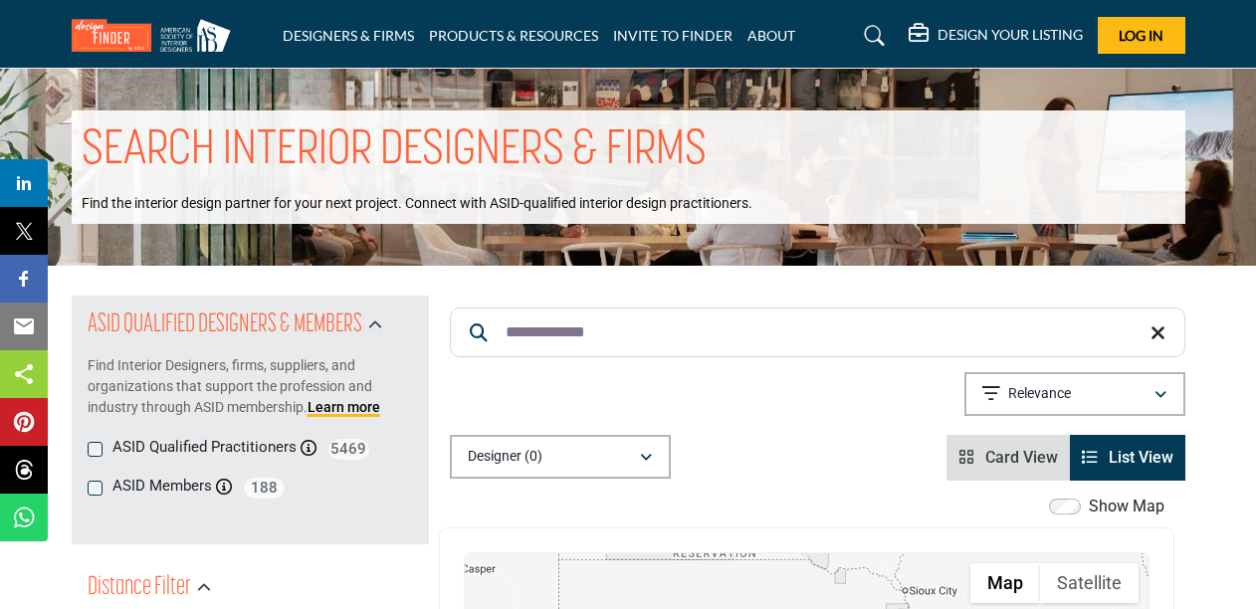
type input "**********"
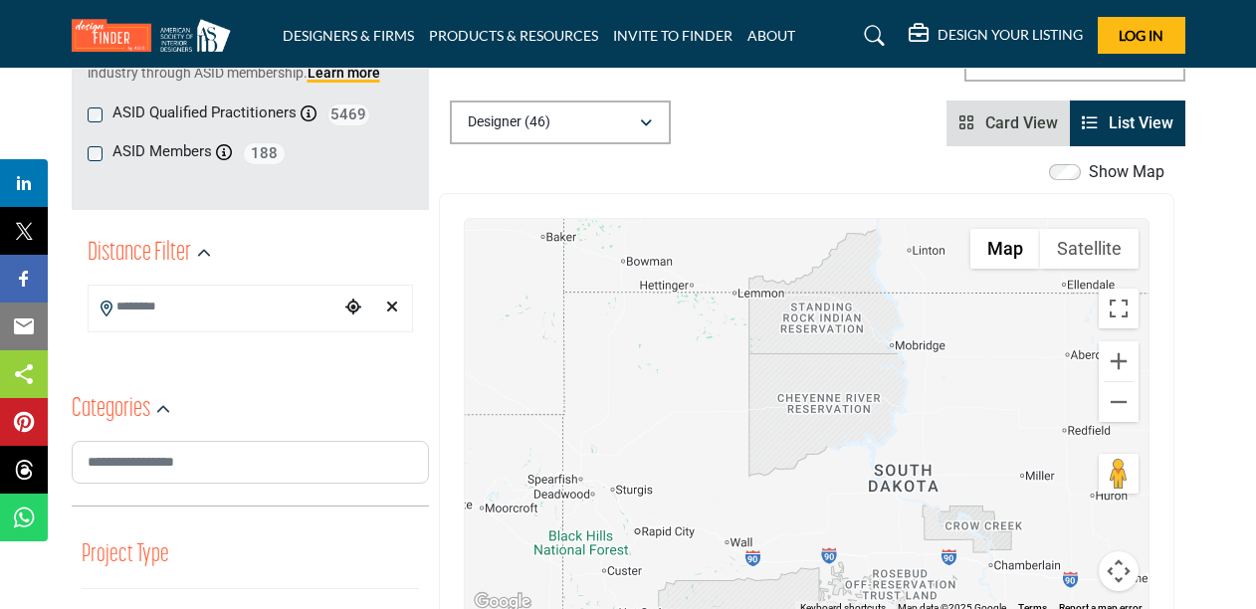
scroll to position [335, 0]
click at [514, 110] on div "Designer (46)" at bounding box center [553, 121] width 171 height 24
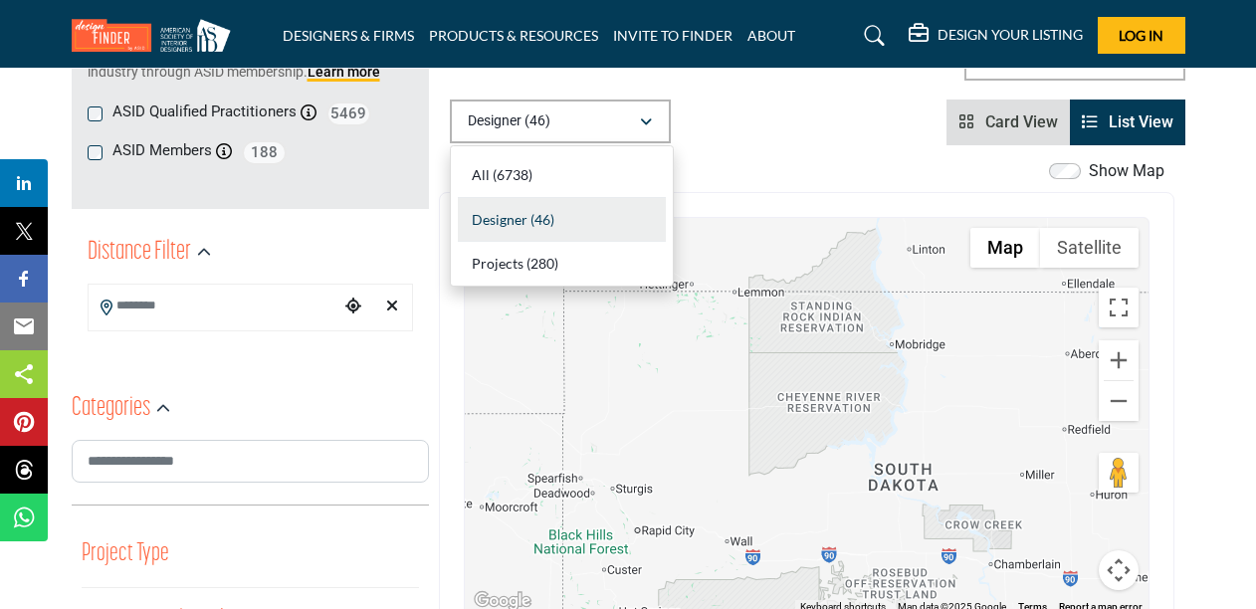
click at [512, 218] on span "Designer" at bounding box center [500, 219] width 56 height 17
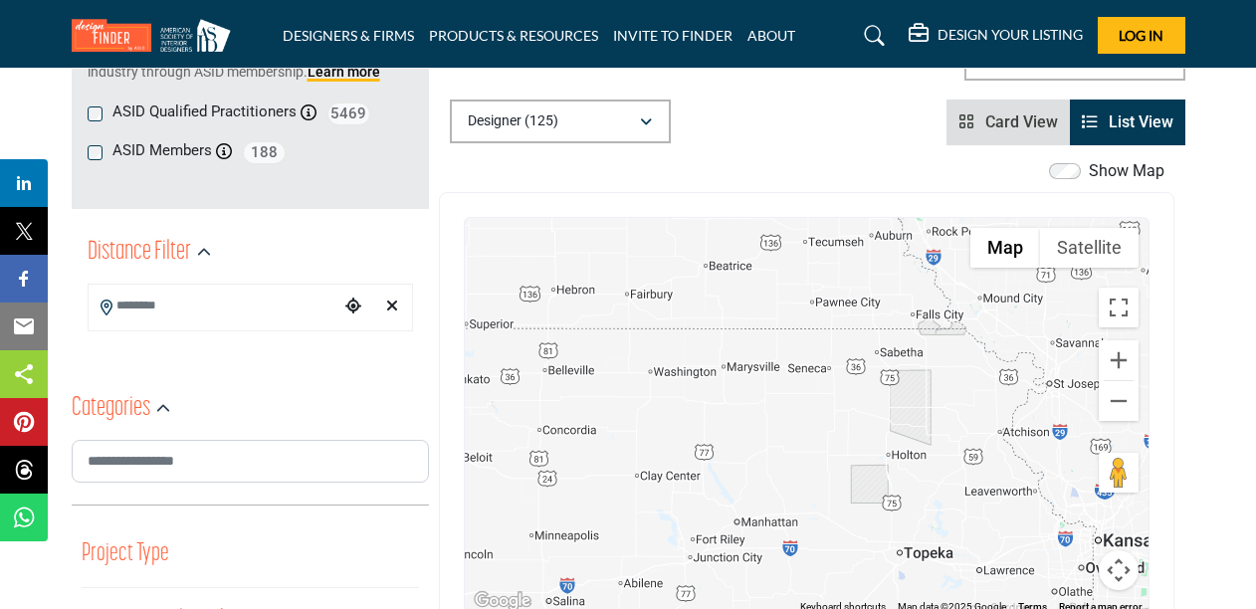
click at [947, 431] on div at bounding box center [807, 416] width 684 height 396
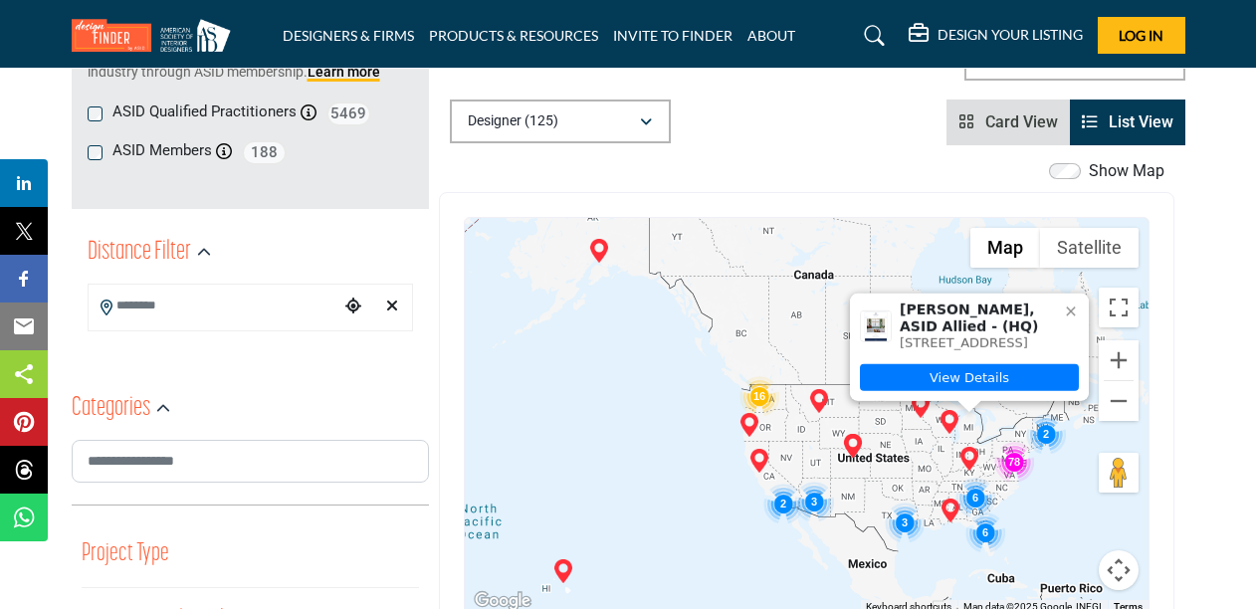
click at [987, 464] on div "[PERSON_NAME], ASID Allied - (HQ) [STREET_ADDRESS] View Details" at bounding box center [807, 416] width 684 height 396
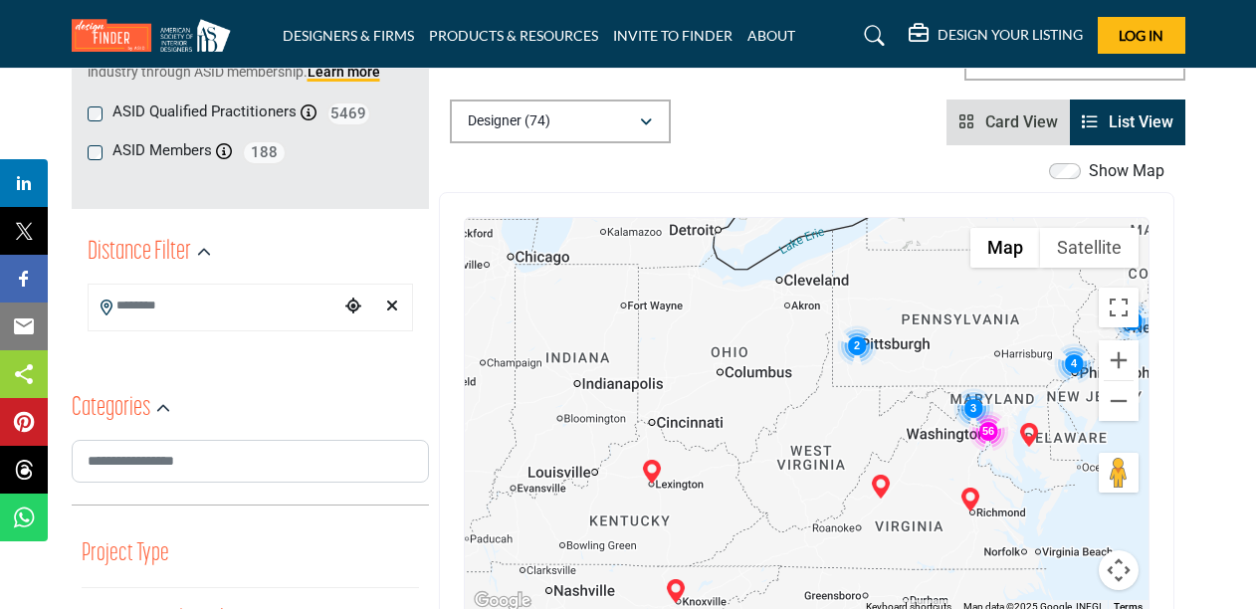
click at [980, 422] on img "Cluster of 56 locations (54 HQ, 2 Branches)\aClick to view companies" at bounding box center [988, 431] width 40 height 40
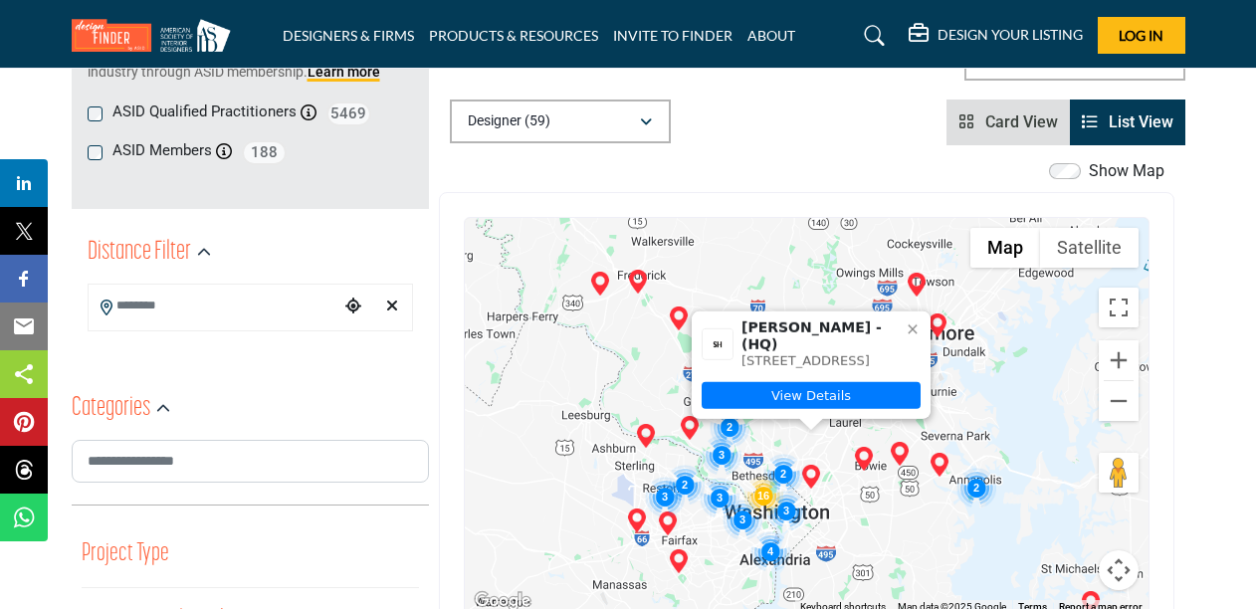
click at [782, 505] on img "Cluster of 3 locations (3 HQ, 0 Branches)\aClick to view companies" at bounding box center [786, 511] width 40 height 40
